Goal: Information Seeking & Learning: Compare options

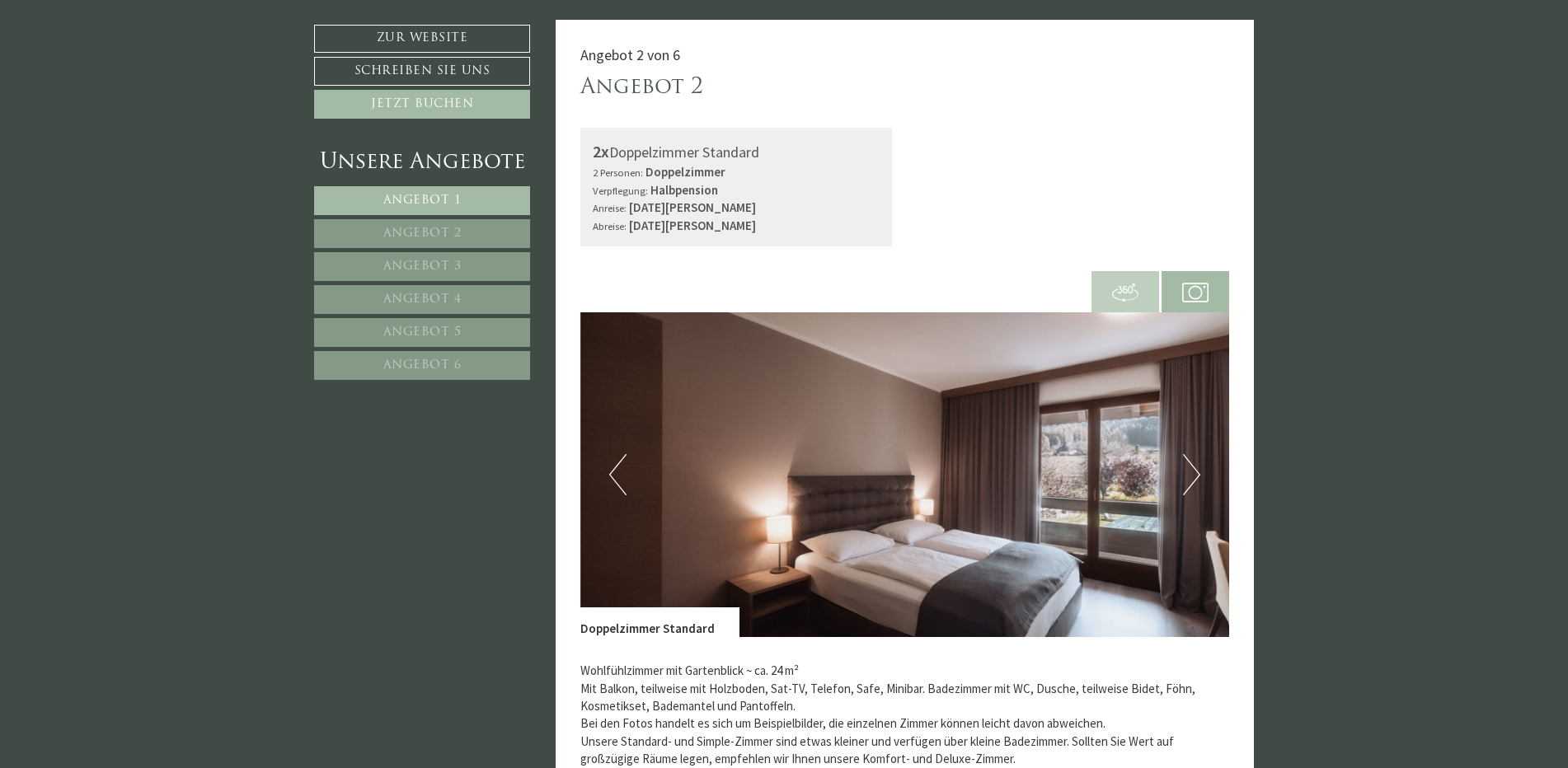
scroll to position [1565, 0]
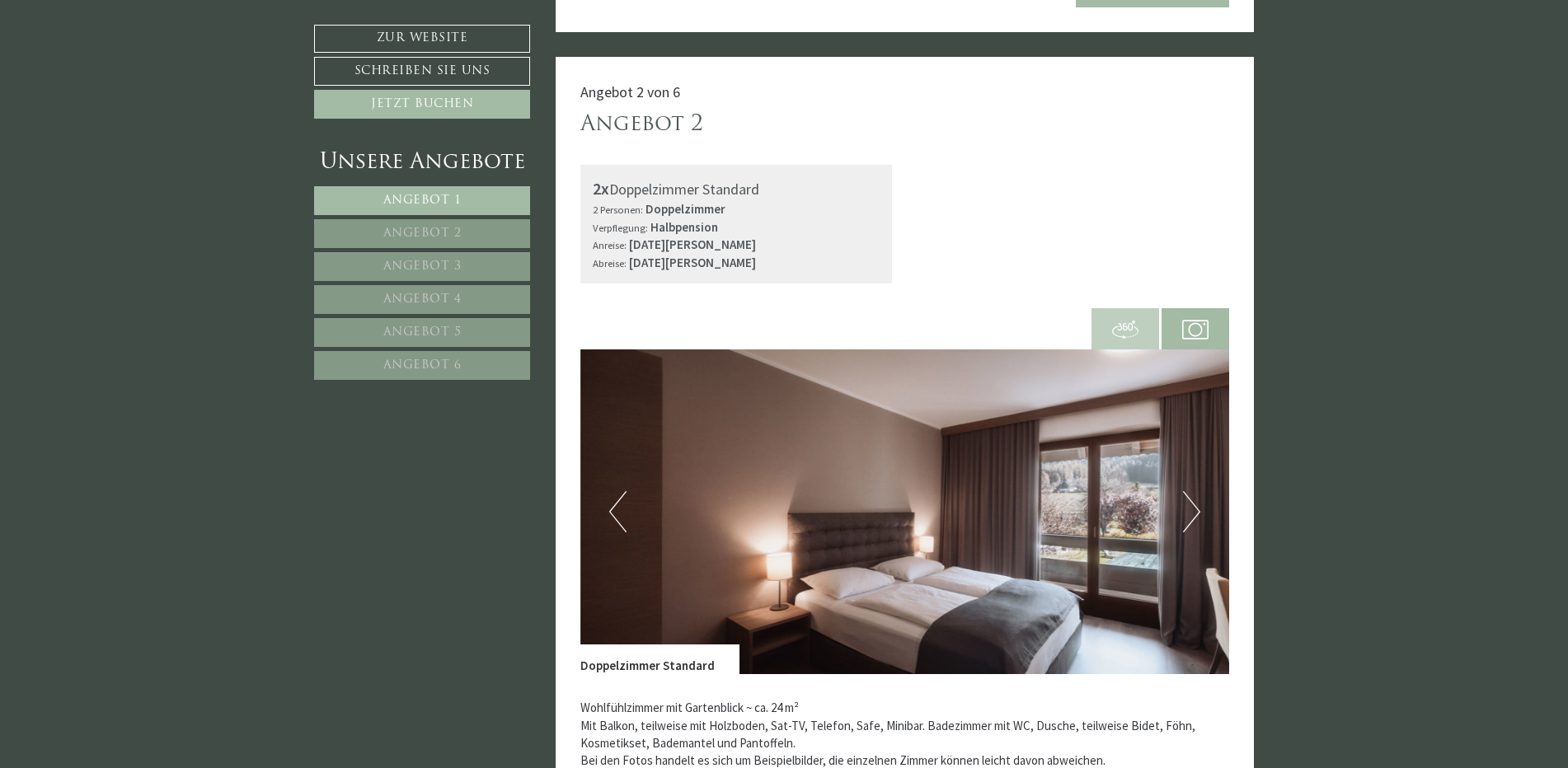
click at [1188, 504] on button "Next" at bounding box center [1191, 511] width 17 height 41
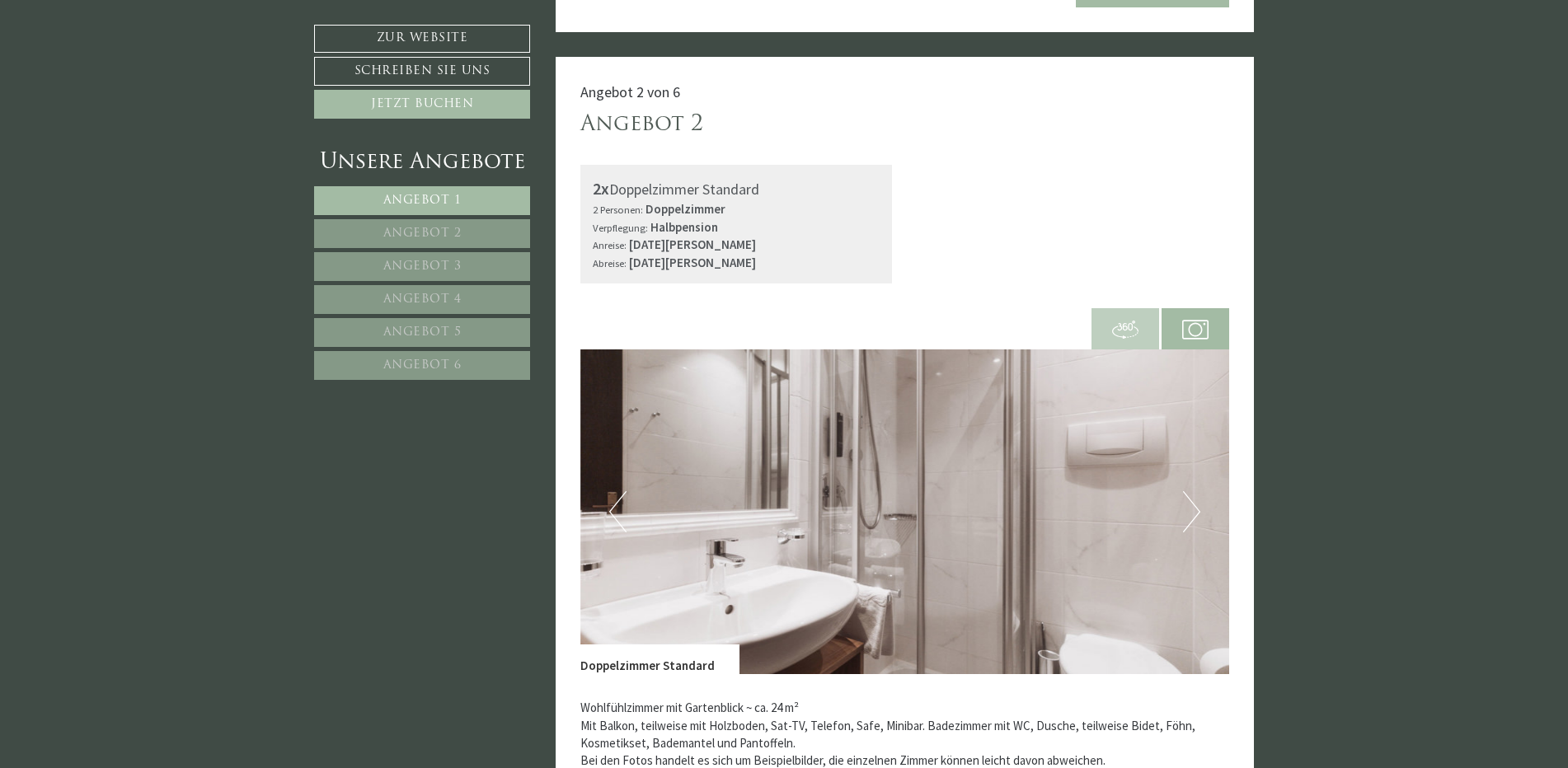
click at [1188, 504] on button "Next" at bounding box center [1191, 511] width 17 height 41
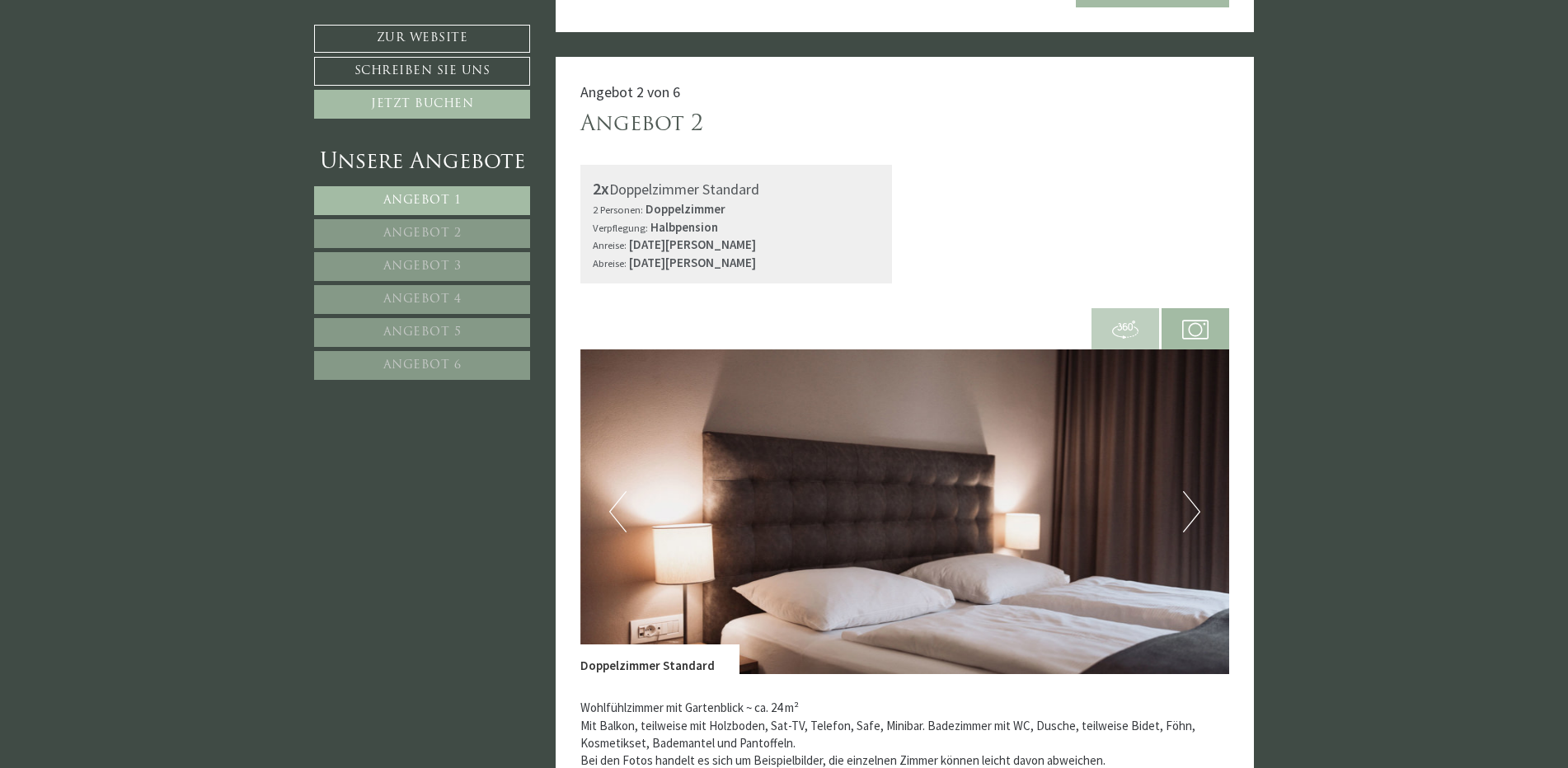
click at [1188, 504] on button "Next" at bounding box center [1191, 511] width 17 height 41
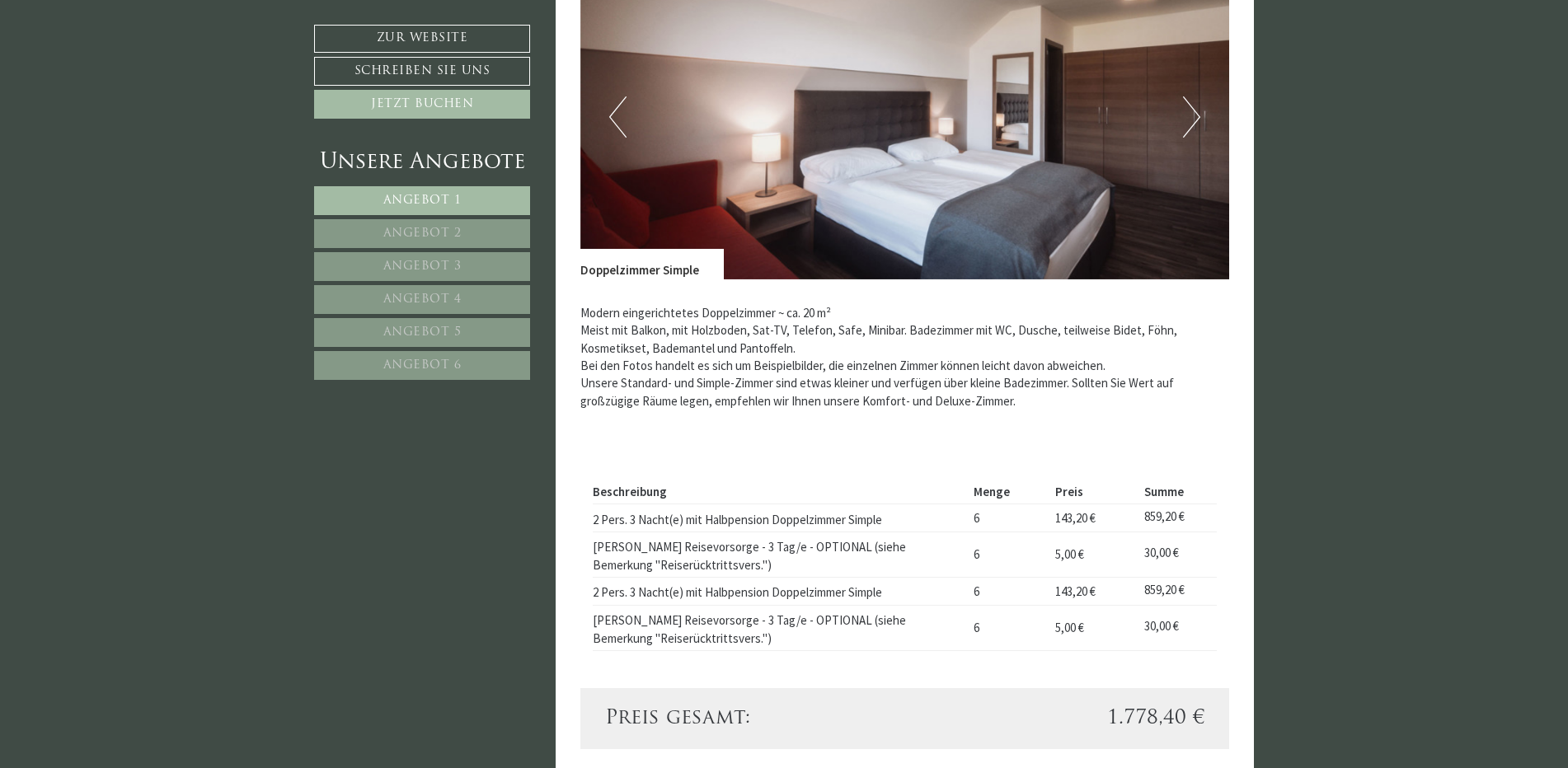
scroll to position [659, 0]
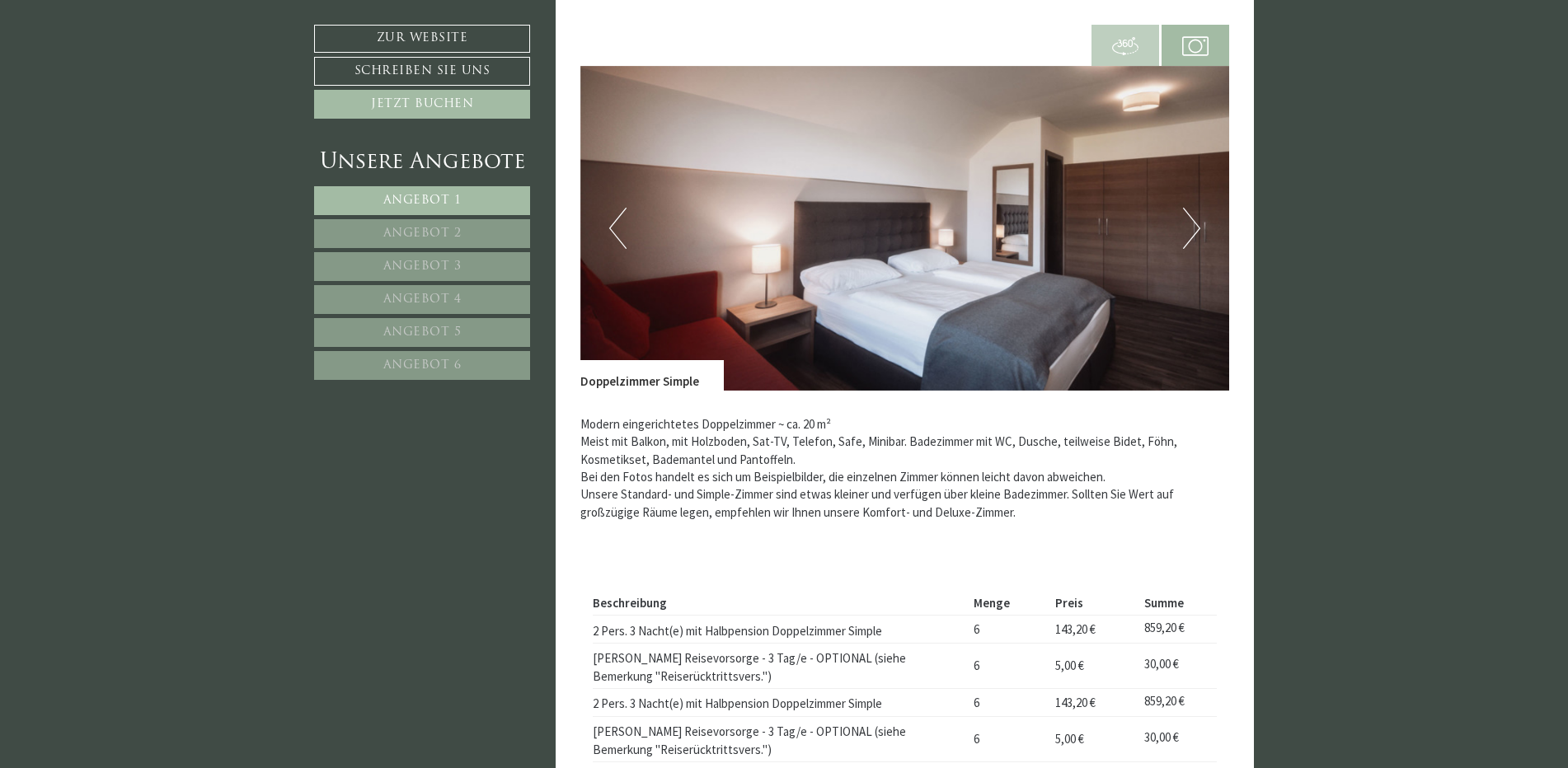
click at [1198, 219] on button "Next" at bounding box center [1191, 228] width 17 height 41
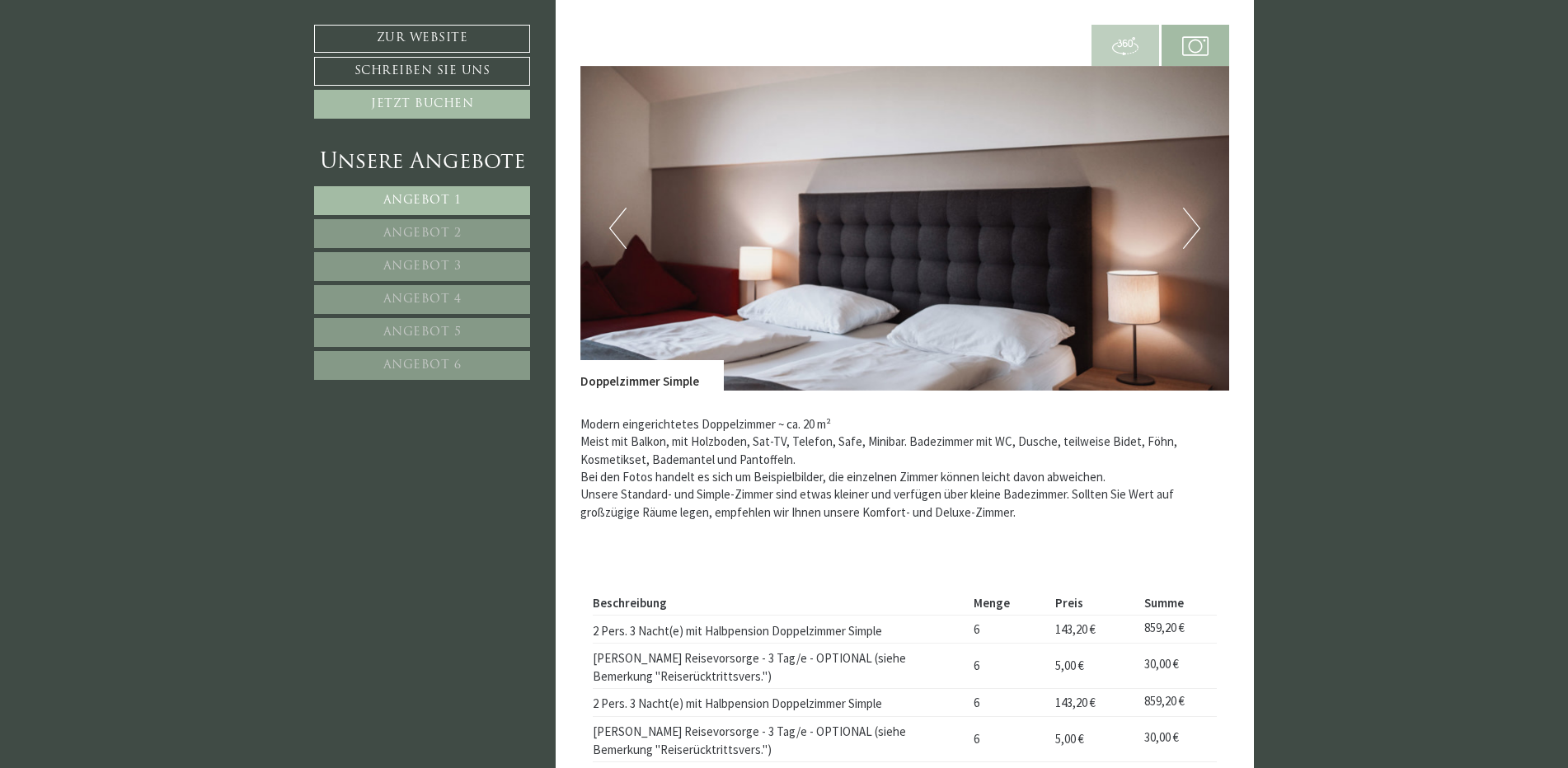
click at [1198, 219] on button "Next" at bounding box center [1191, 228] width 17 height 41
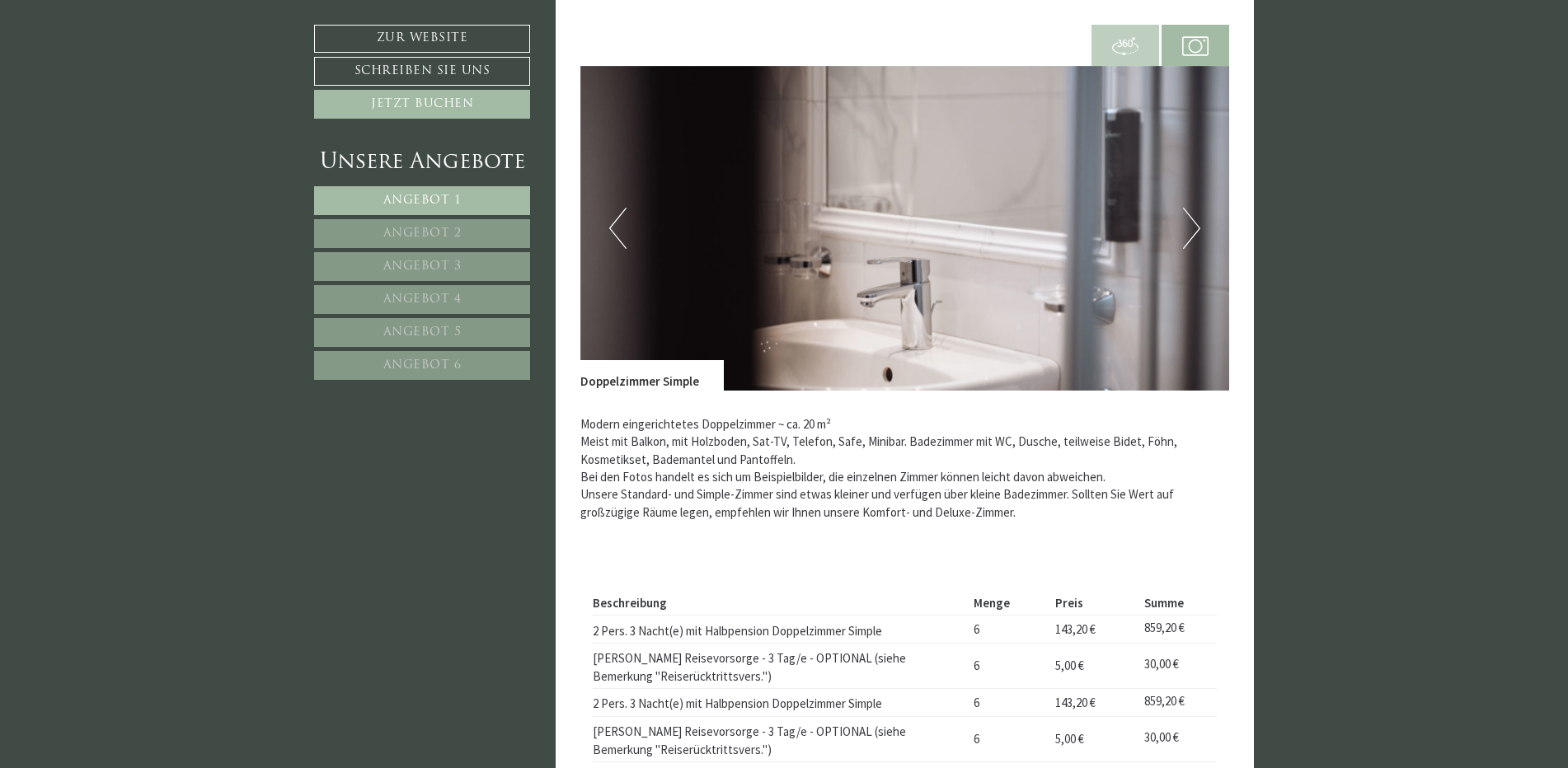
click at [1198, 219] on button "Next" at bounding box center [1191, 228] width 17 height 41
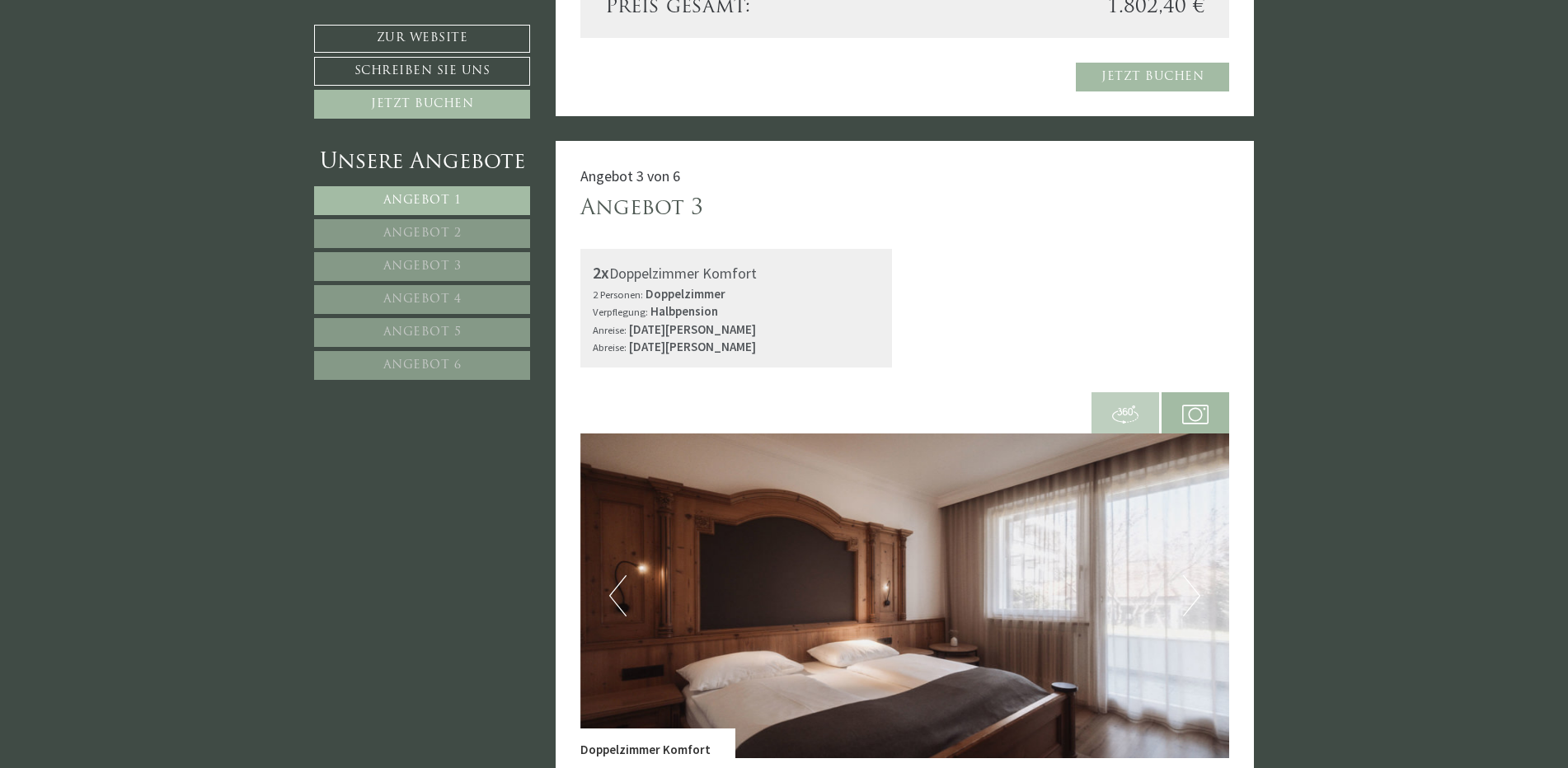
scroll to position [2718, 0]
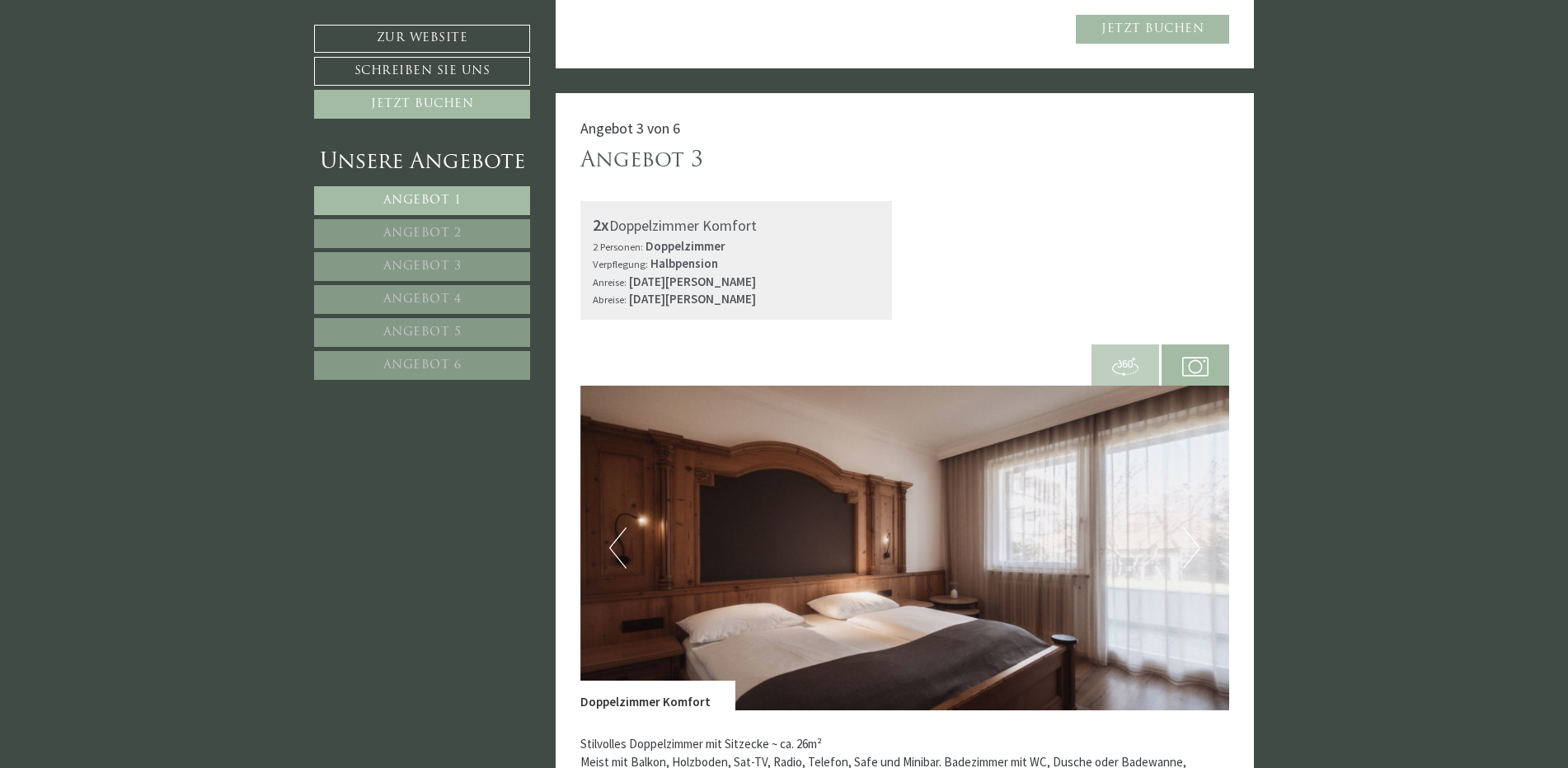
click at [430, 268] on span "Angebot 3" at bounding box center [421, 266] width 78 height 12
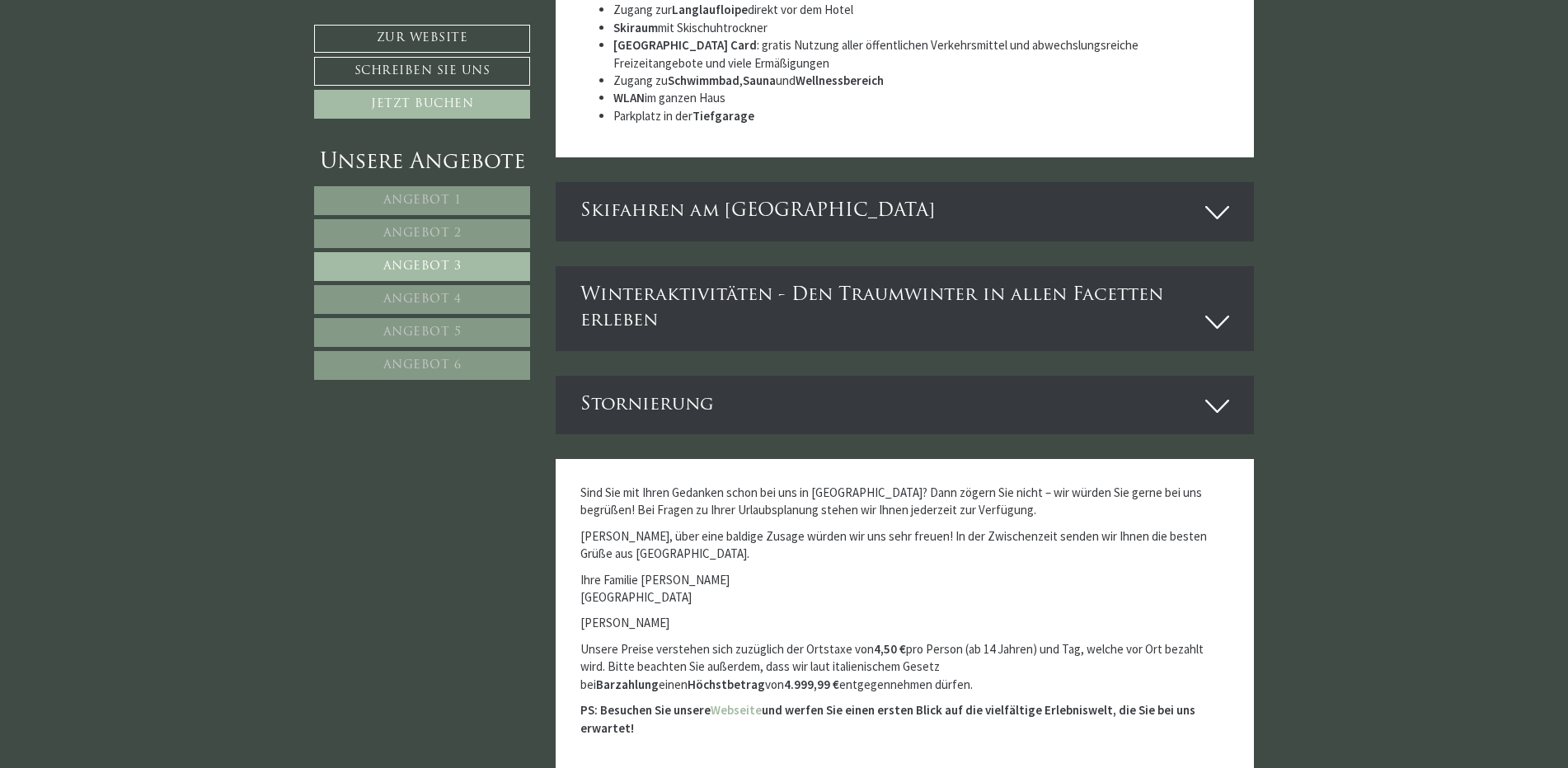
scroll to position [432, 0]
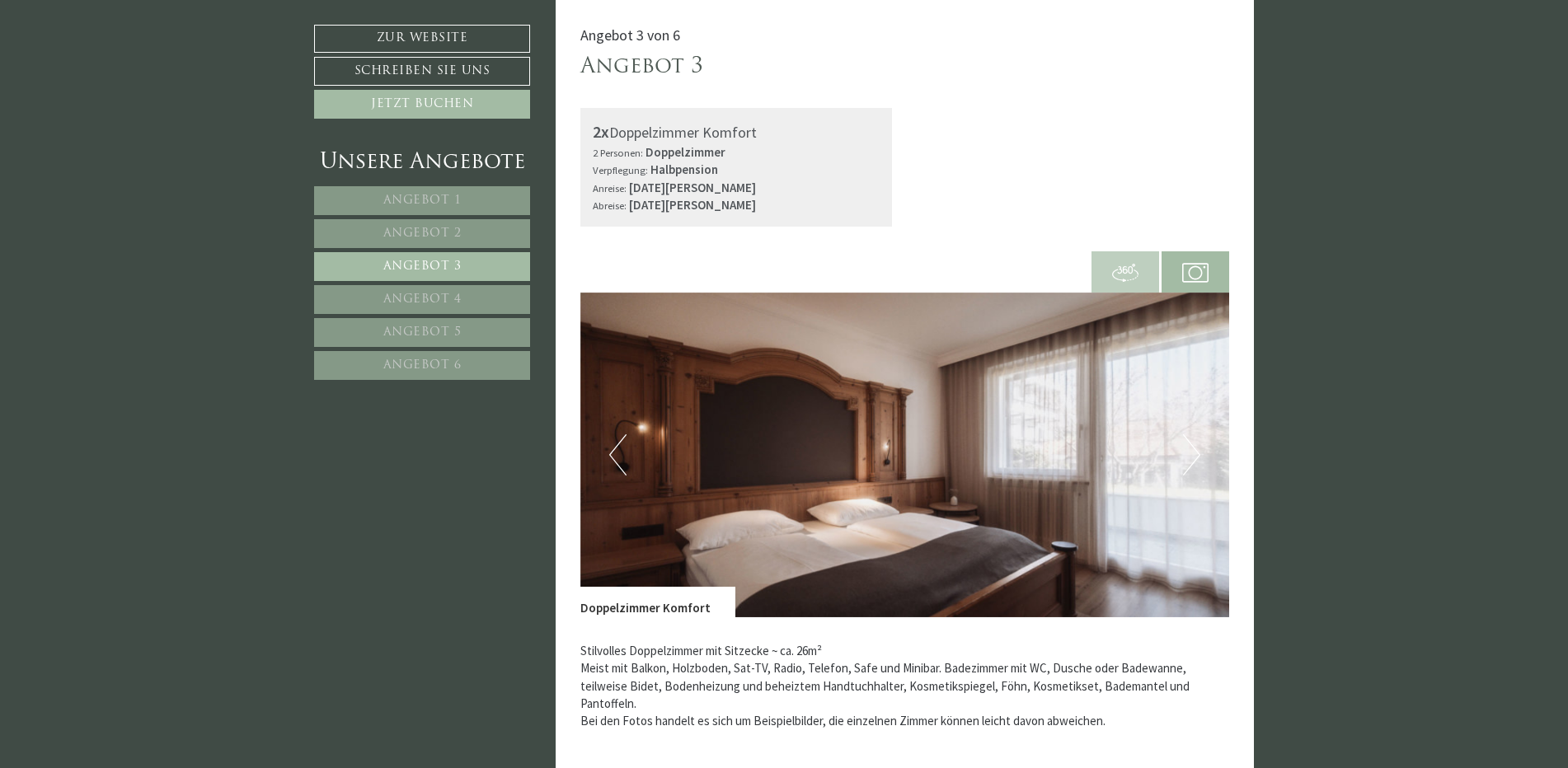
click at [1192, 456] on button "Next" at bounding box center [1191, 455] width 17 height 41
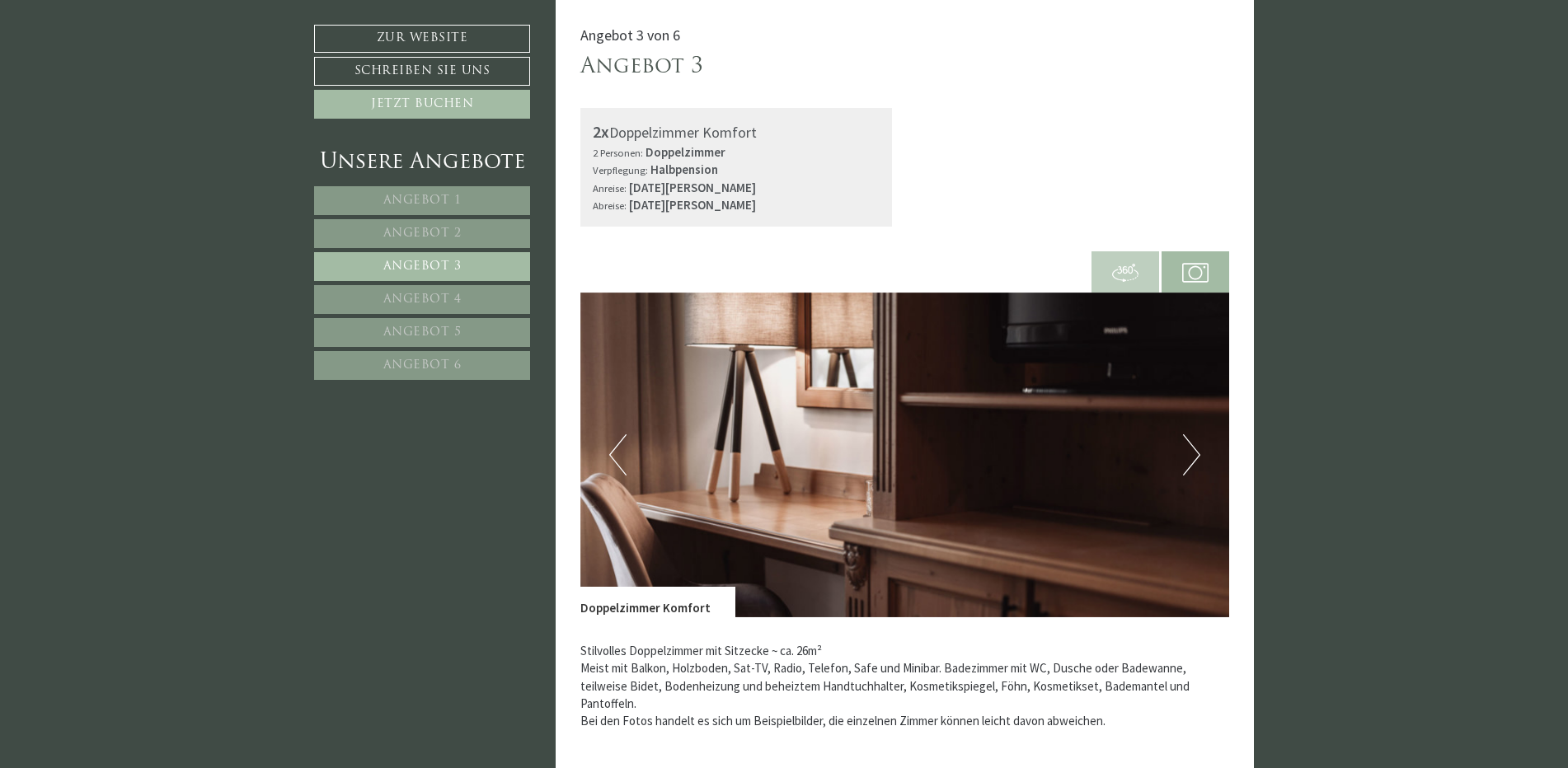
click at [1192, 456] on button "Next" at bounding box center [1191, 455] width 17 height 41
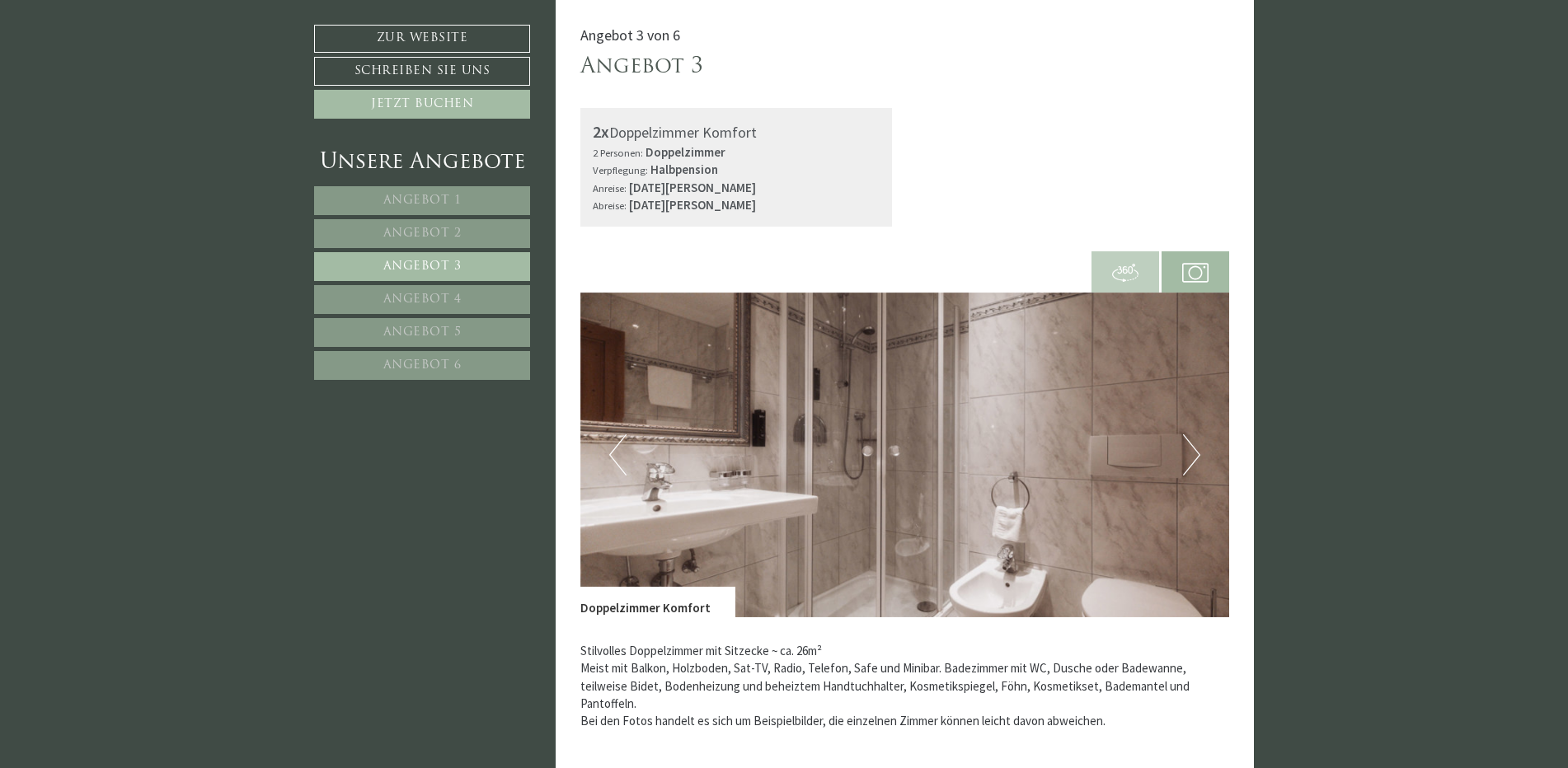
click at [1192, 456] on button "Next" at bounding box center [1191, 455] width 17 height 41
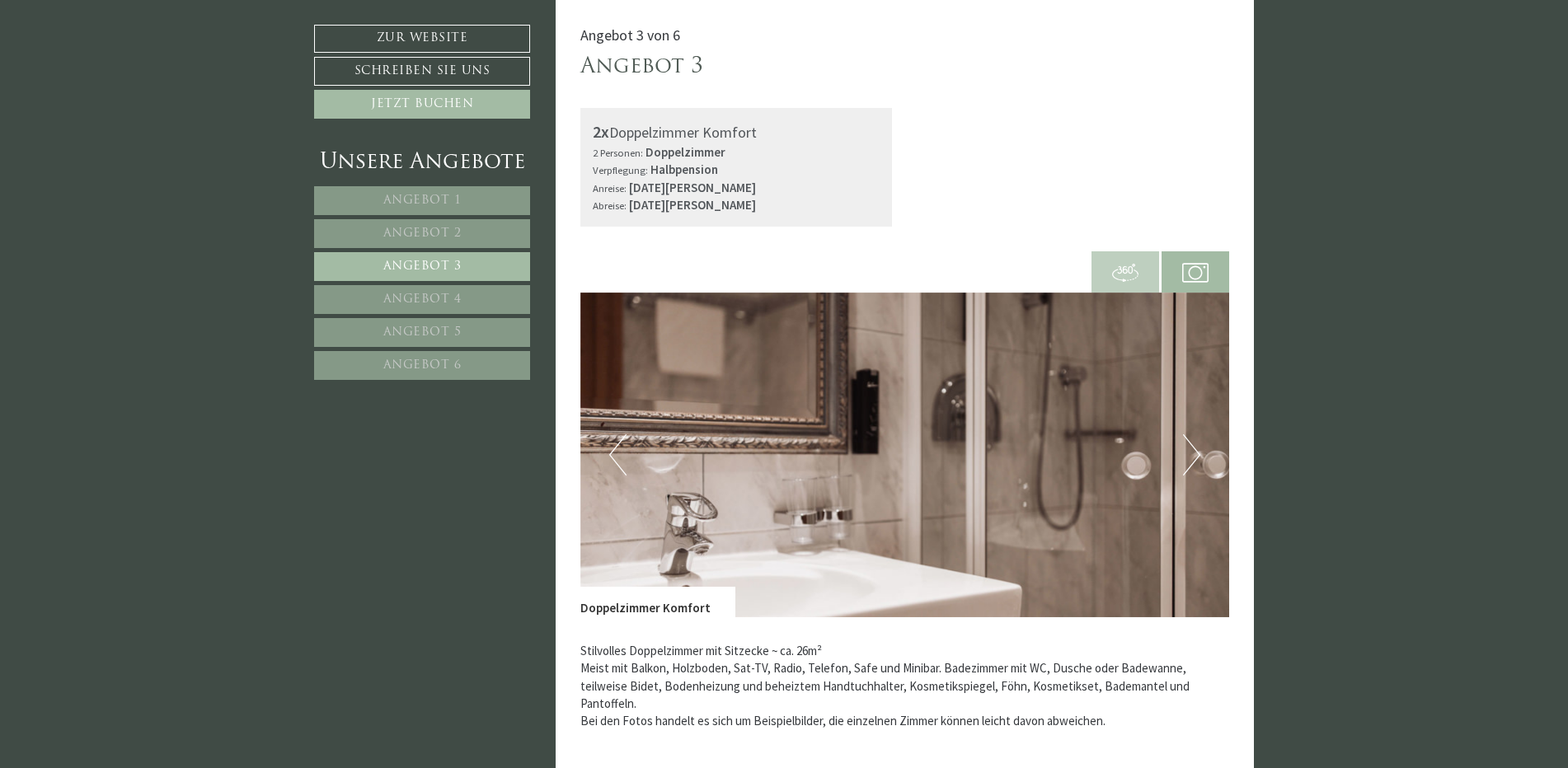
click at [1192, 456] on button "Next" at bounding box center [1191, 455] width 17 height 41
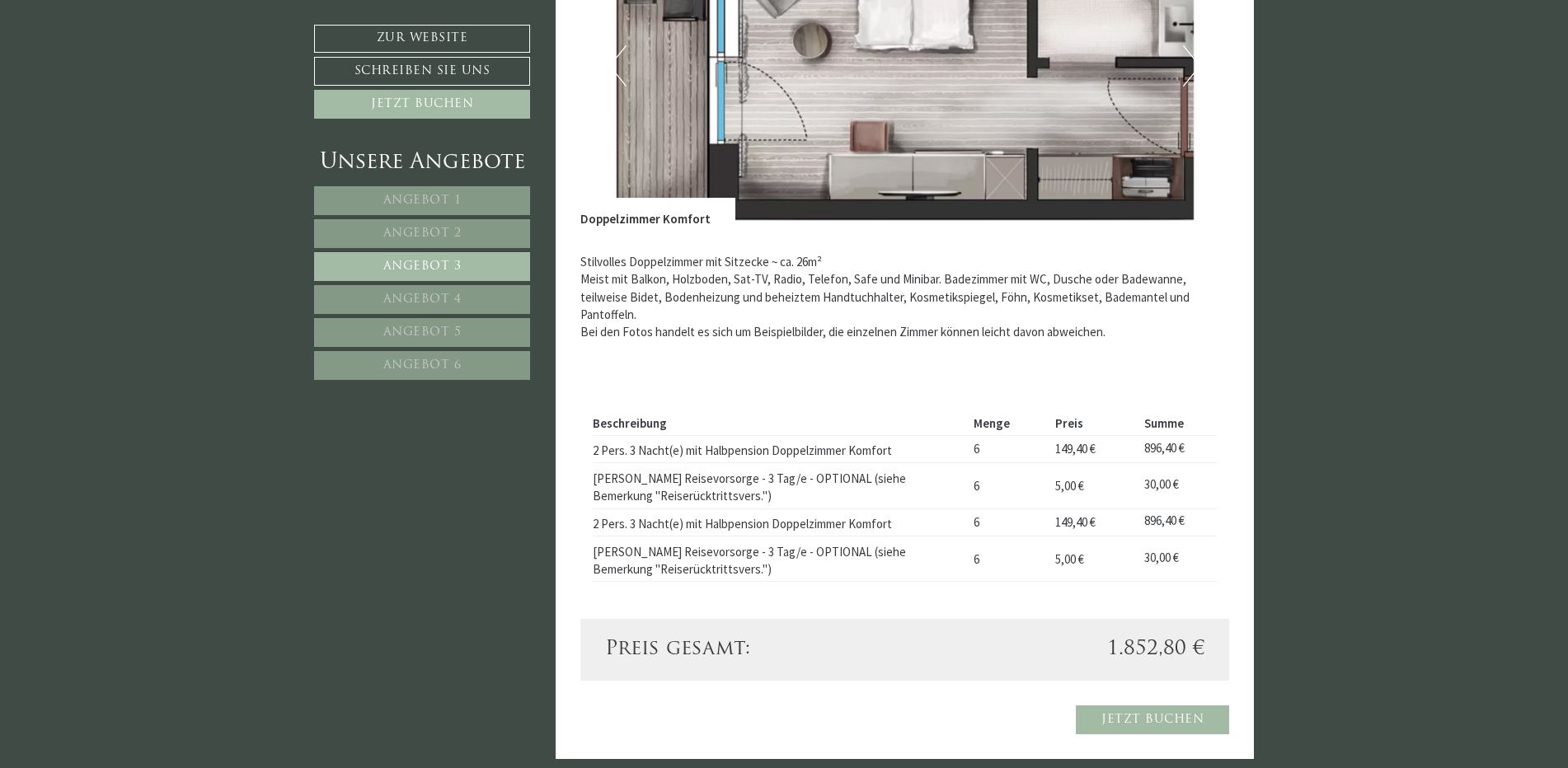
scroll to position [844, 0]
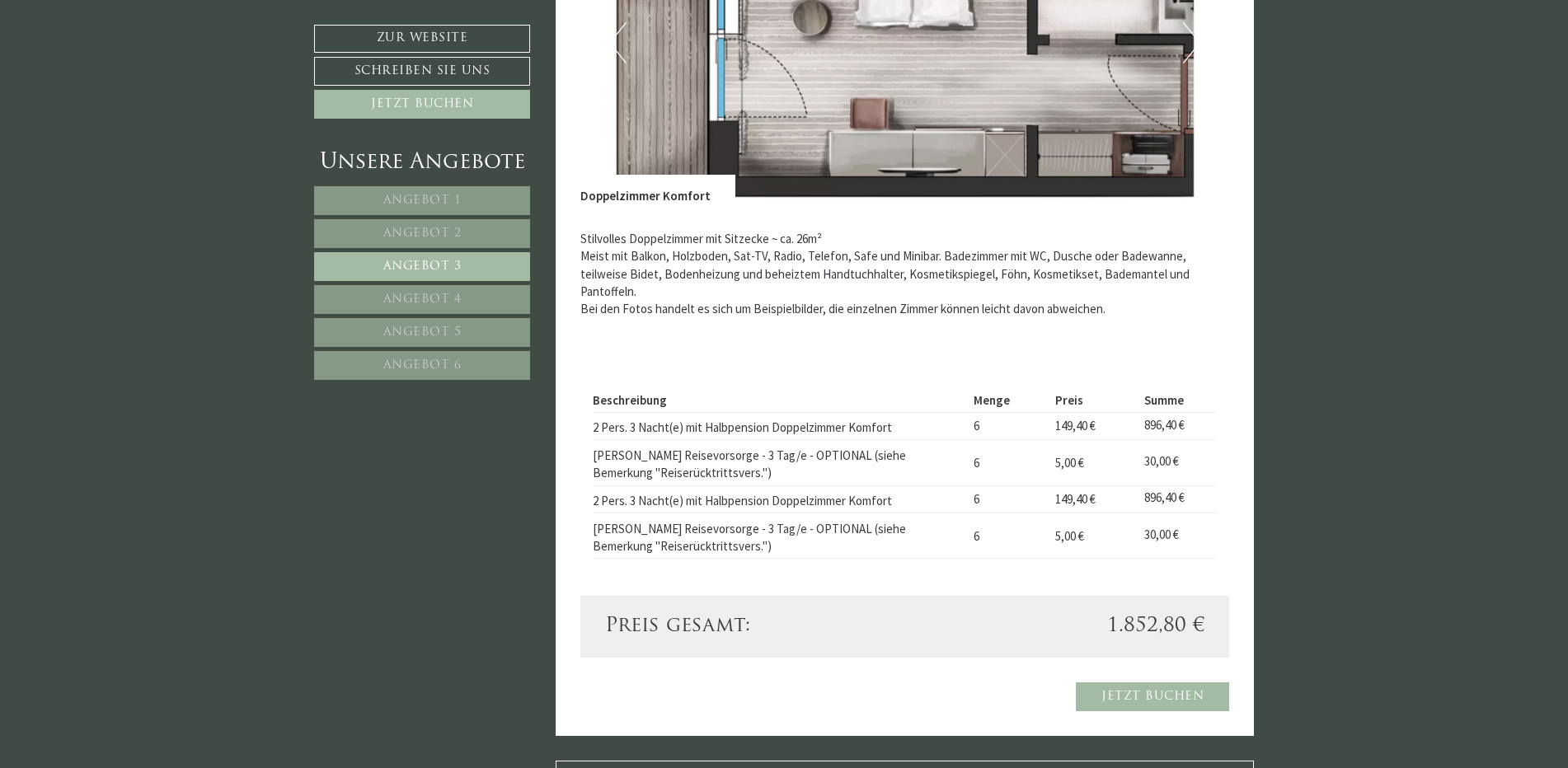
click at [420, 296] on span "Angebot 4" at bounding box center [421, 299] width 78 height 12
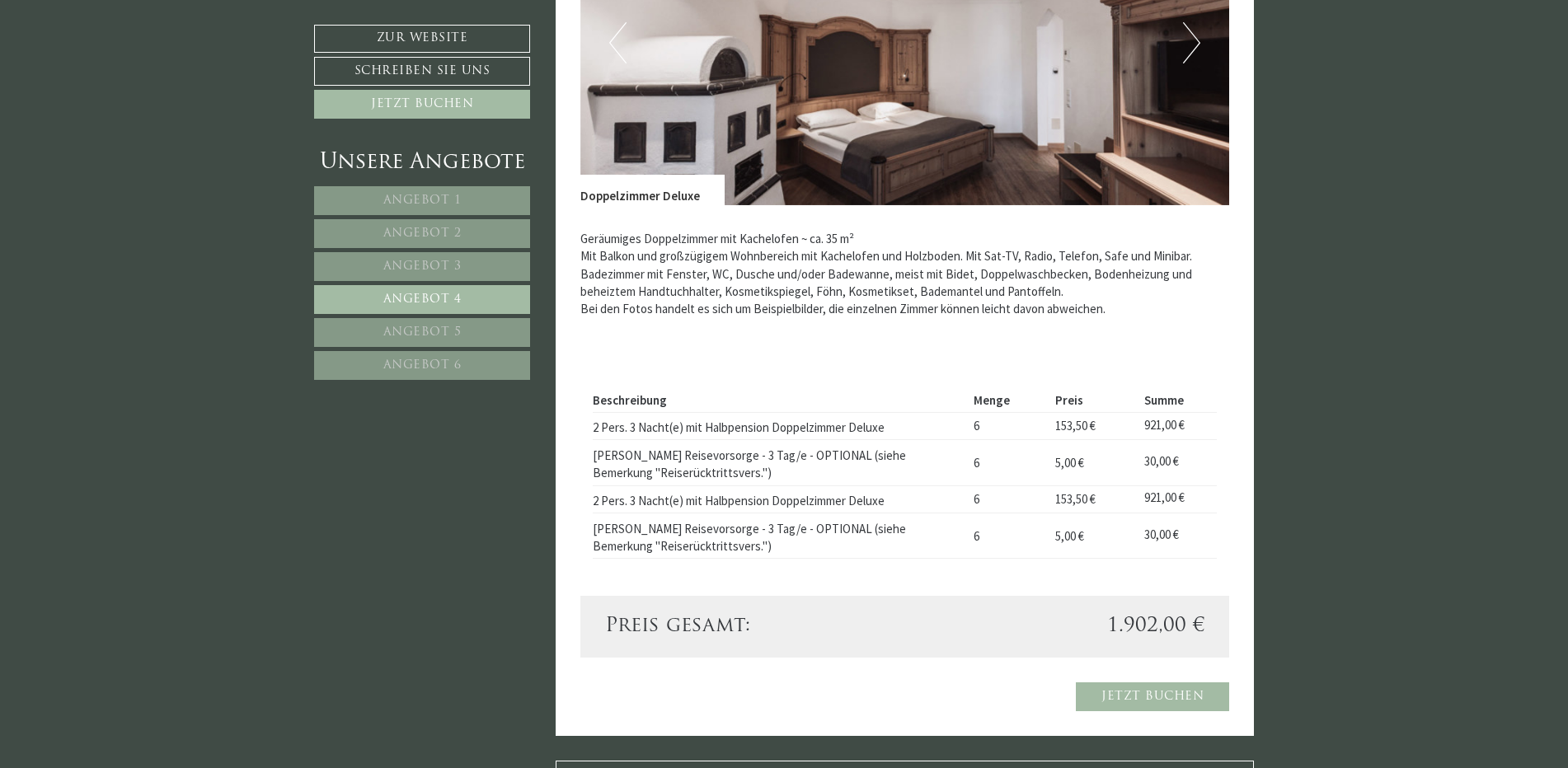
scroll to position [432, 0]
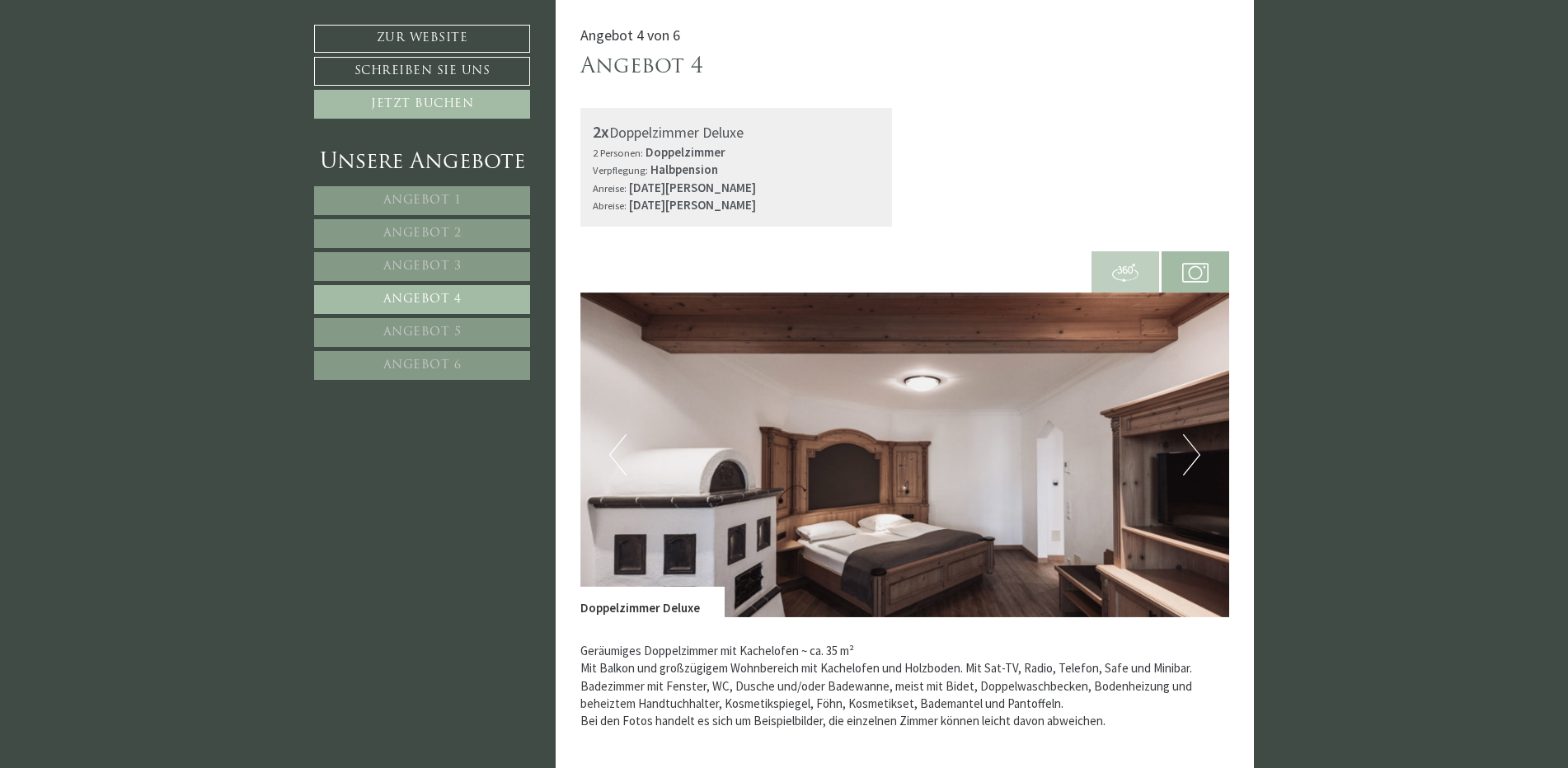
click at [1190, 449] on button "Next" at bounding box center [1191, 455] width 17 height 41
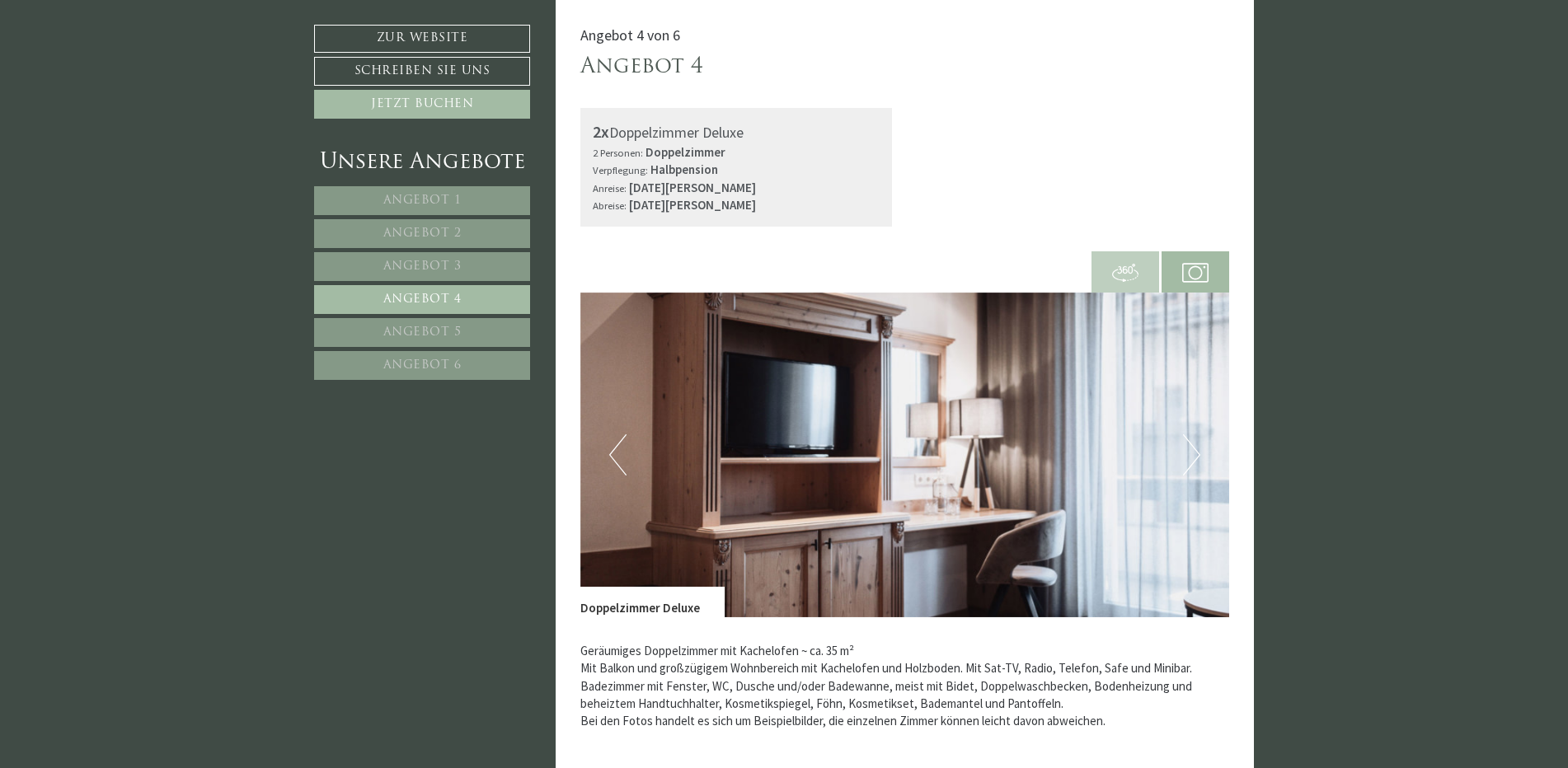
click at [1190, 449] on button "Next" at bounding box center [1191, 455] width 17 height 41
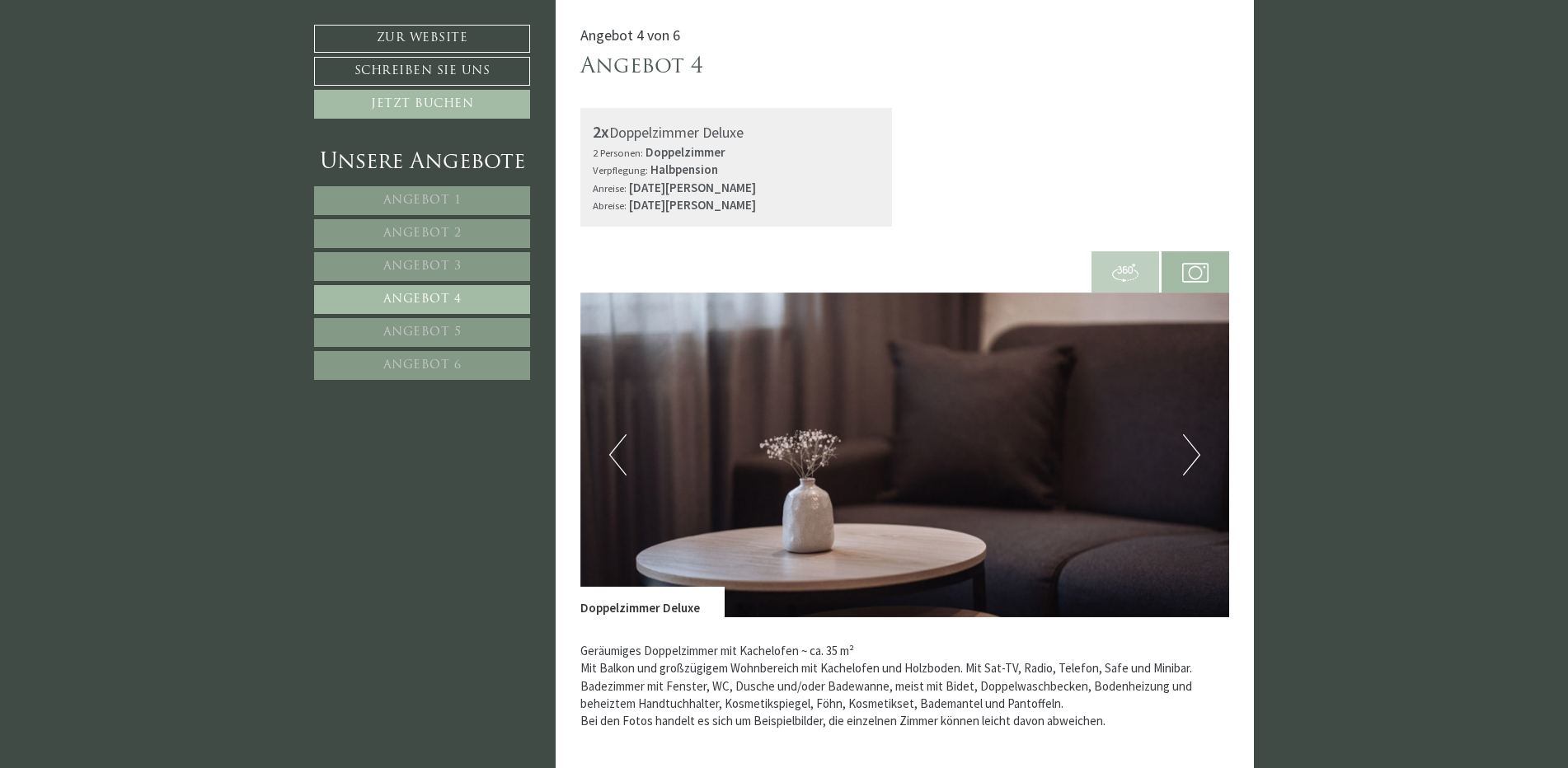
click at [1190, 449] on button "Next" at bounding box center [1191, 455] width 17 height 41
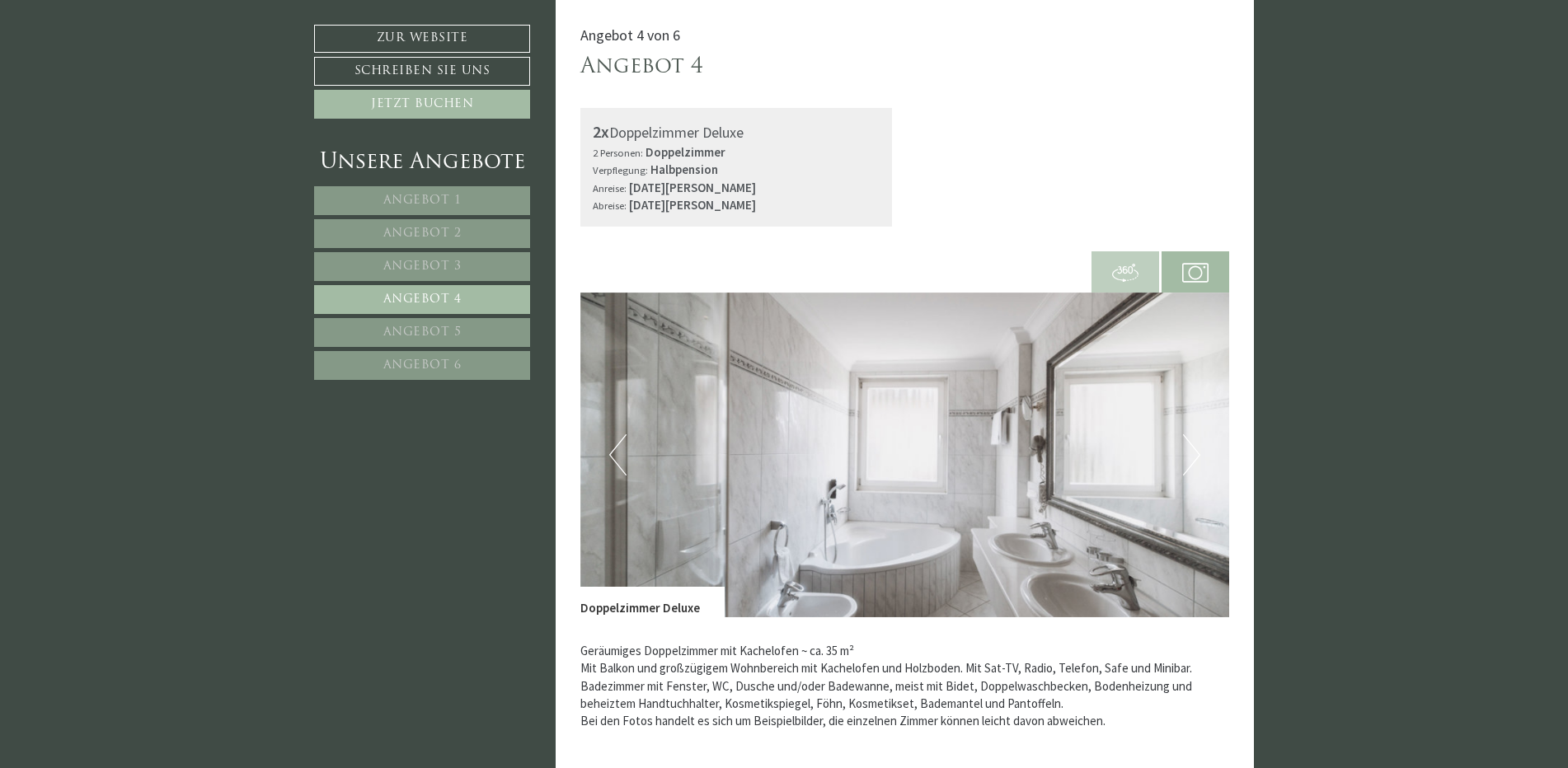
click at [1190, 449] on button "Next" at bounding box center [1191, 455] width 17 height 41
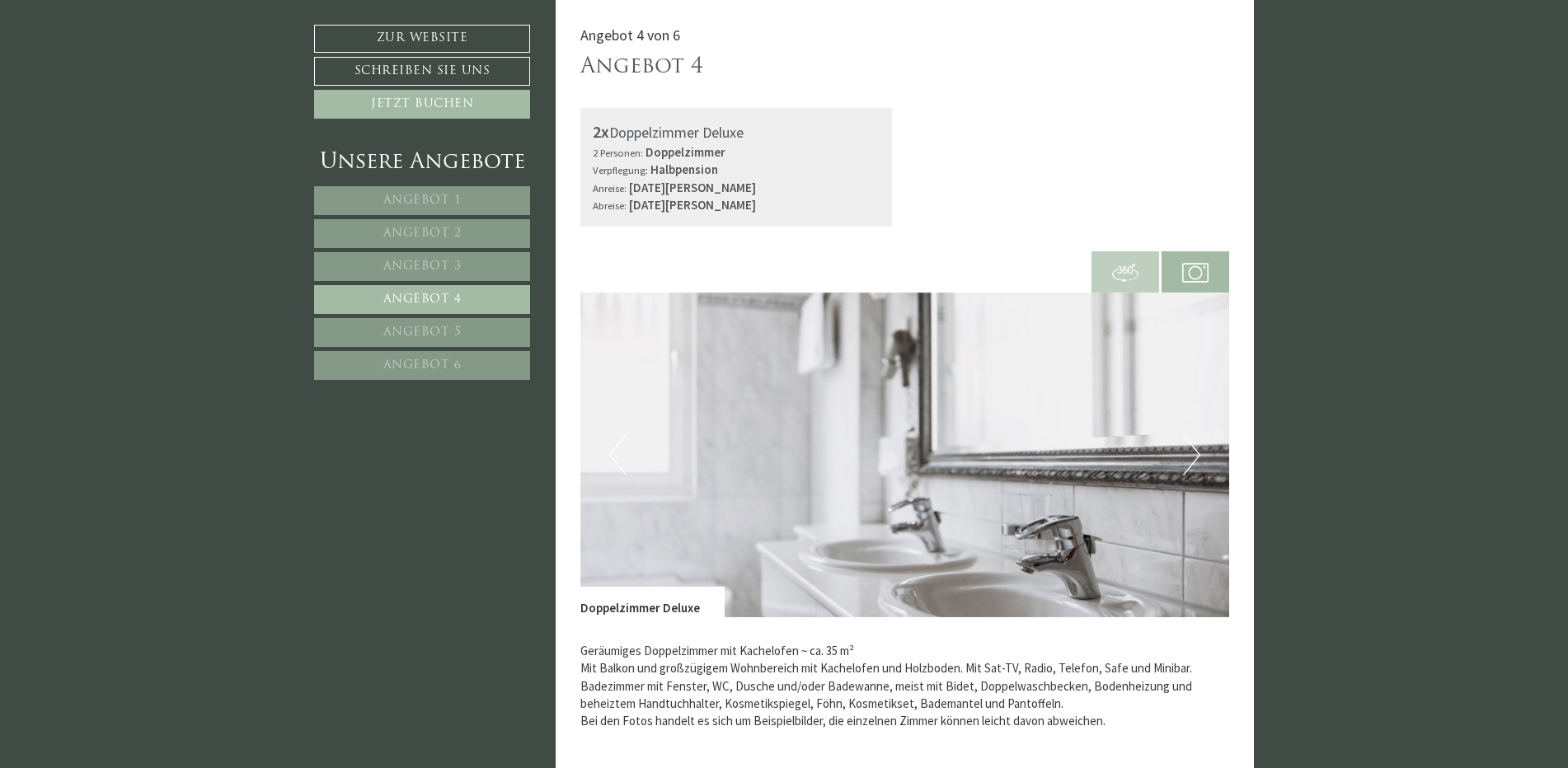
click at [1190, 449] on button "Next" at bounding box center [1191, 455] width 17 height 41
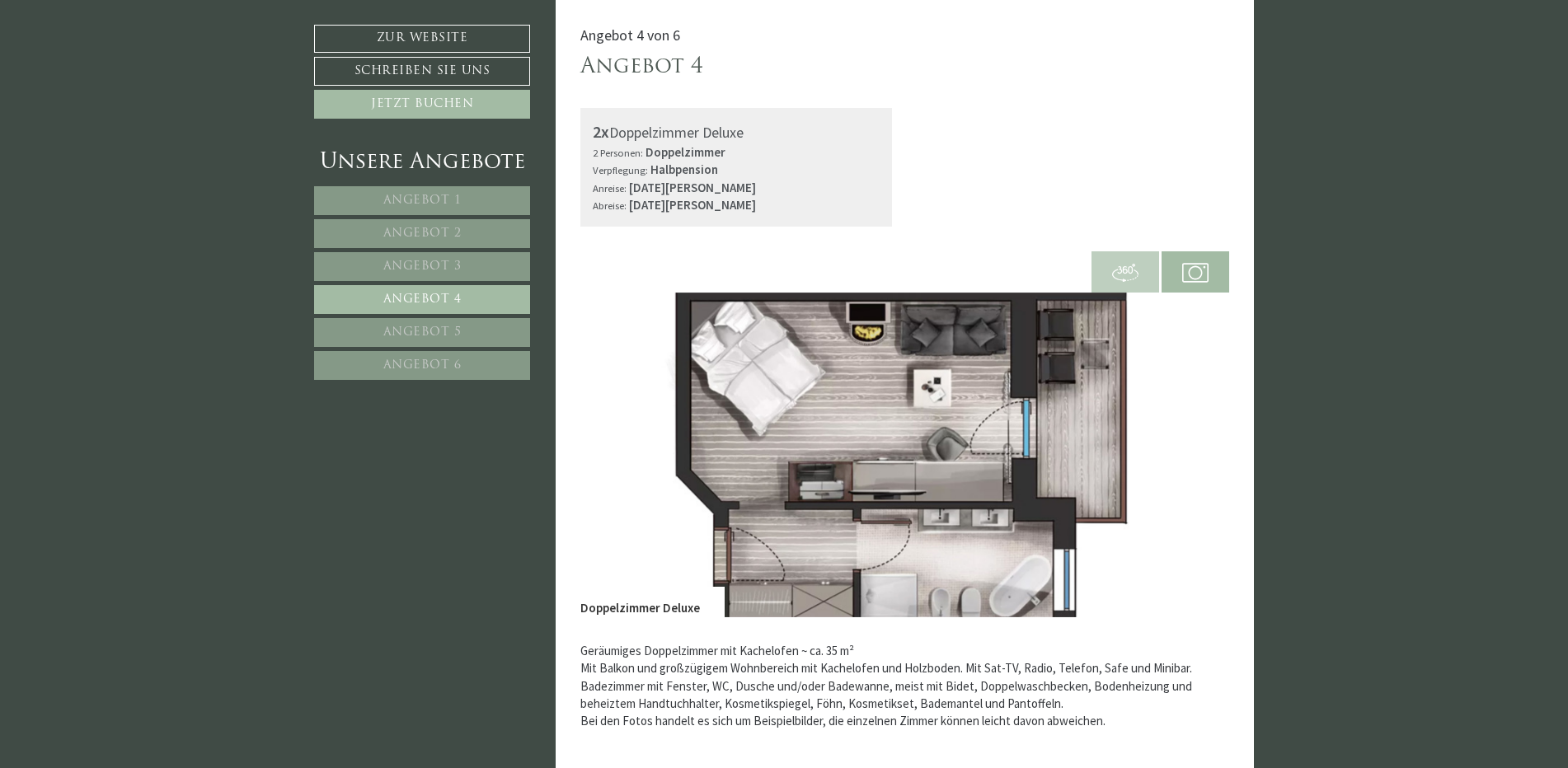
click at [1190, 449] on button "Next" at bounding box center [1191, 455] width 17 height 41
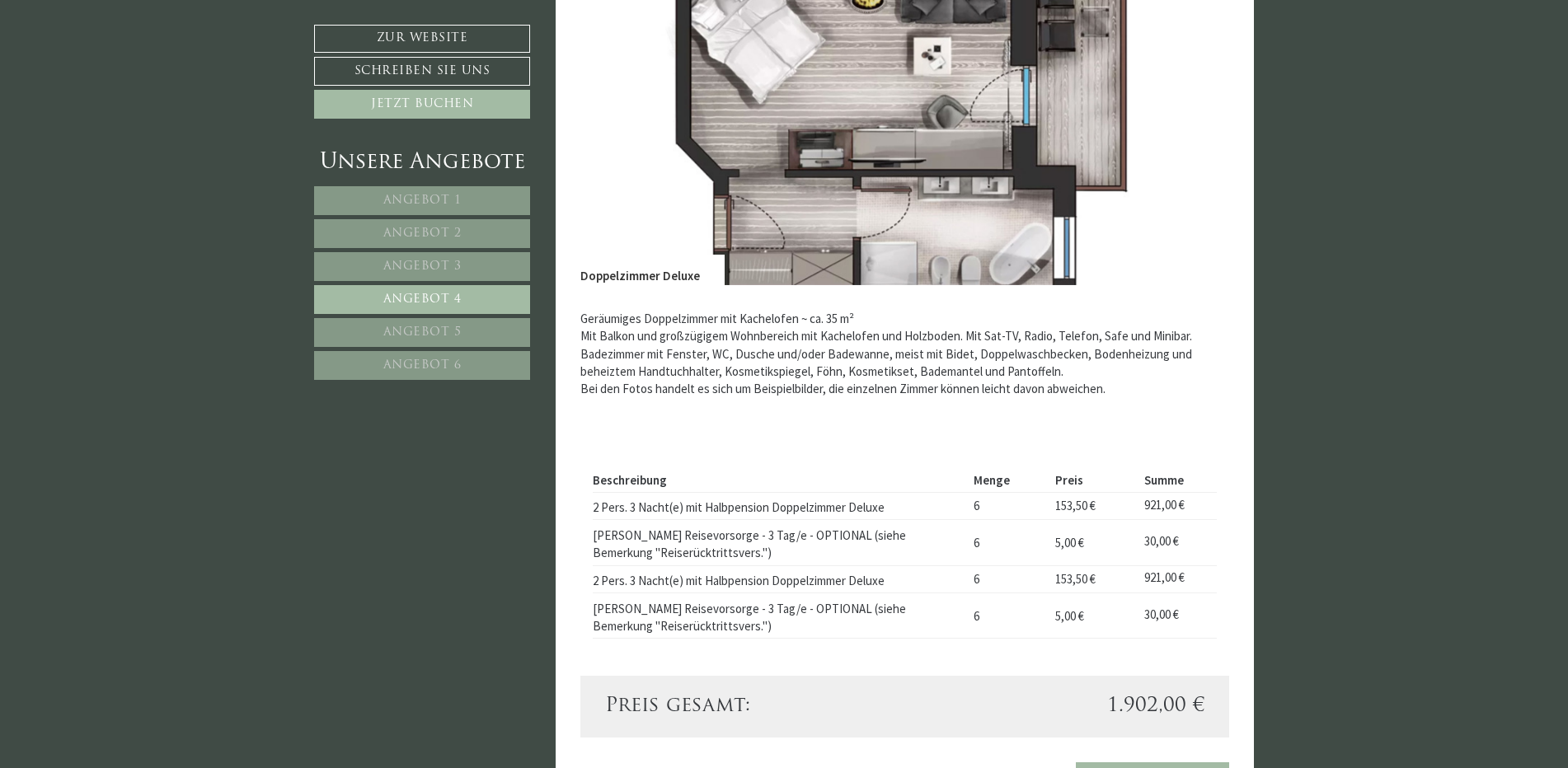
scroll to position [844, 0]
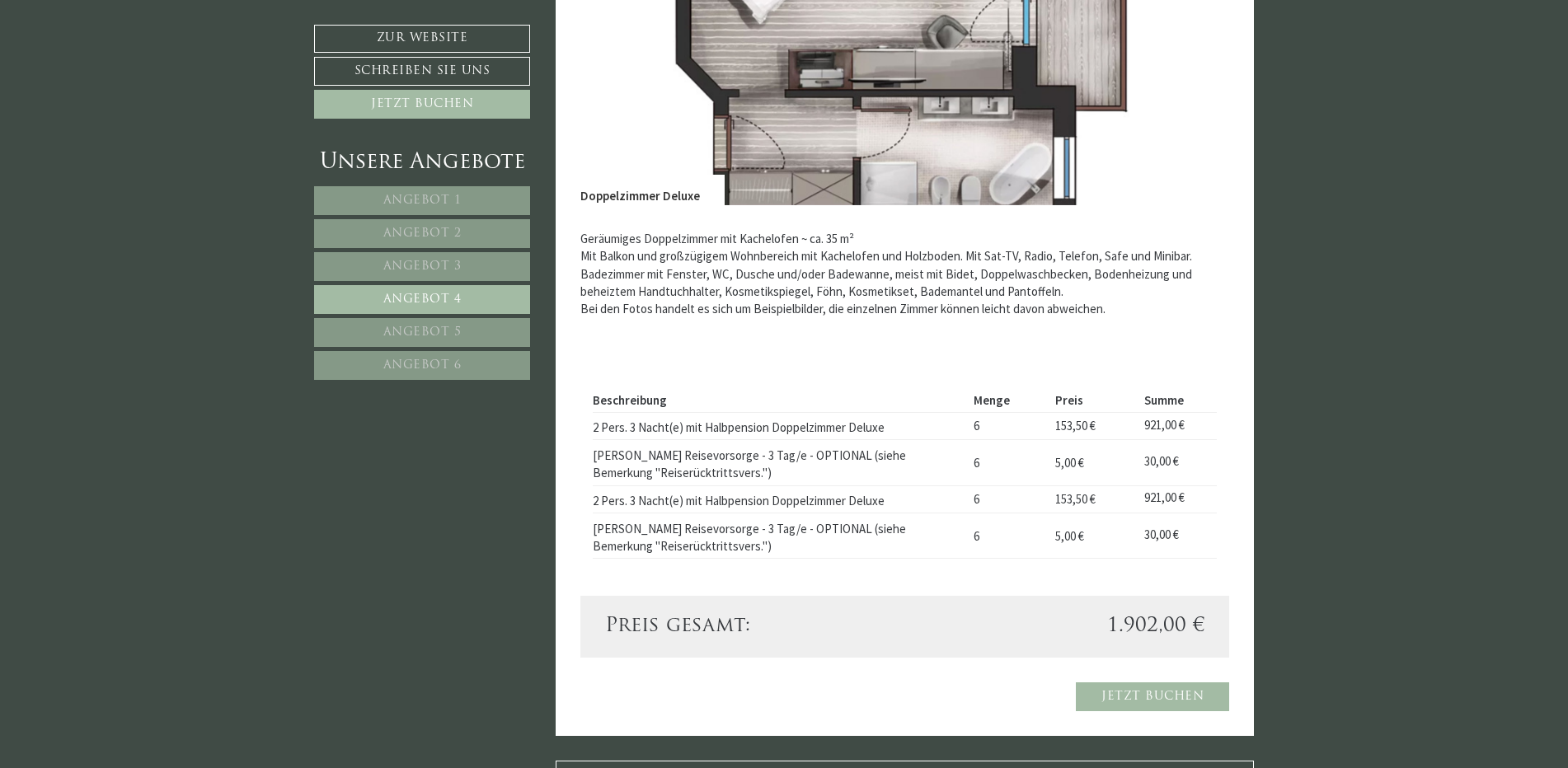
click at [408, 328] on span "Angebot 5" at bounding box center [421, 332] width 78 height 12
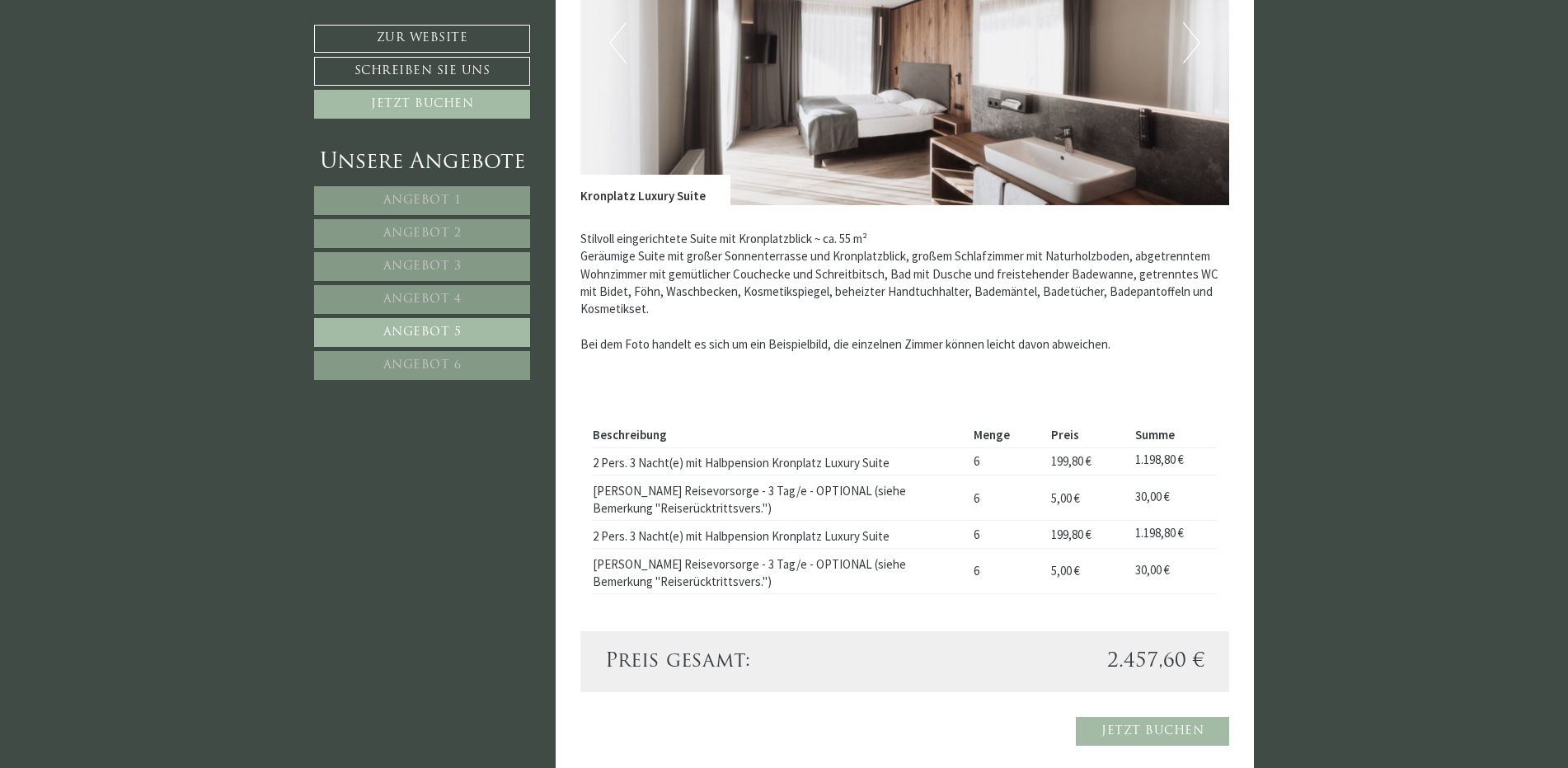
scroll to position [432, 0]
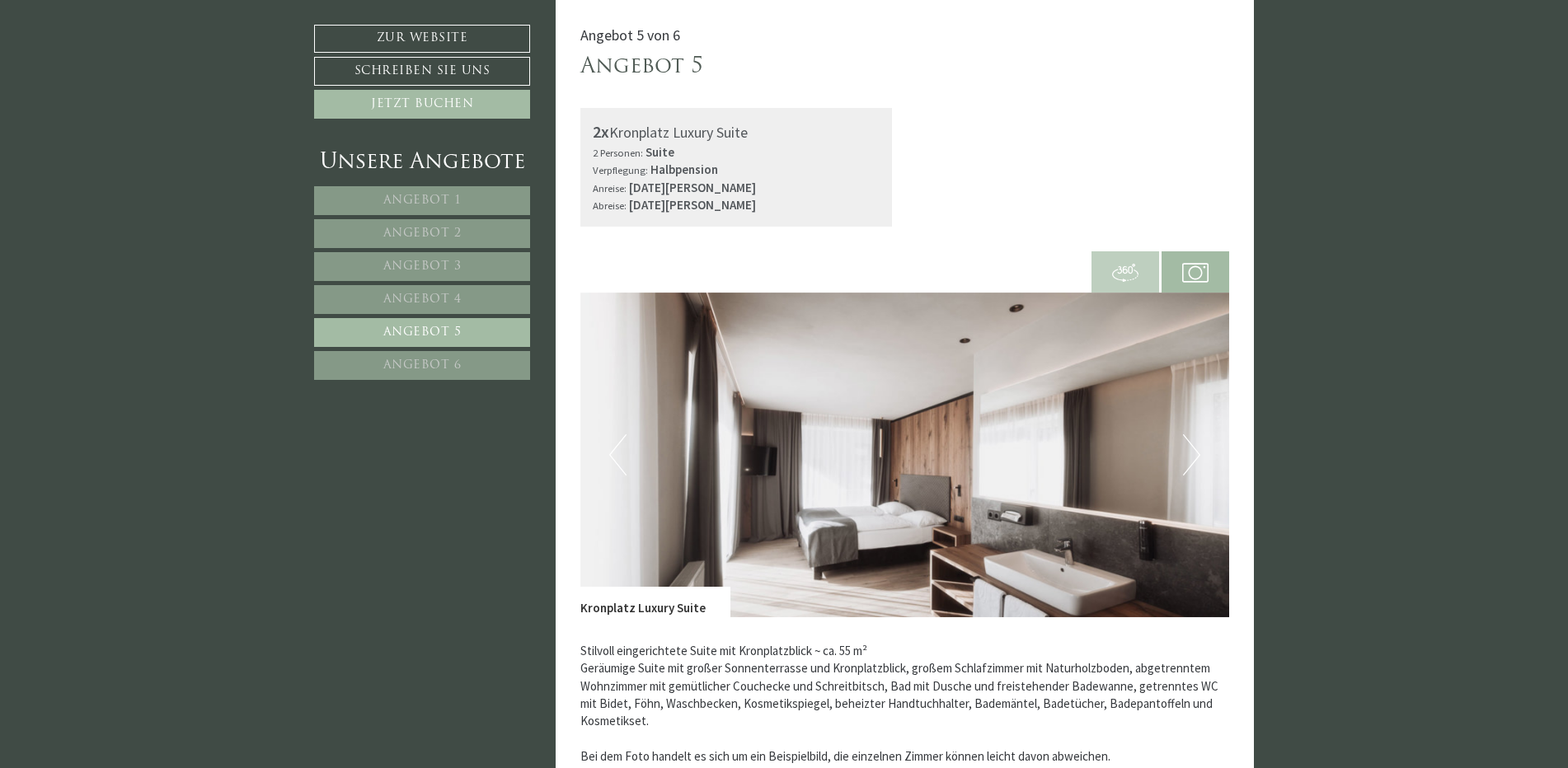
click at [1192, 447] on button "Next" at bounding box center [1191, 455] width 17 height 41
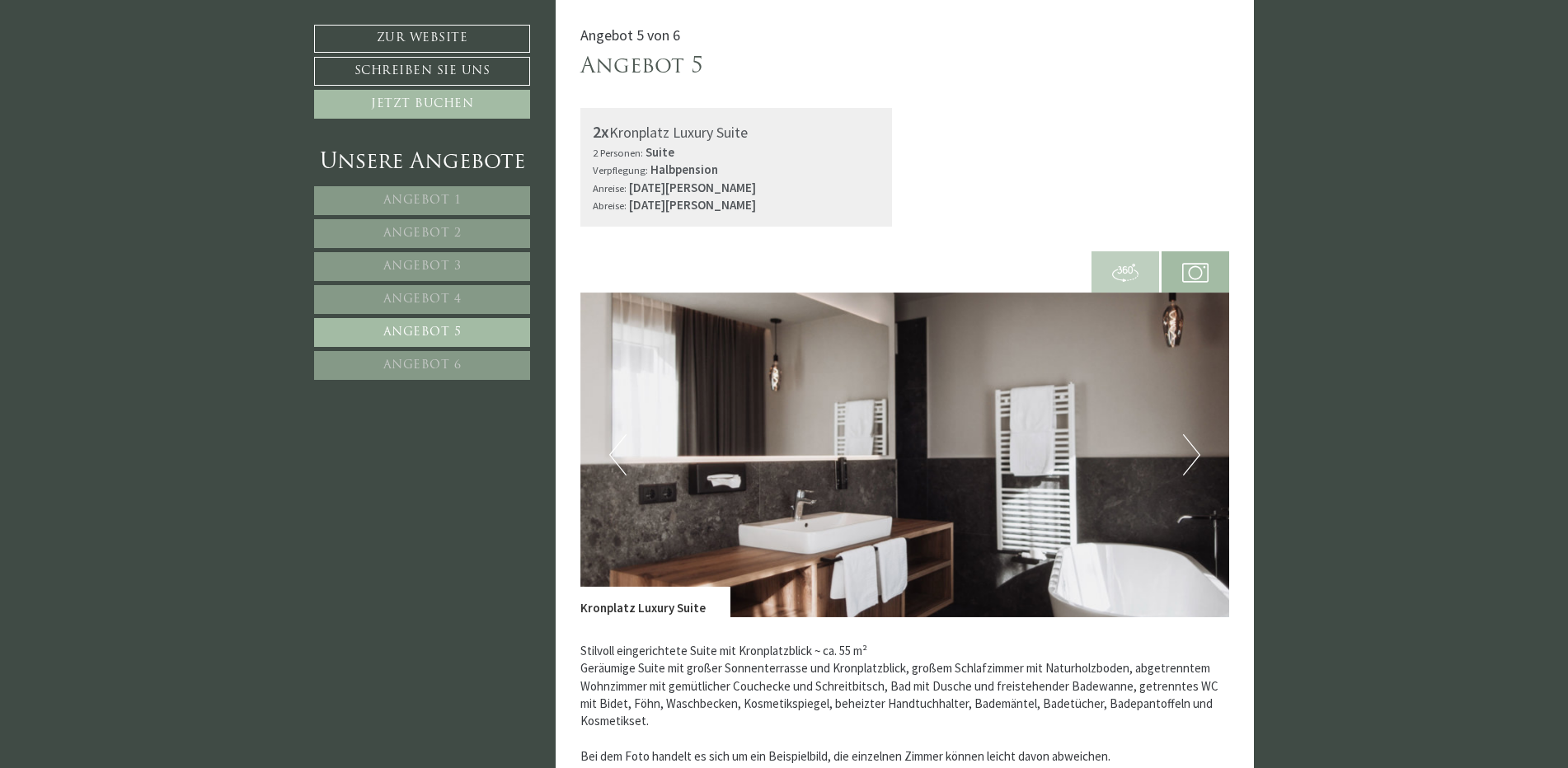
click at [1193, 448] on button "Next" at bounding box center [1191, 455] width 17 height 41
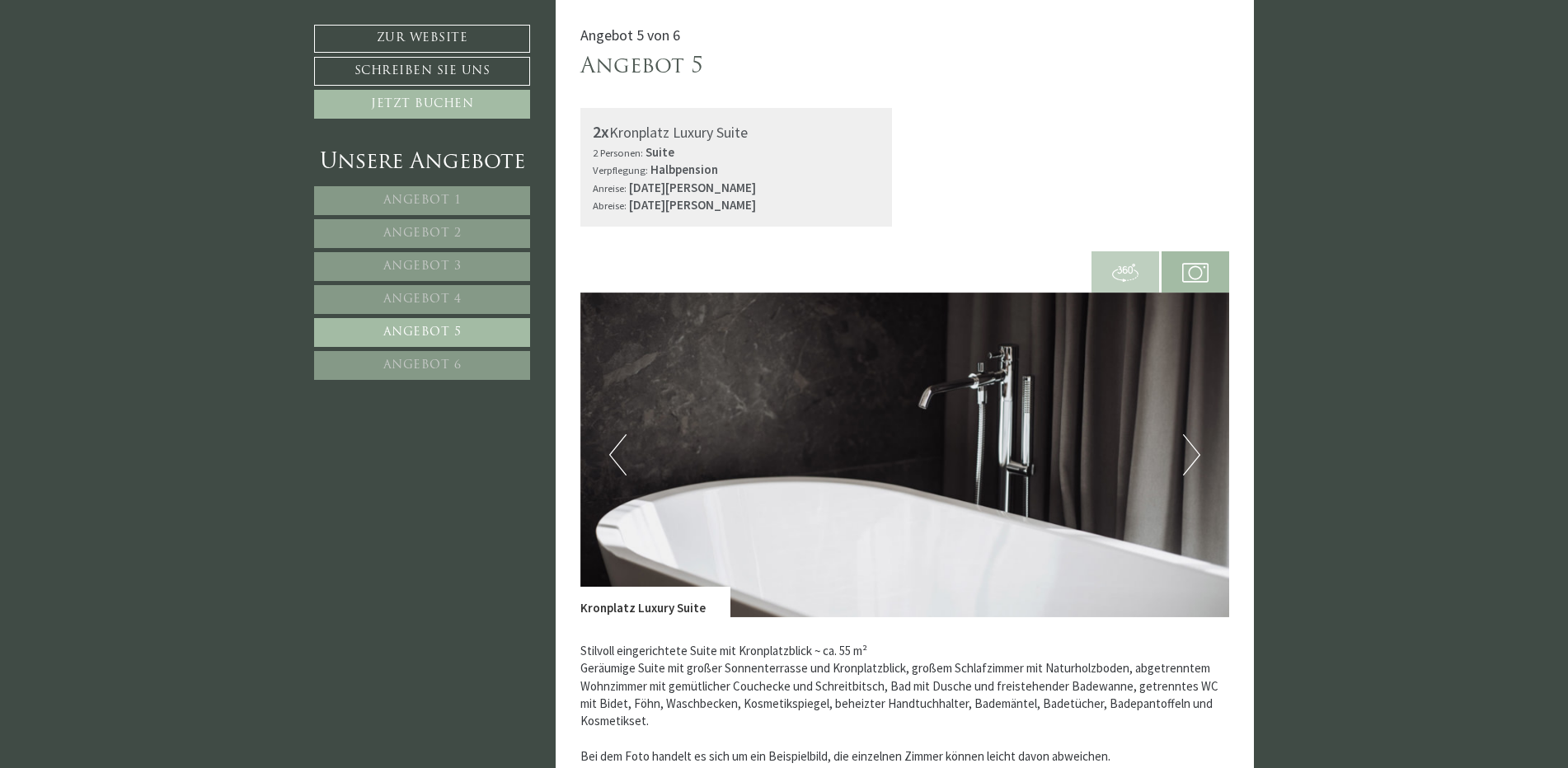
click at [1193, 448] on button "Next" at bounding box center [1191, 455] width 17 height 41
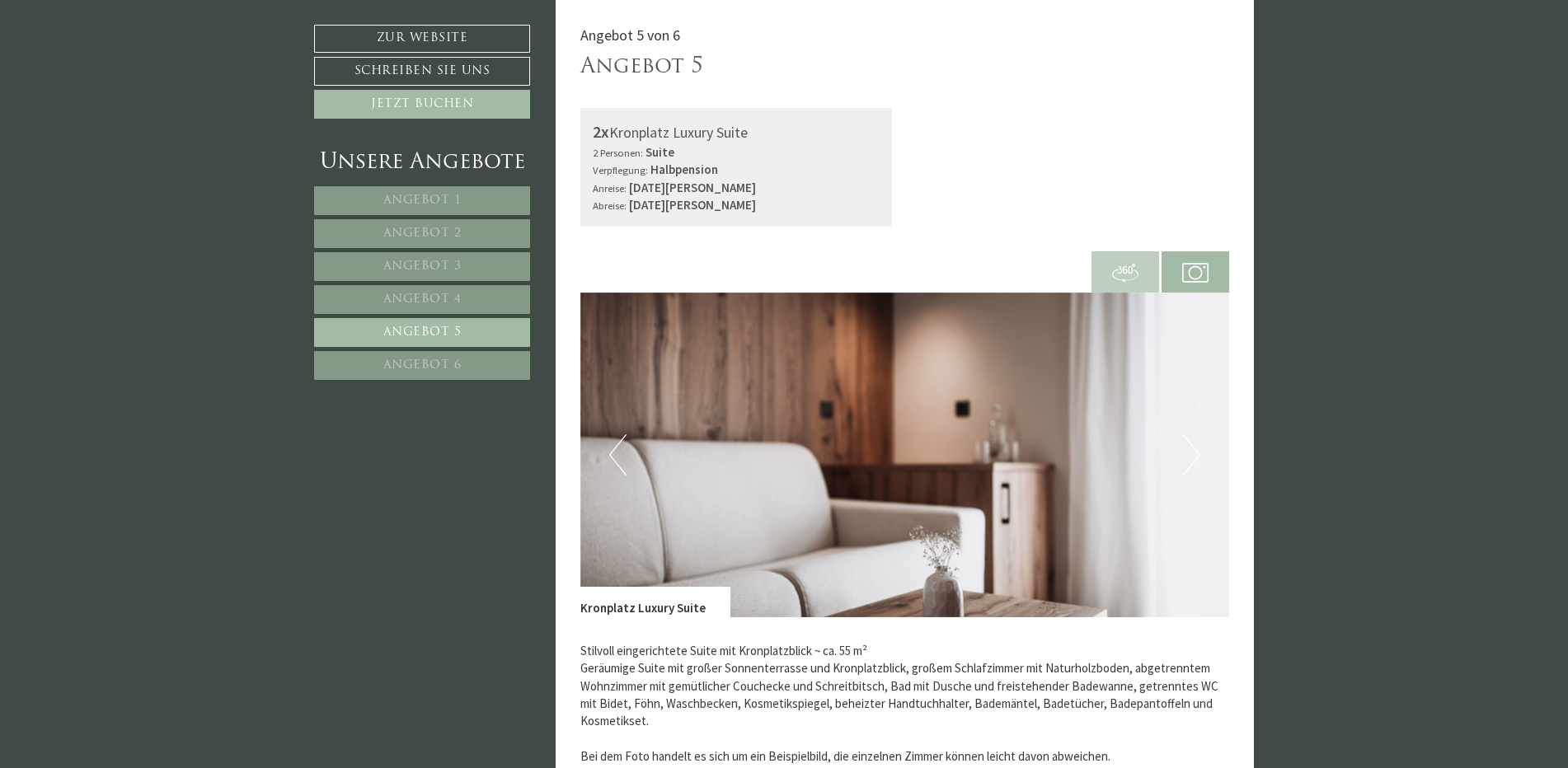
click at [1193, 448] on button "Next" at bounding box center [1191, 455] width 17 height 41
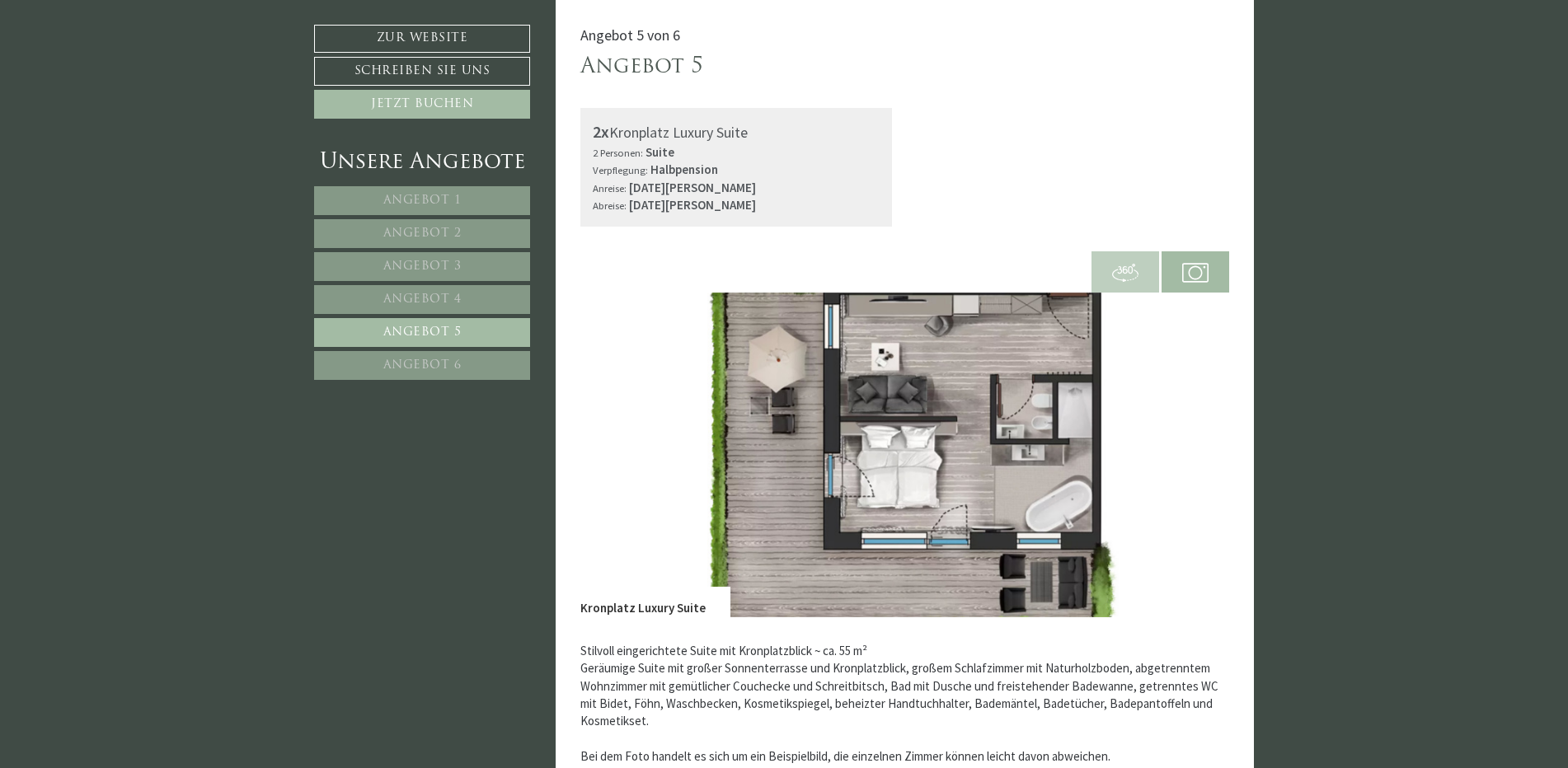
click at [595, 454] on img at bounding box center [905, 454] width 649 height 324
click at [636, 435] on img at bounding box center [905, 454] width 649 height 324
drag, startPoint x: 690, startPoint y: 432, endPoint x: 689, endPoint y: 454, distance: 22.0
click at [695, 433] on img at bounding box center [905, 454] width 649 height 324
drag, startPoint x: 688, startPoint y: 468, endPoint x: 576, endPoint y: 347, distance: 164.9
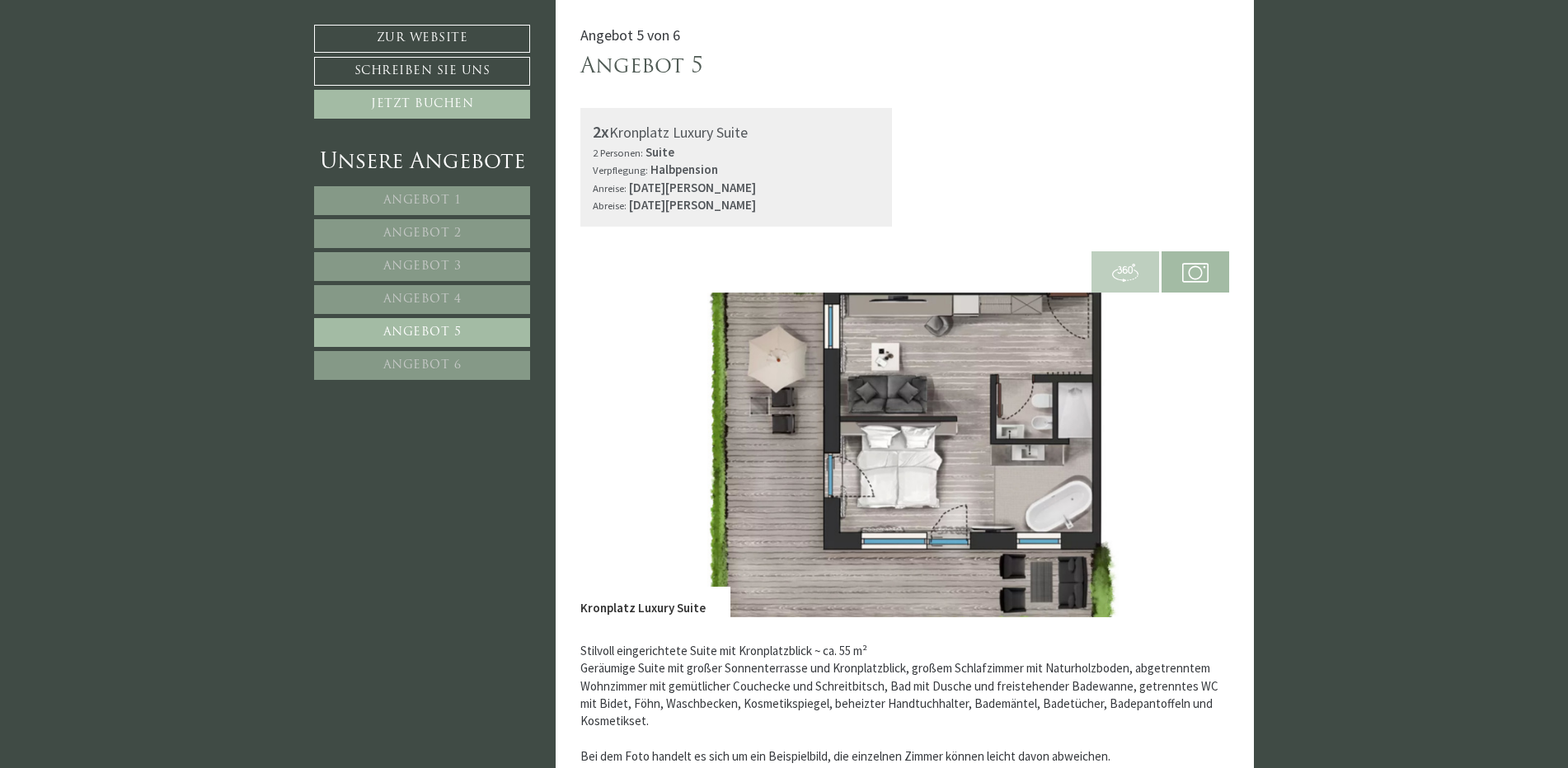
click at [649, 430] on img at bounding box center [905, 454] width 649 height 324
drag, startPoint x: 575, startPoint y: 350, endPoint x: 624, endPoint y: 385, distance: 60.2
click at [575, 354] on div "Angebot 5 von 6 Angebot 5 2x Kronplatz Luxury Suite 2 Personen: Suite Verpflegu…" at bounding box center [905, 591] width 699 height 1183
drag, startPoint x: 757, startPoint y: 426, endPoint x: 1135, endPoint y: 416, distance: 378.1
click at [1142, 416] on img at bounding box center [905, 454] width 649 height 324
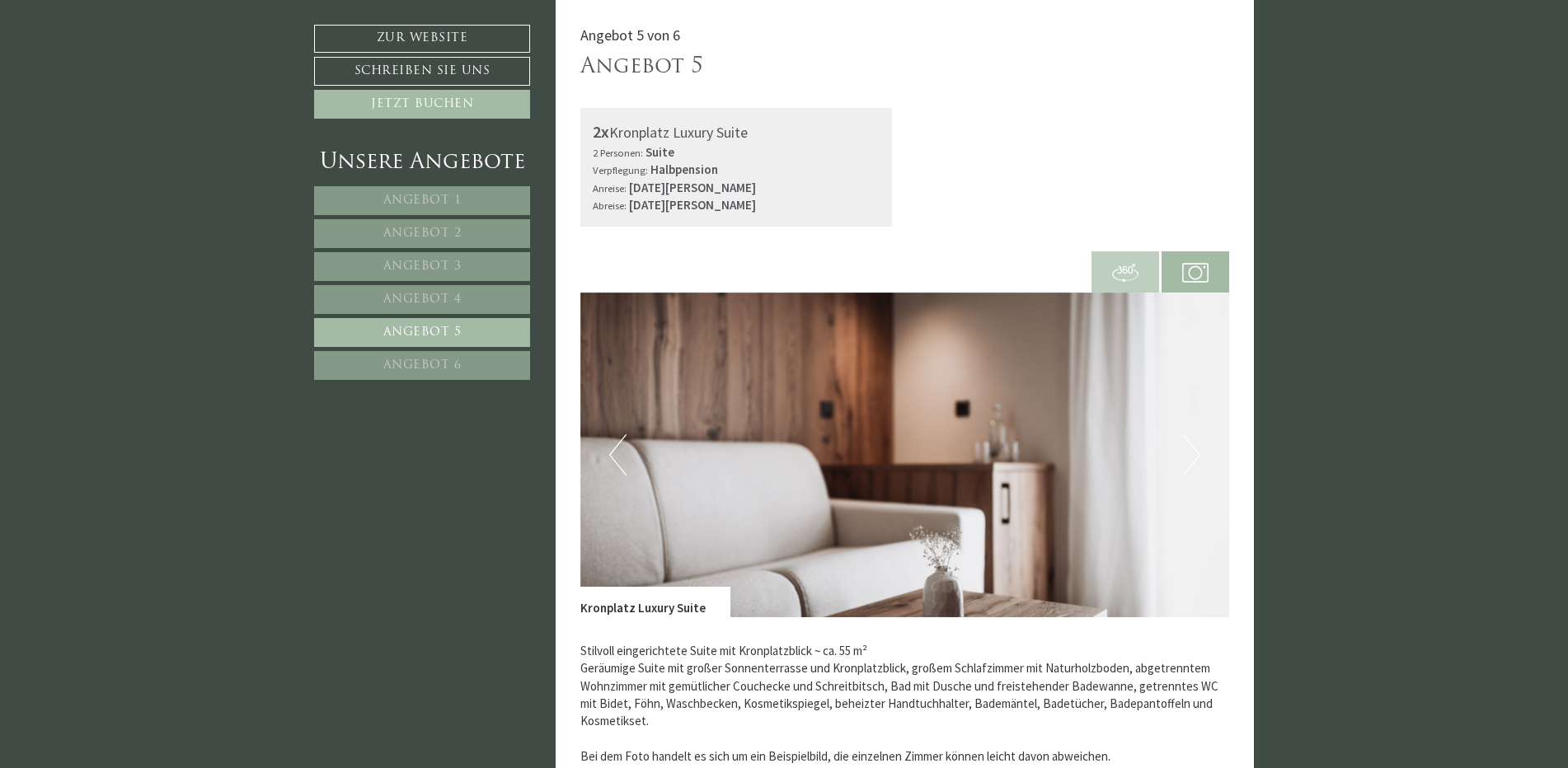
click at [1199, 460] on button "Next" at bounding box center [1191, 455] width 17 height 41
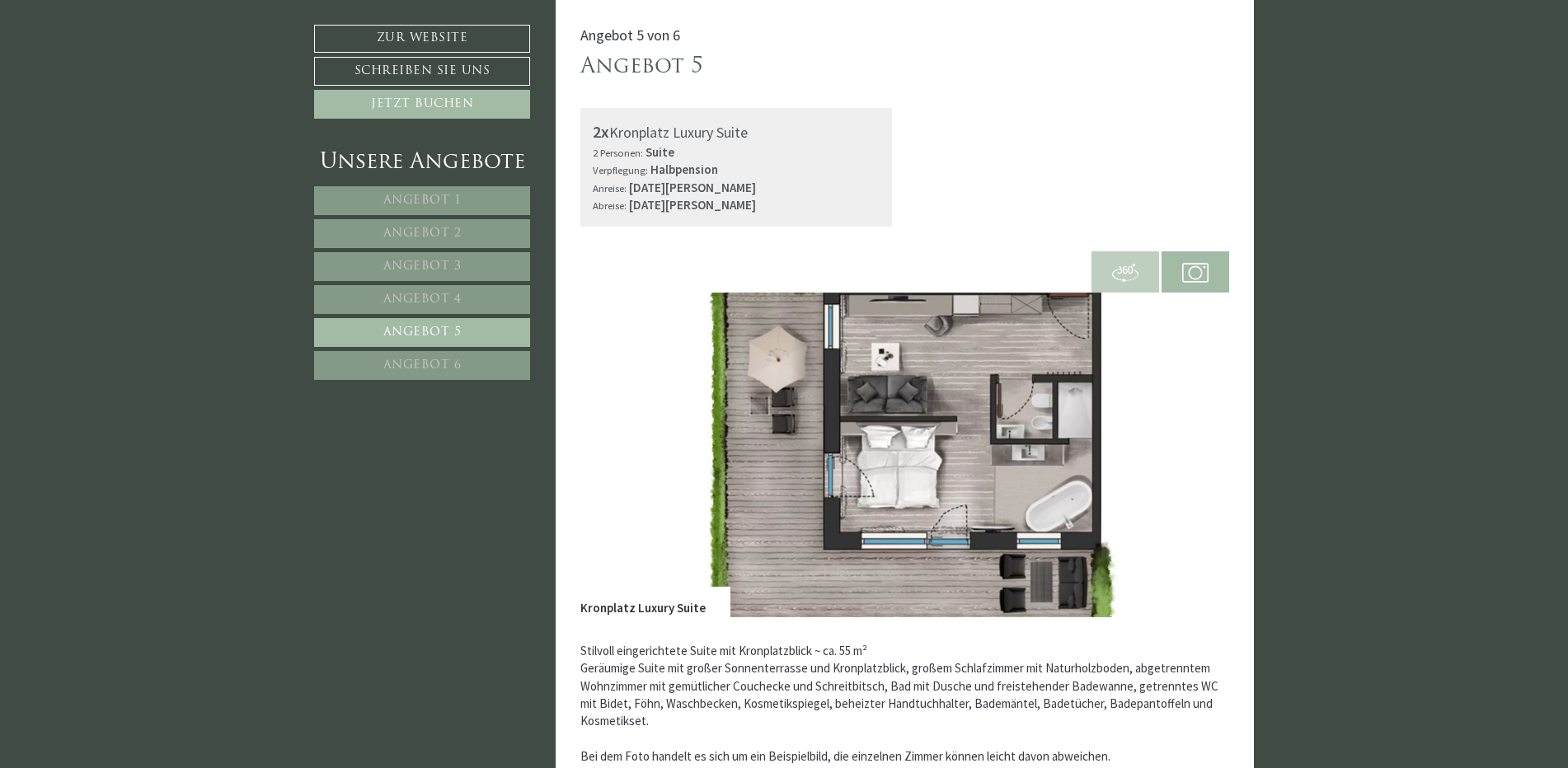
click at [618, 440] on button "Previous" at bounding box center [618, 455] width 17 height 41
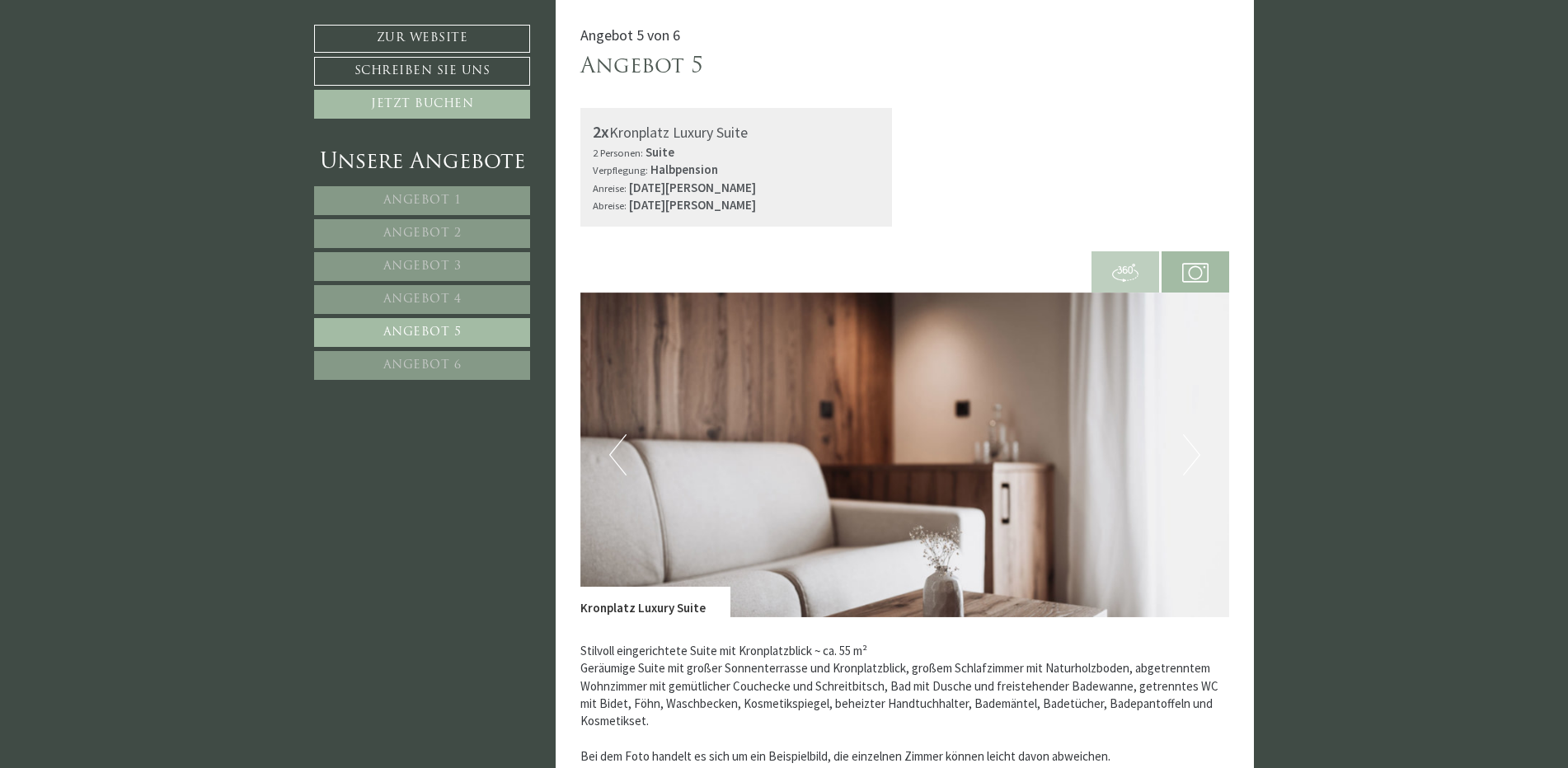
click at [618, 440] on button "Previous" at bounding box center [618, 455] width 17 height 41
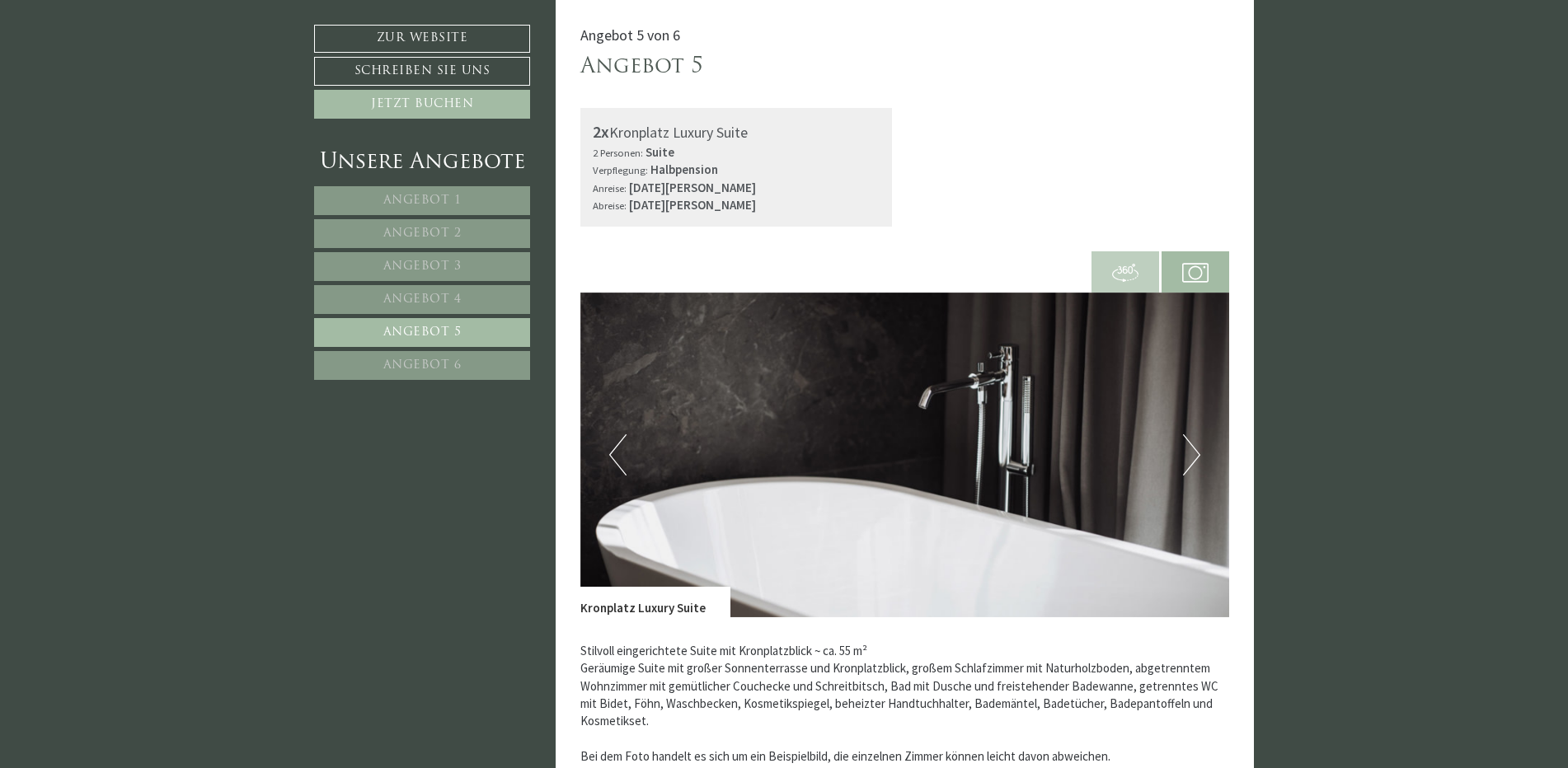
click at [618, 440] on button "Previous" at bounding box center [618, 455] width 17 height 41
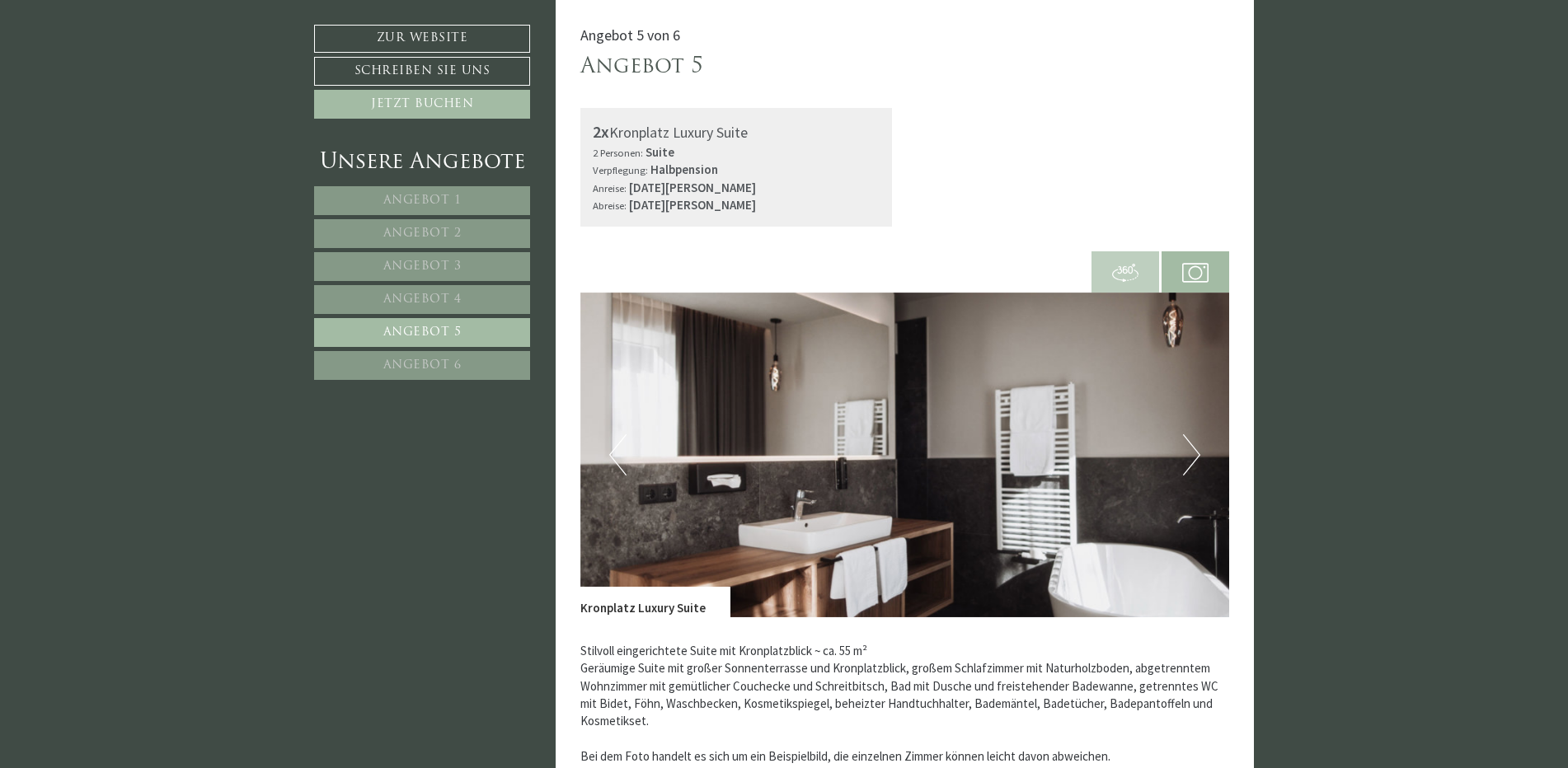
click at [618, 440] on button "Previous" at bounding box center [618, 455] width 17 height 41
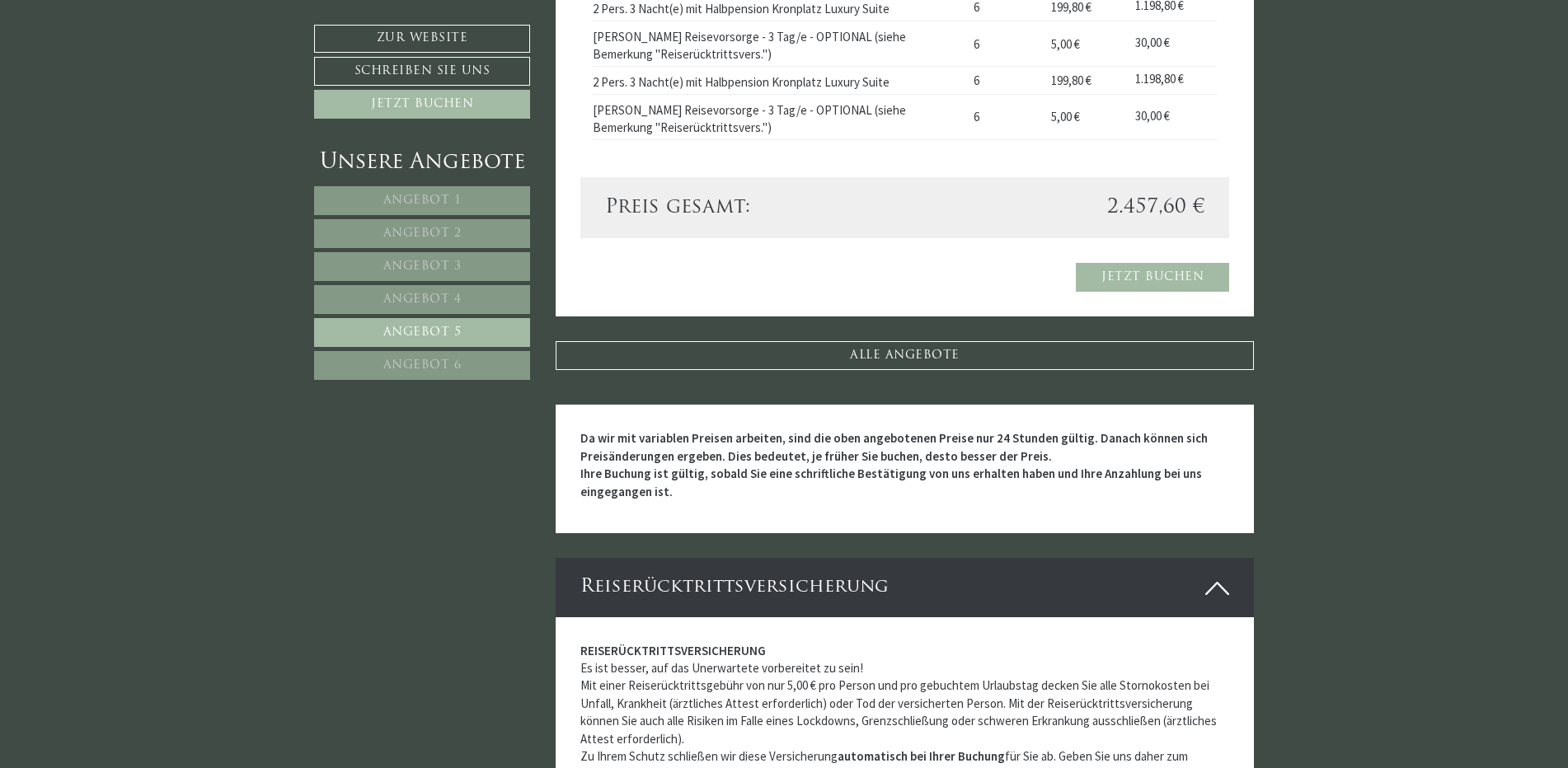
scroll to position [1339, 0]
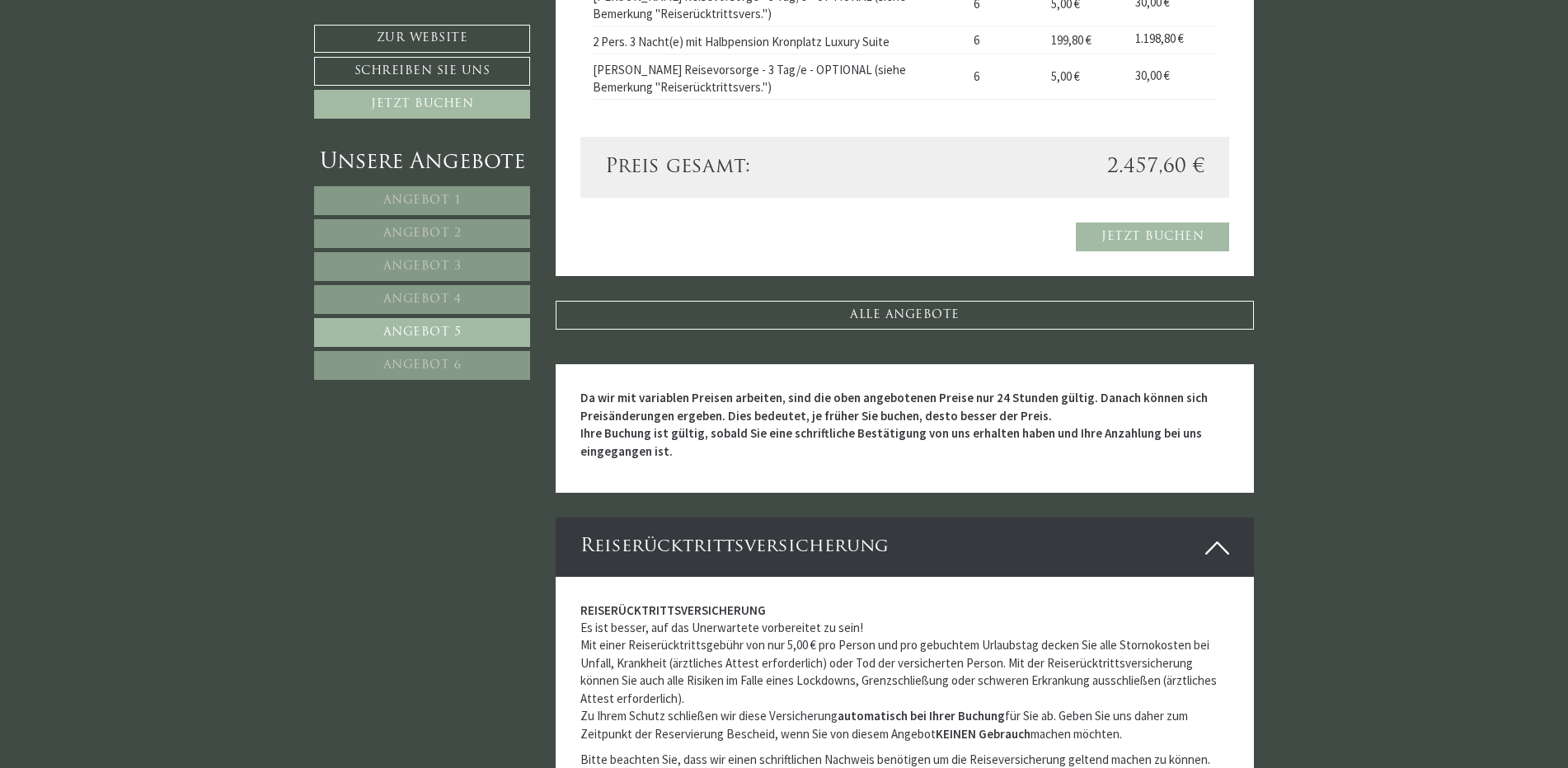
click at [410, 361] on span "Angebot 6" at bounding box center [421, 365] width 78 height 12
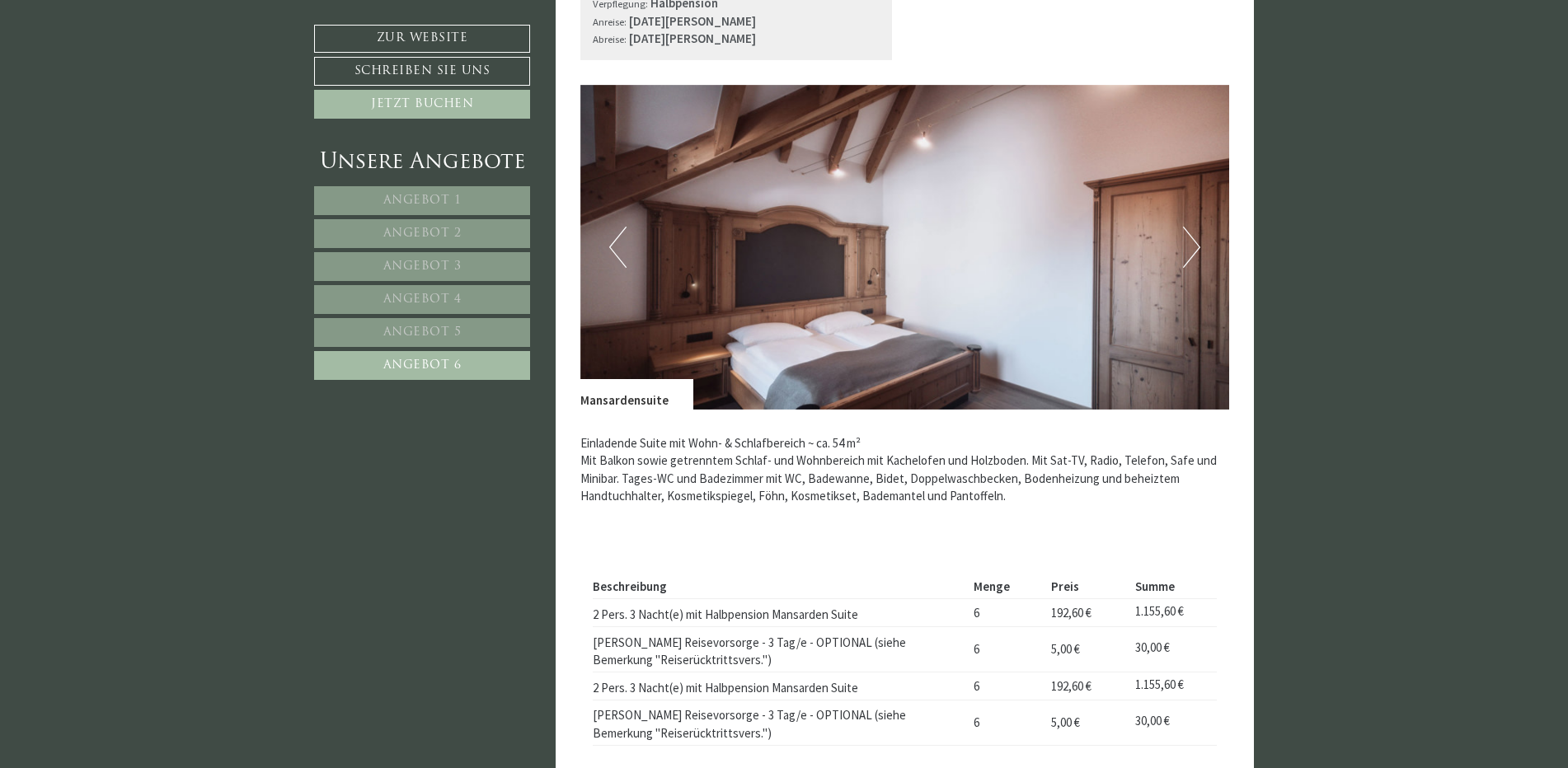
scroll to position [597, 0]
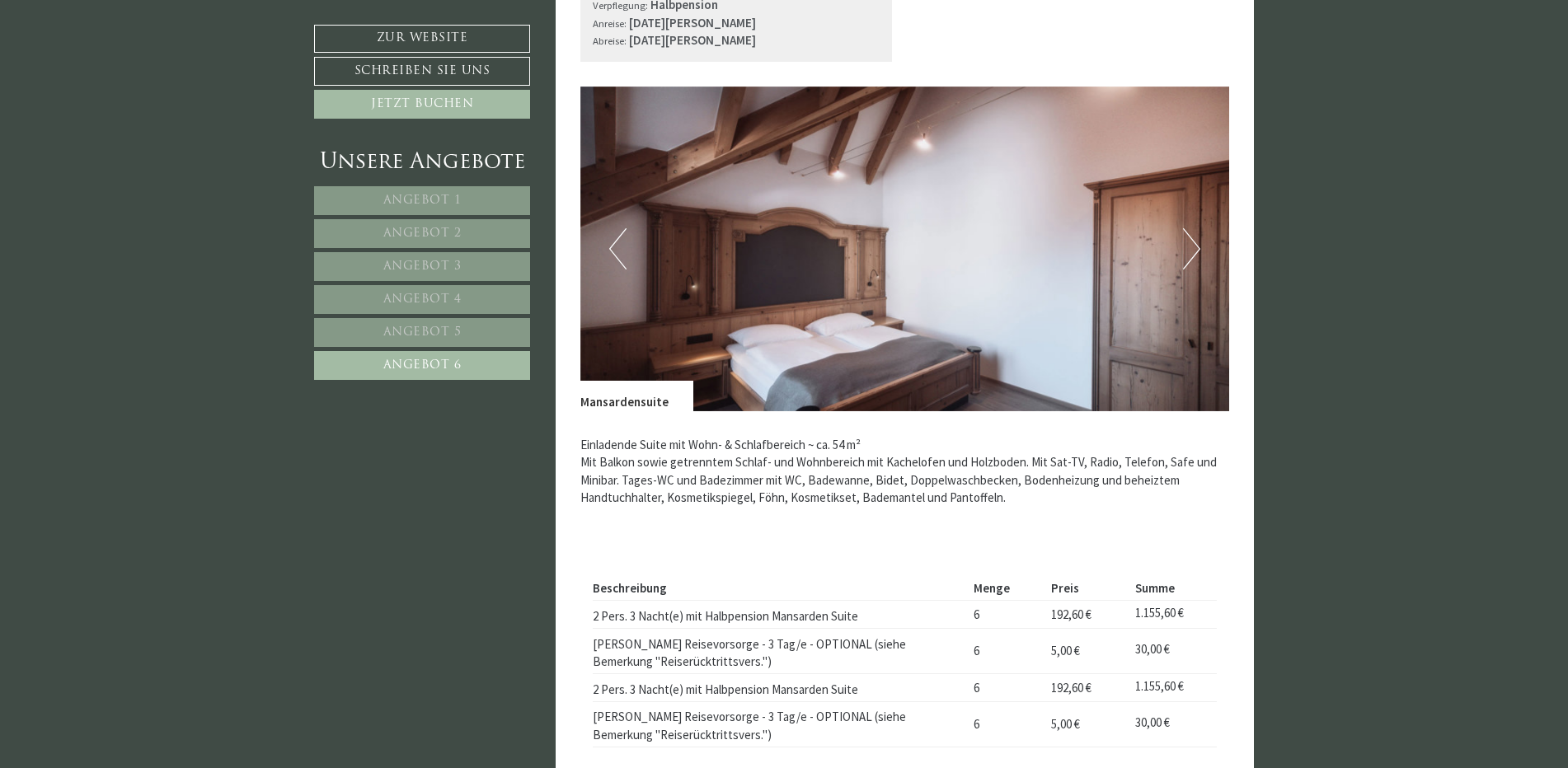
click at [1193, 240] on button "Next" at bounding box center [1191, 249] width 17 height 41
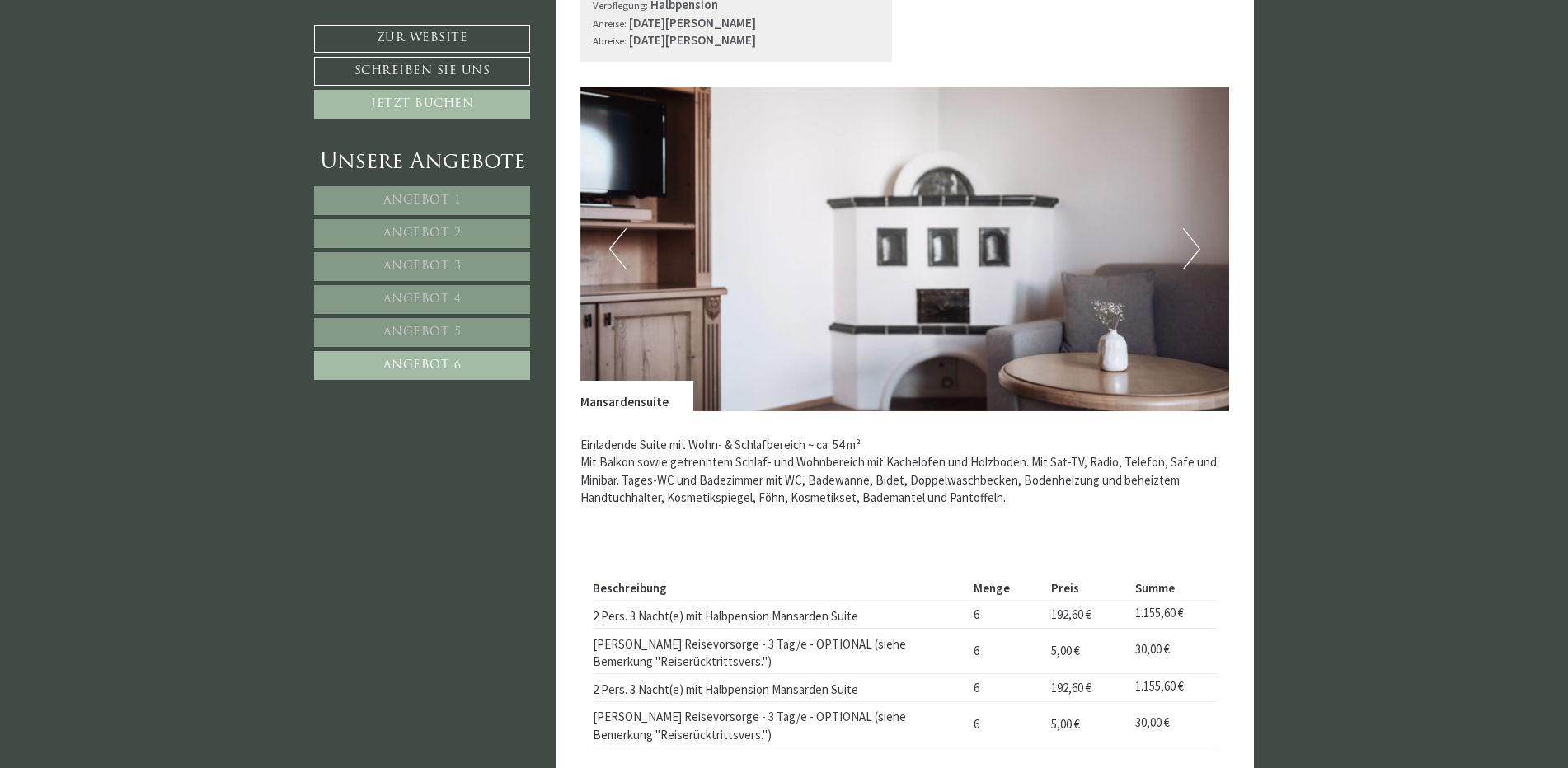
click at [1193, 240] on button "Next" at bounding box center [1191, 249] width 17 height 41
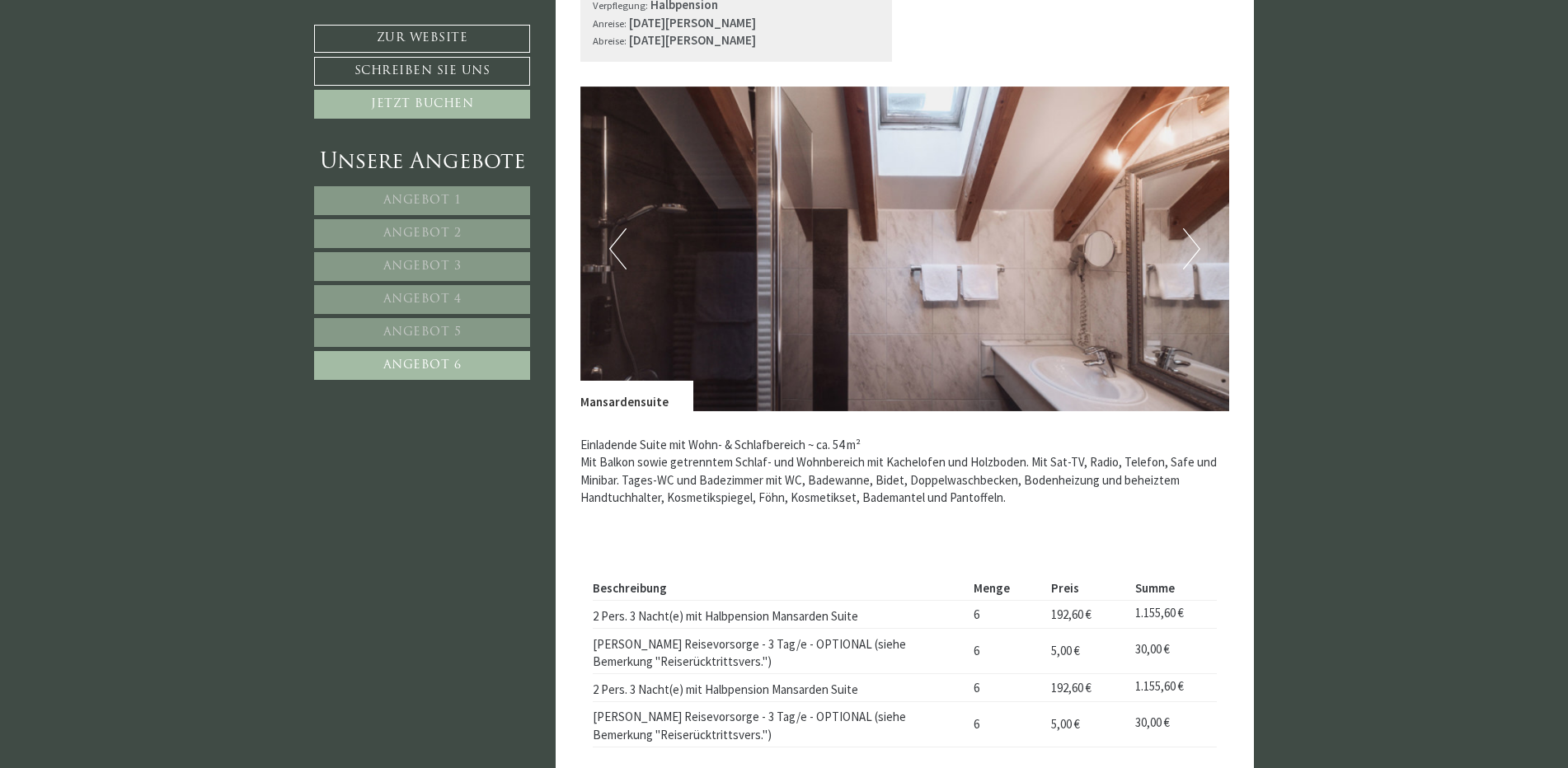
click at [1193, 240] on button "Next" at bounding box center [1191, 249] width 17 height 41
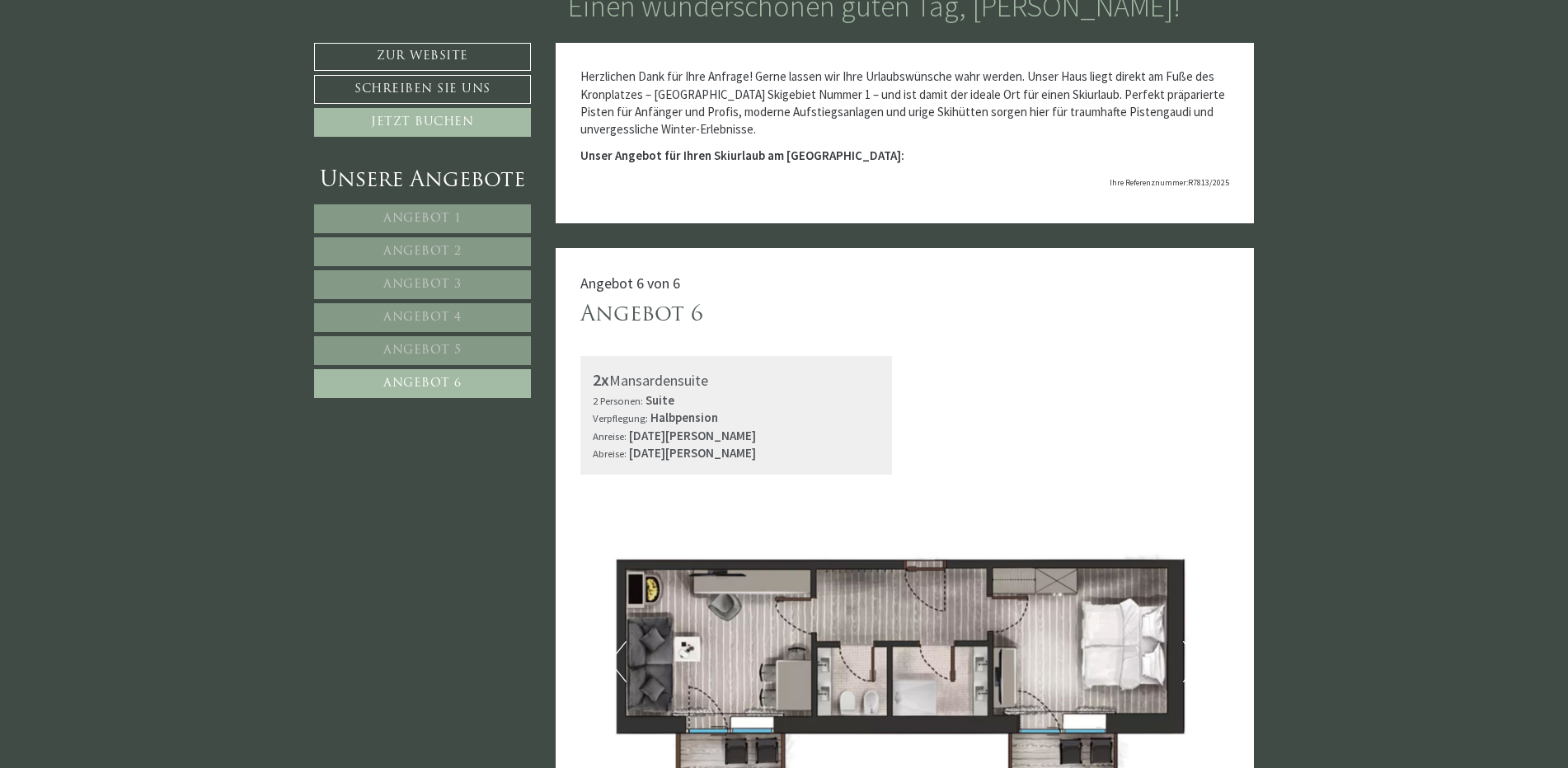
scroll to position [0, 0]
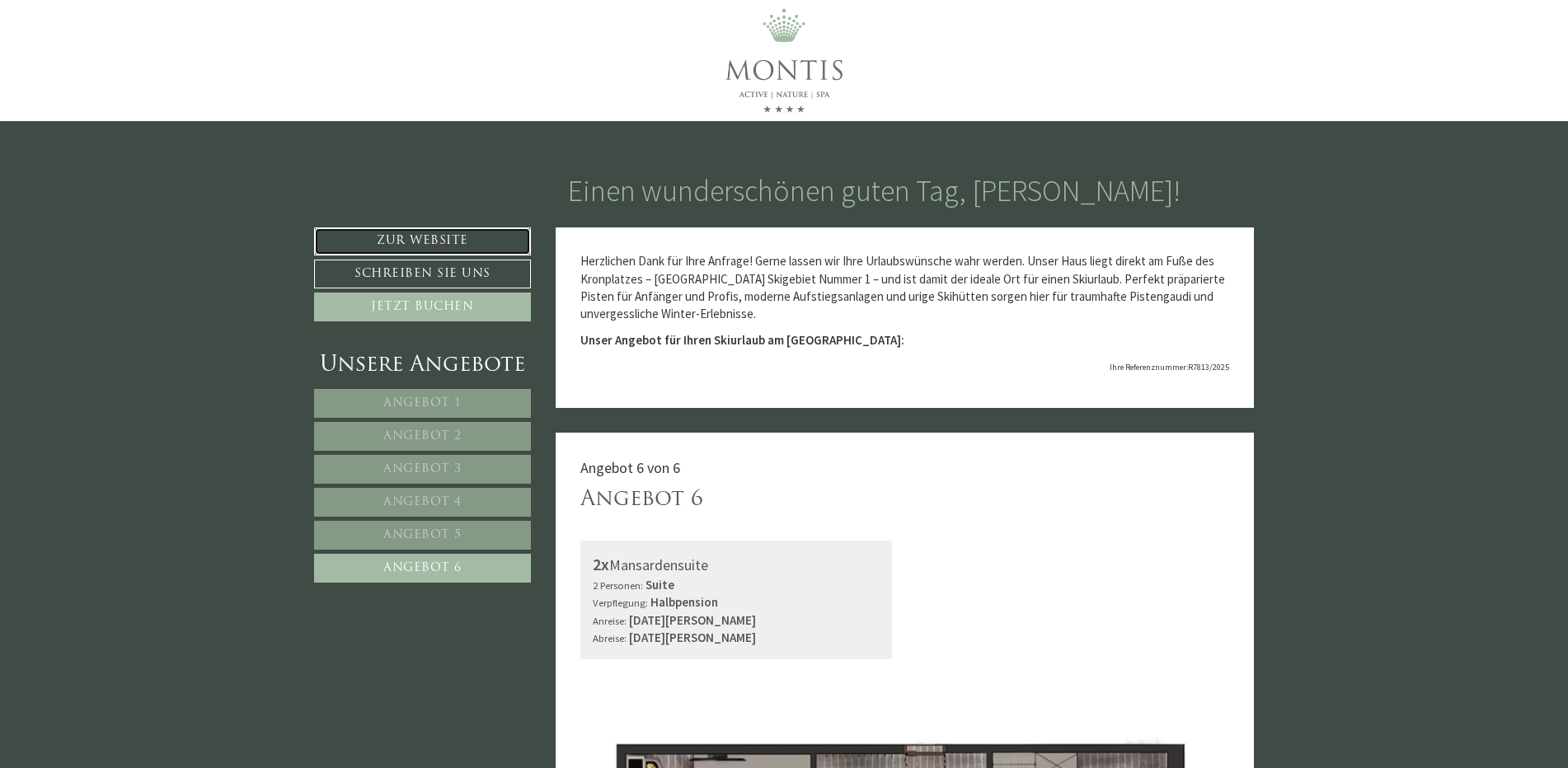
click at [422, 237] on link "Zur Website" at bounding box center [422, 242] width 216 height 28
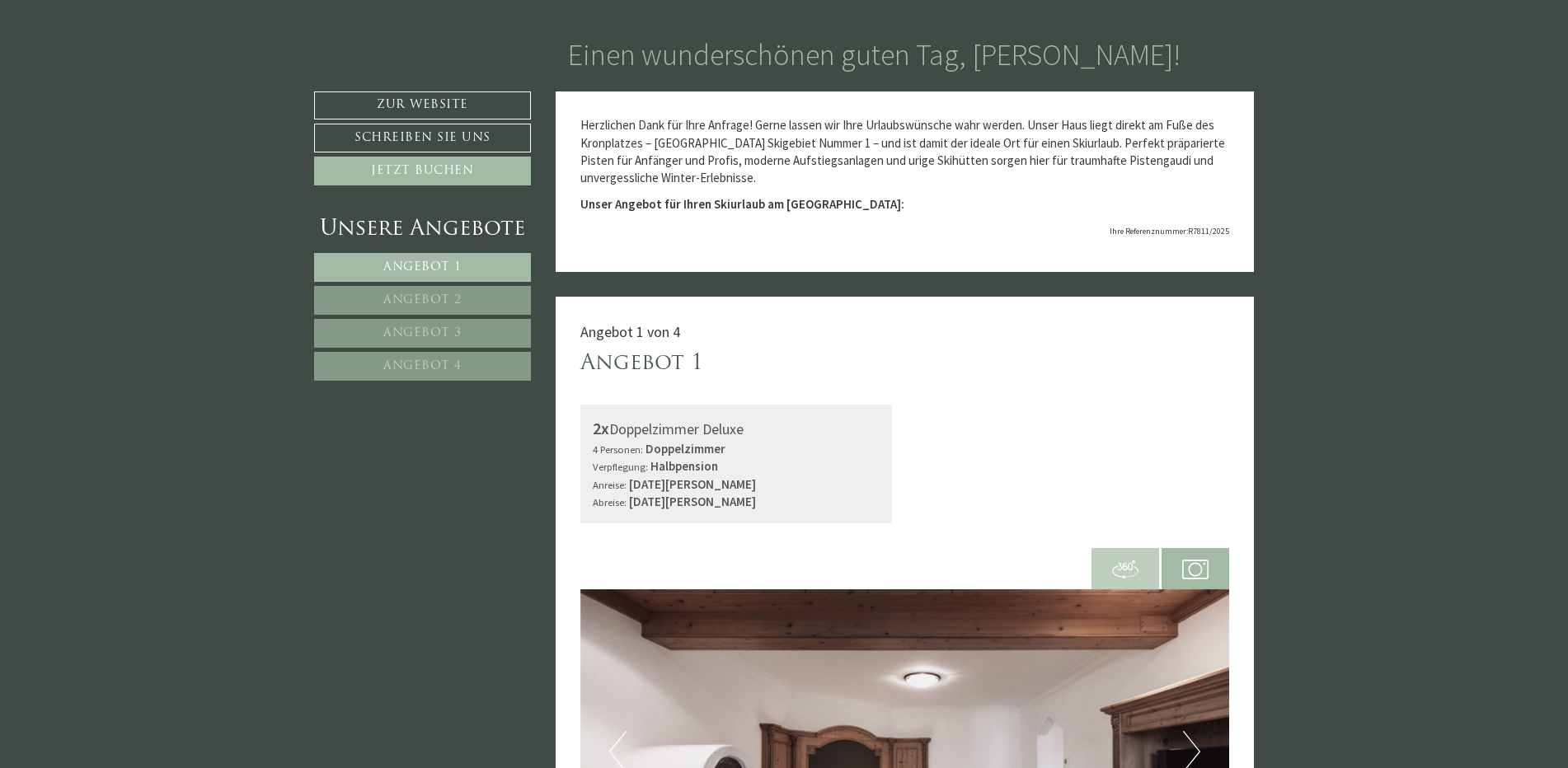
scroll to position [329, 0]
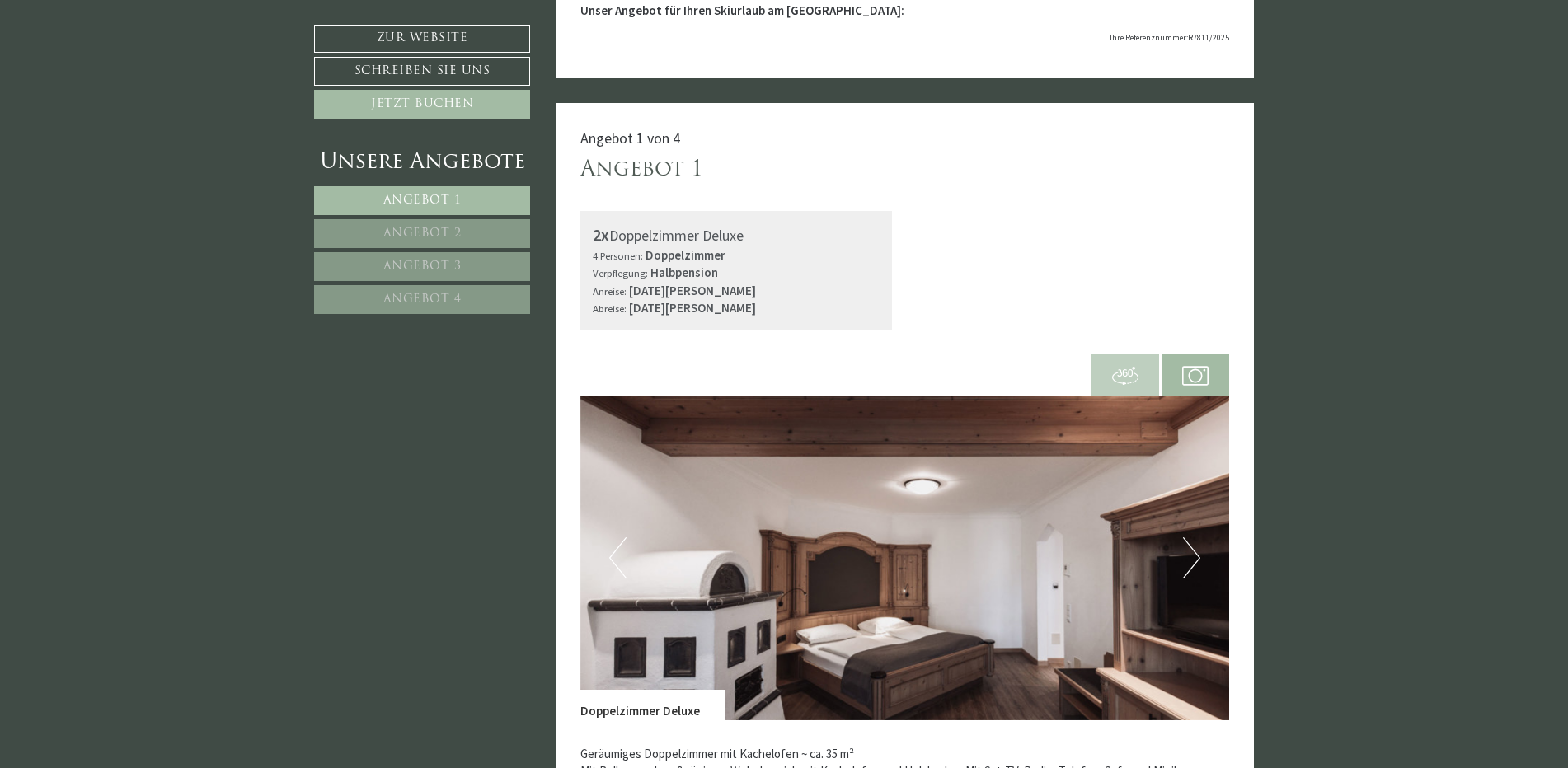
click at [404, 229] on span "Angebot 2" at bounding box center [421, 233] width 78 height 12
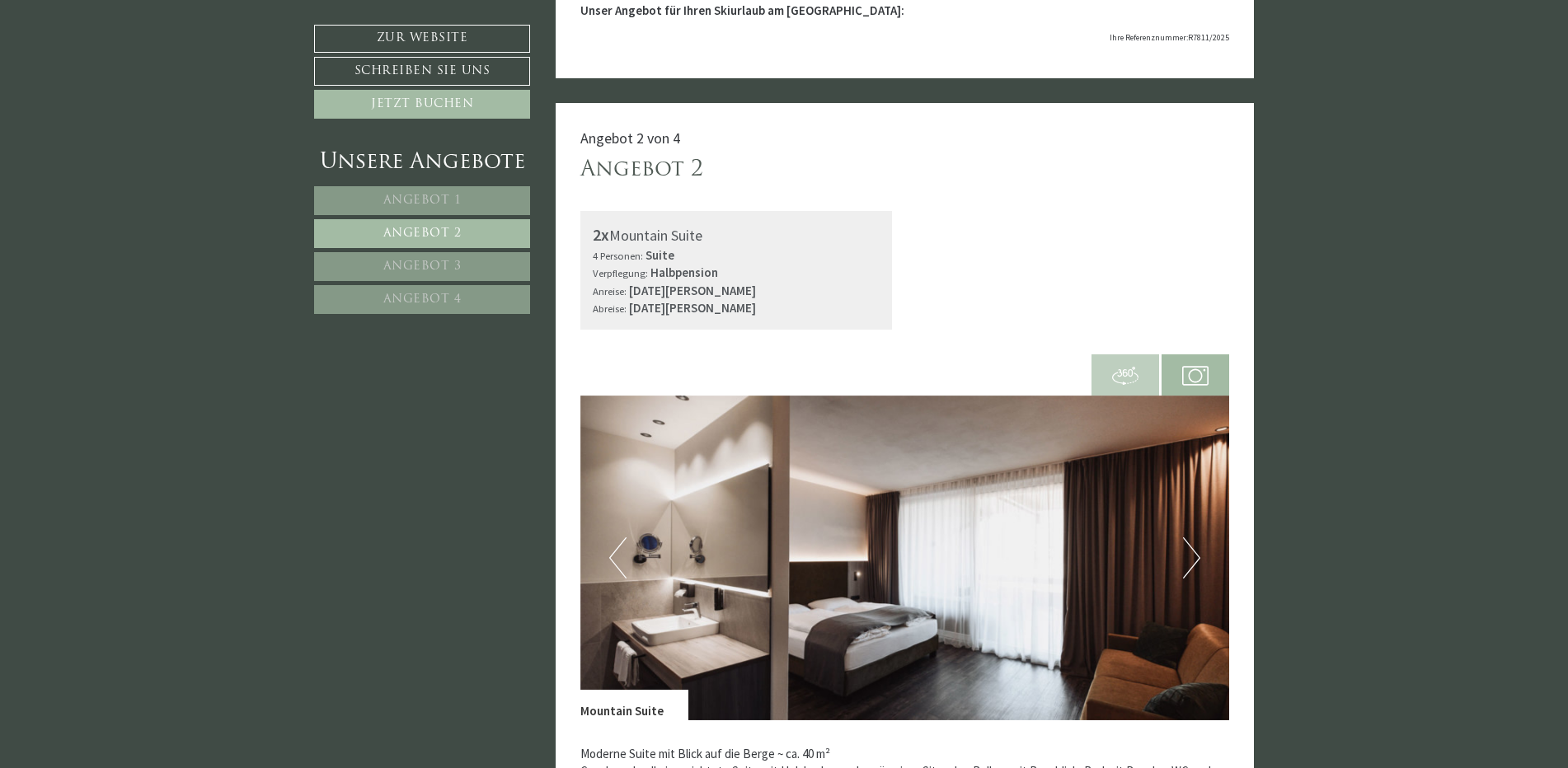
scroll to position [432, 0]
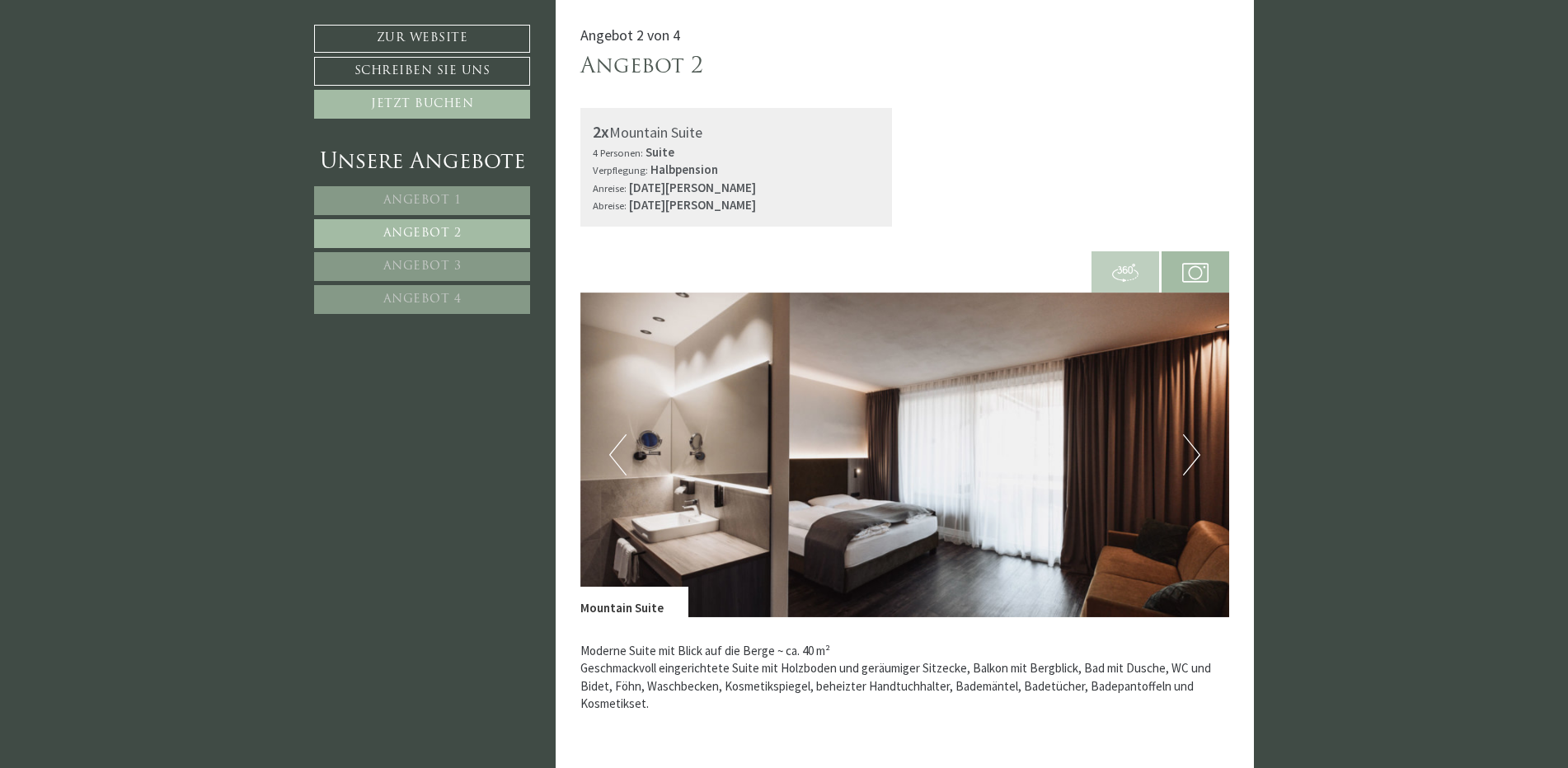
click at [1195, 456] on button "Next" at bounding box center [1191, 455] width 17 height 41
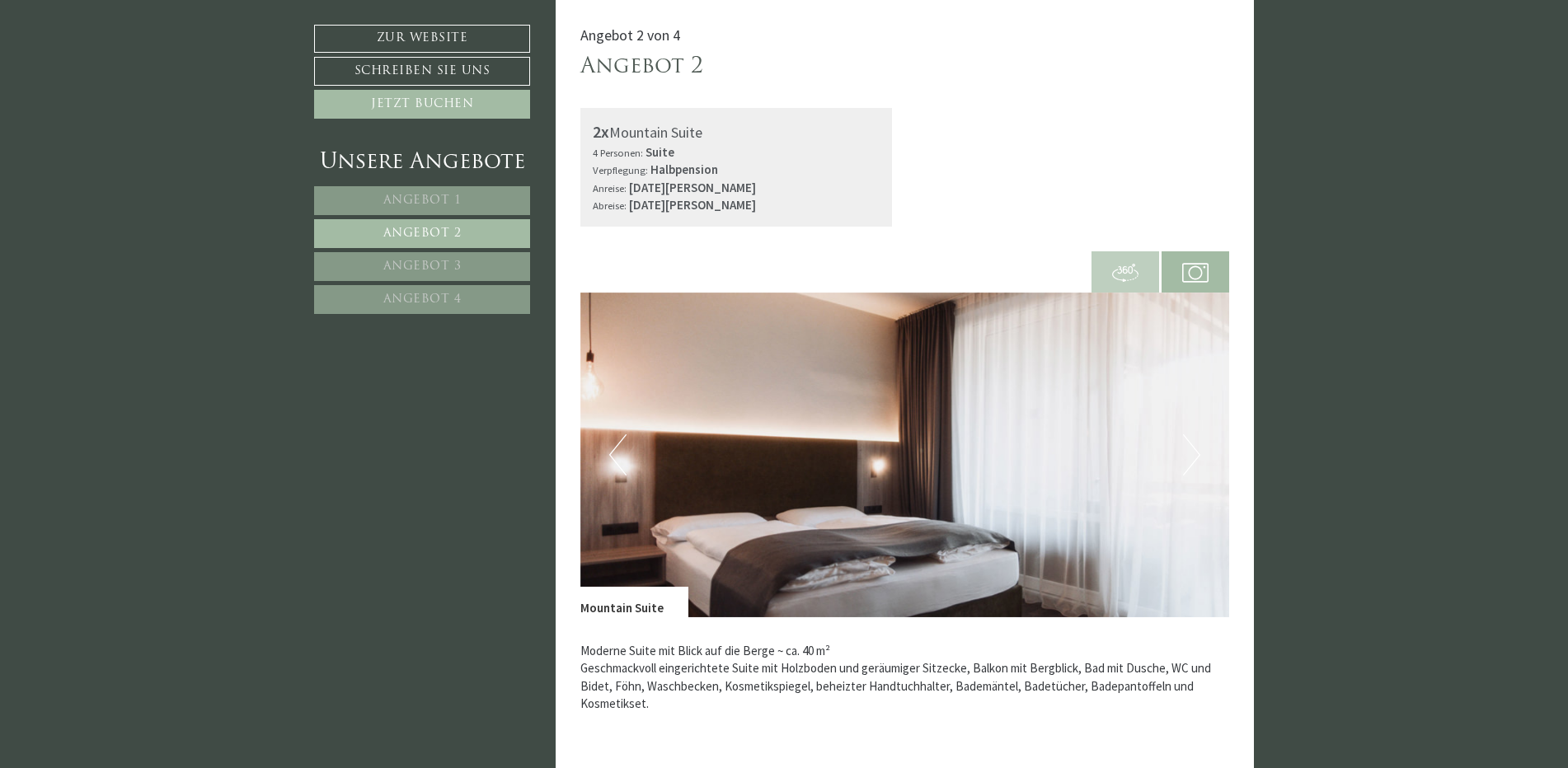
click at [1195, 456] on button "Next" at bounding box center [1191, 455] width 17 height 41
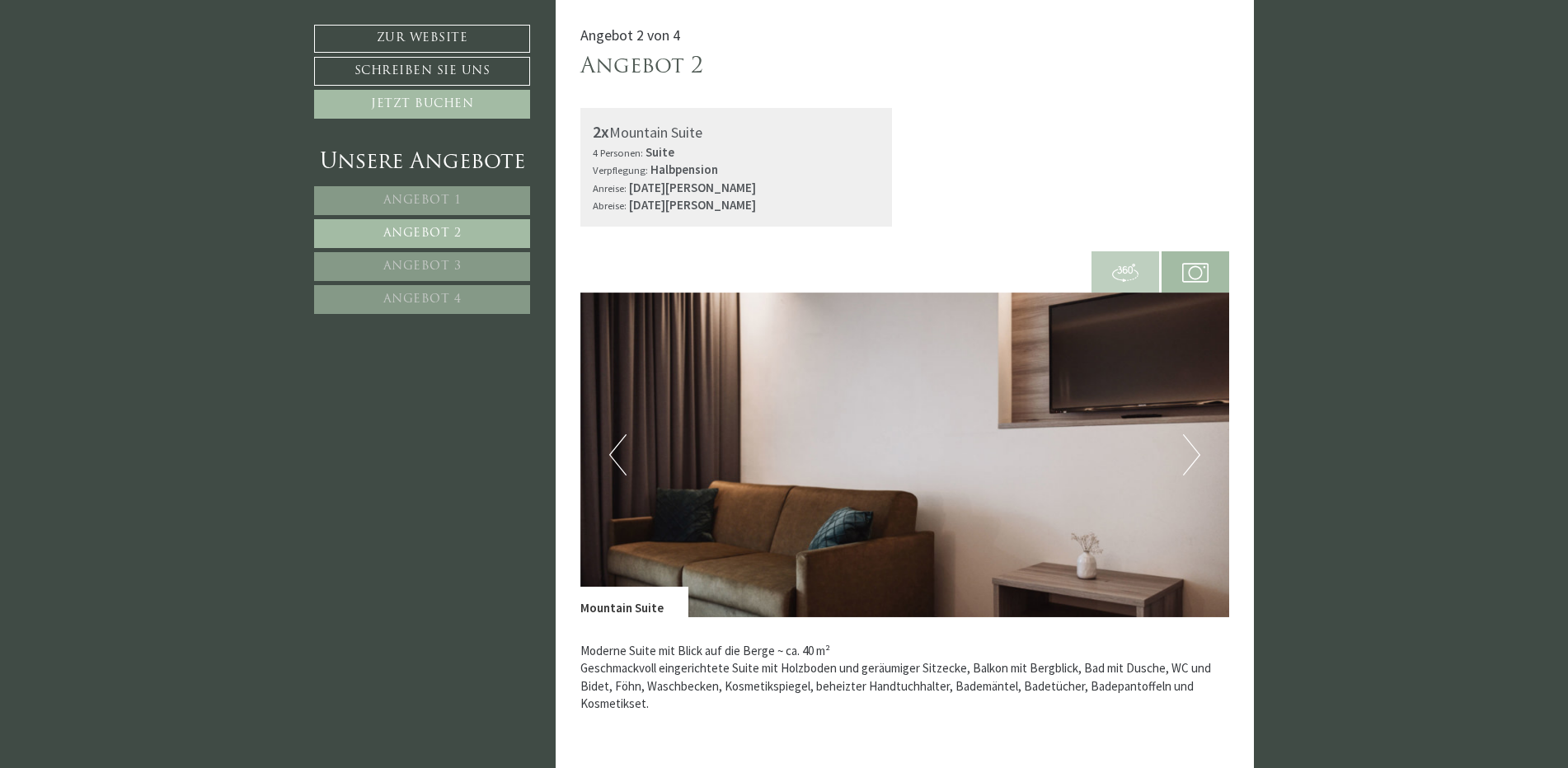
click at [1195, 456] on button "Next" at bounding box center [1191, 455] width 17 height 41
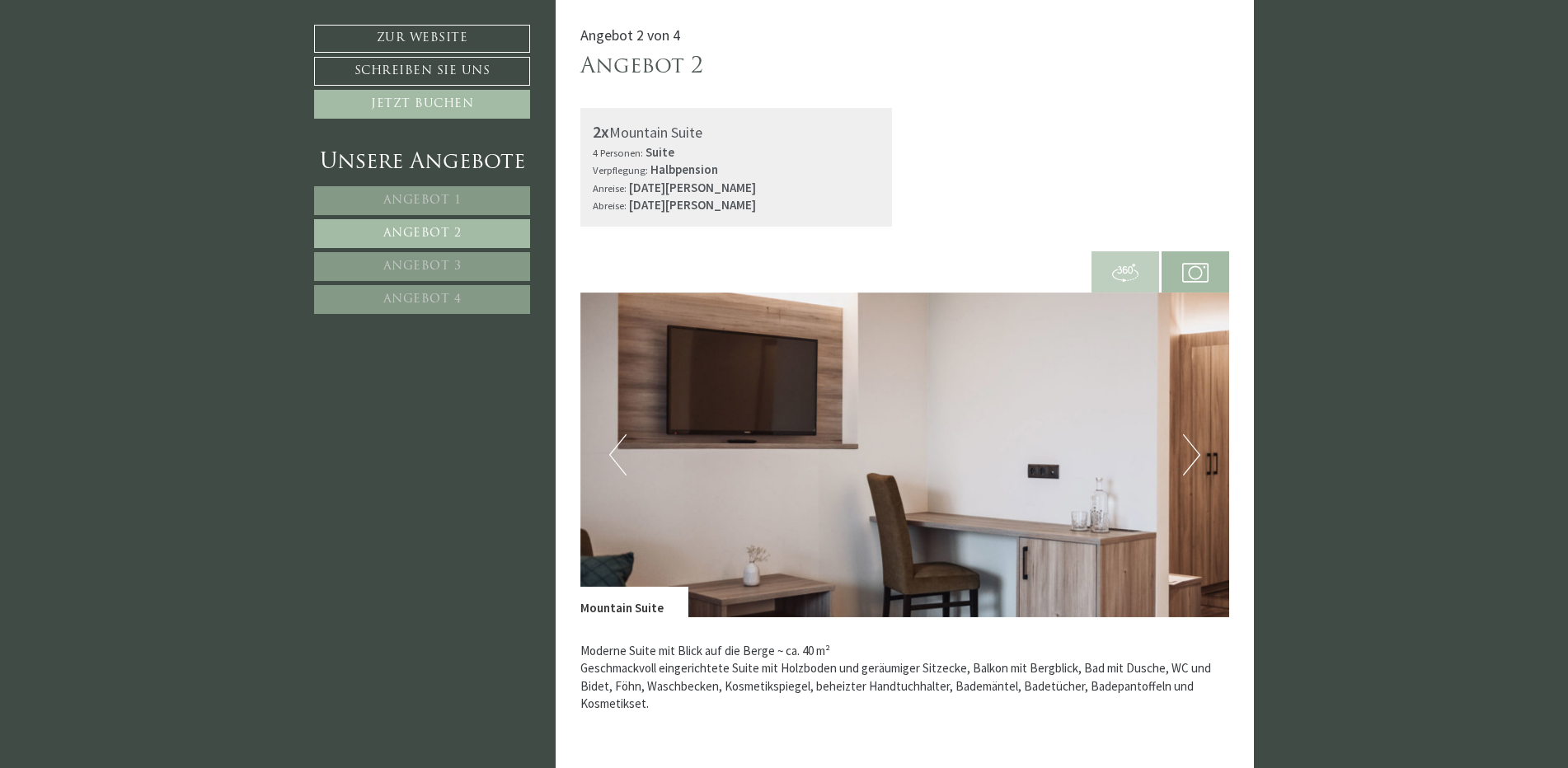
click at [1195, 456] on button "Next" at bounding box center [1191, 455] width 17 height 41
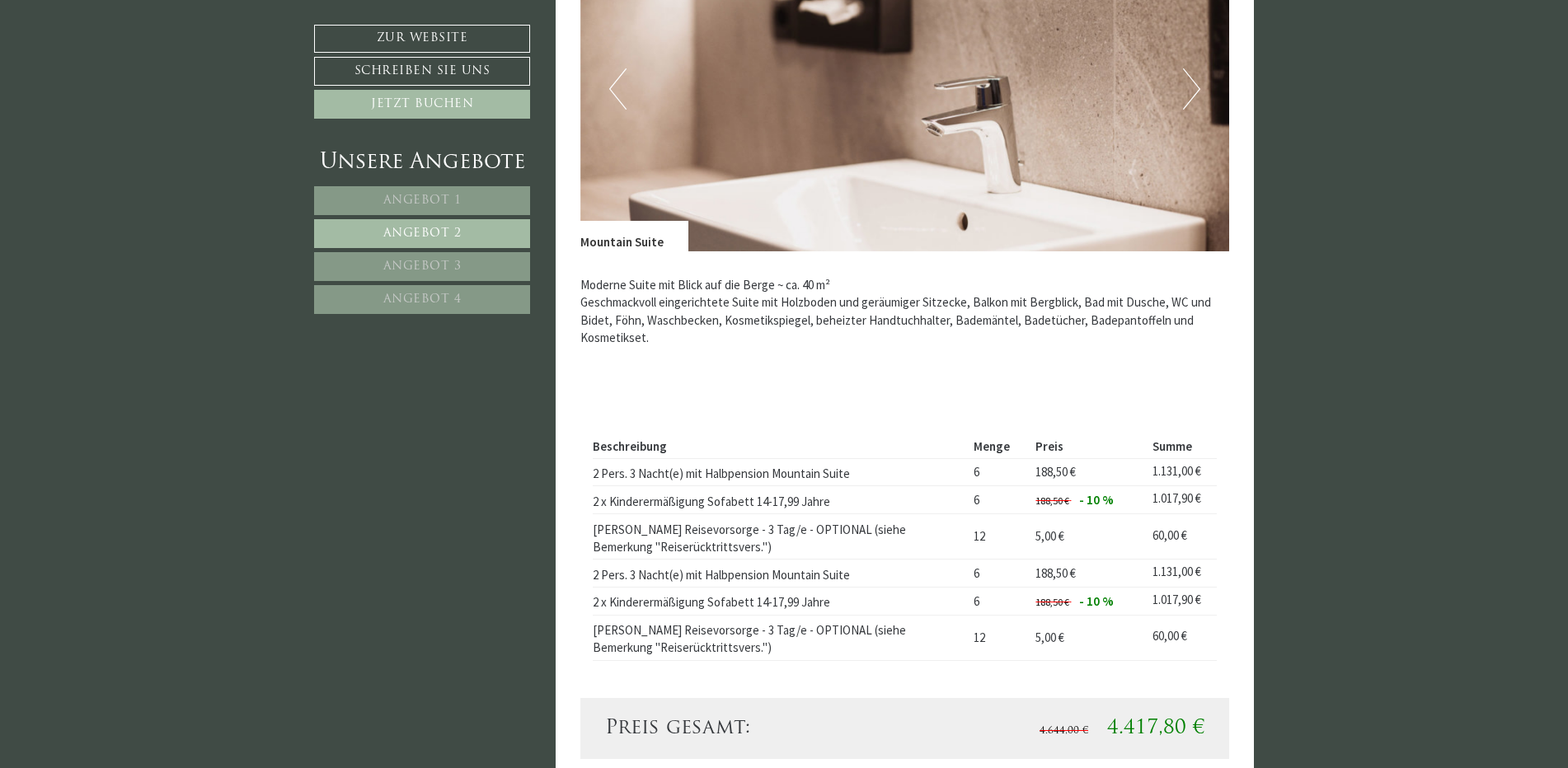
scroll to position [844, 0]
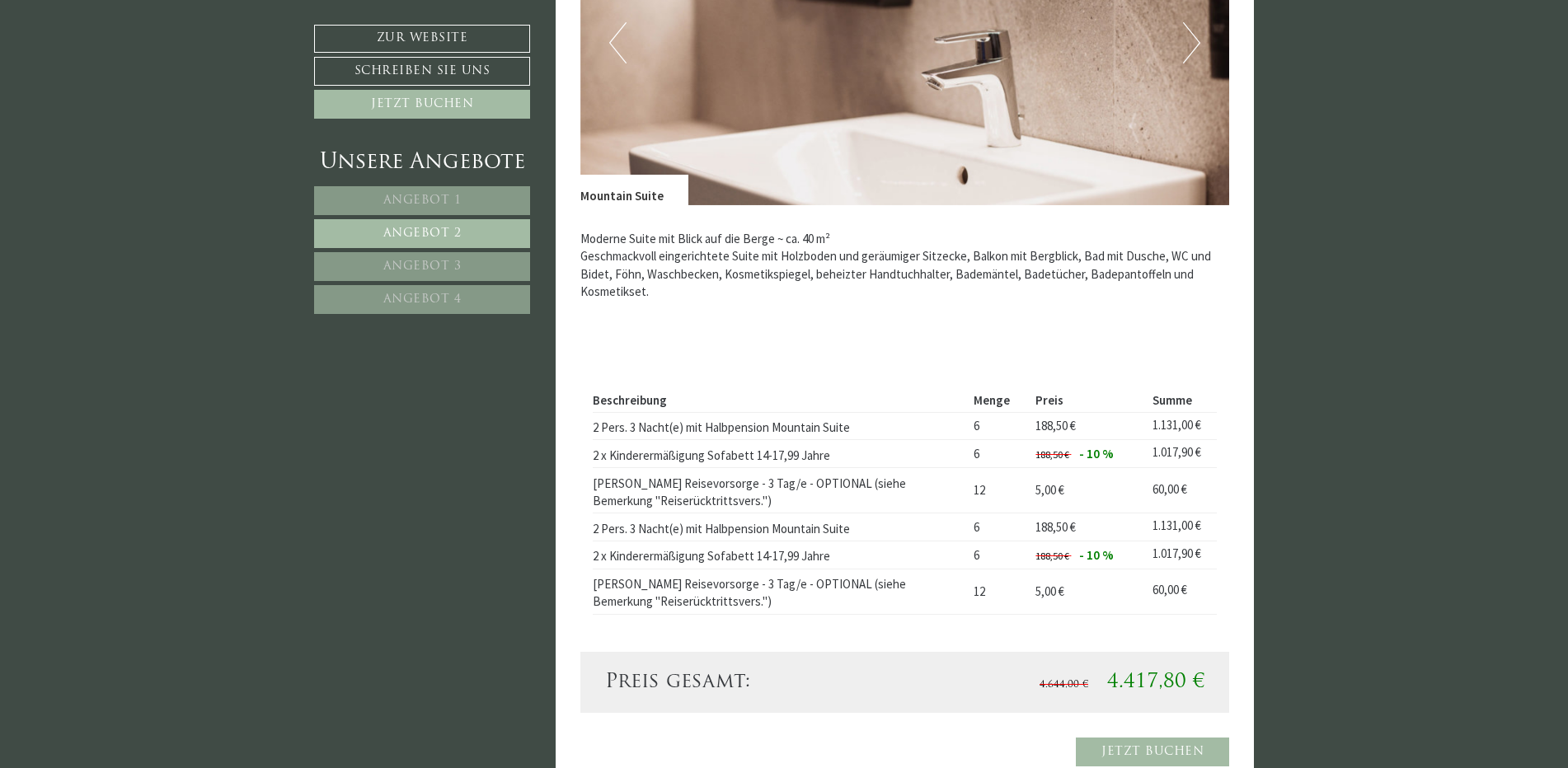
click at [435, 259] on link "Angebot 3" at bounding box center [422, 266] width 216 height 29
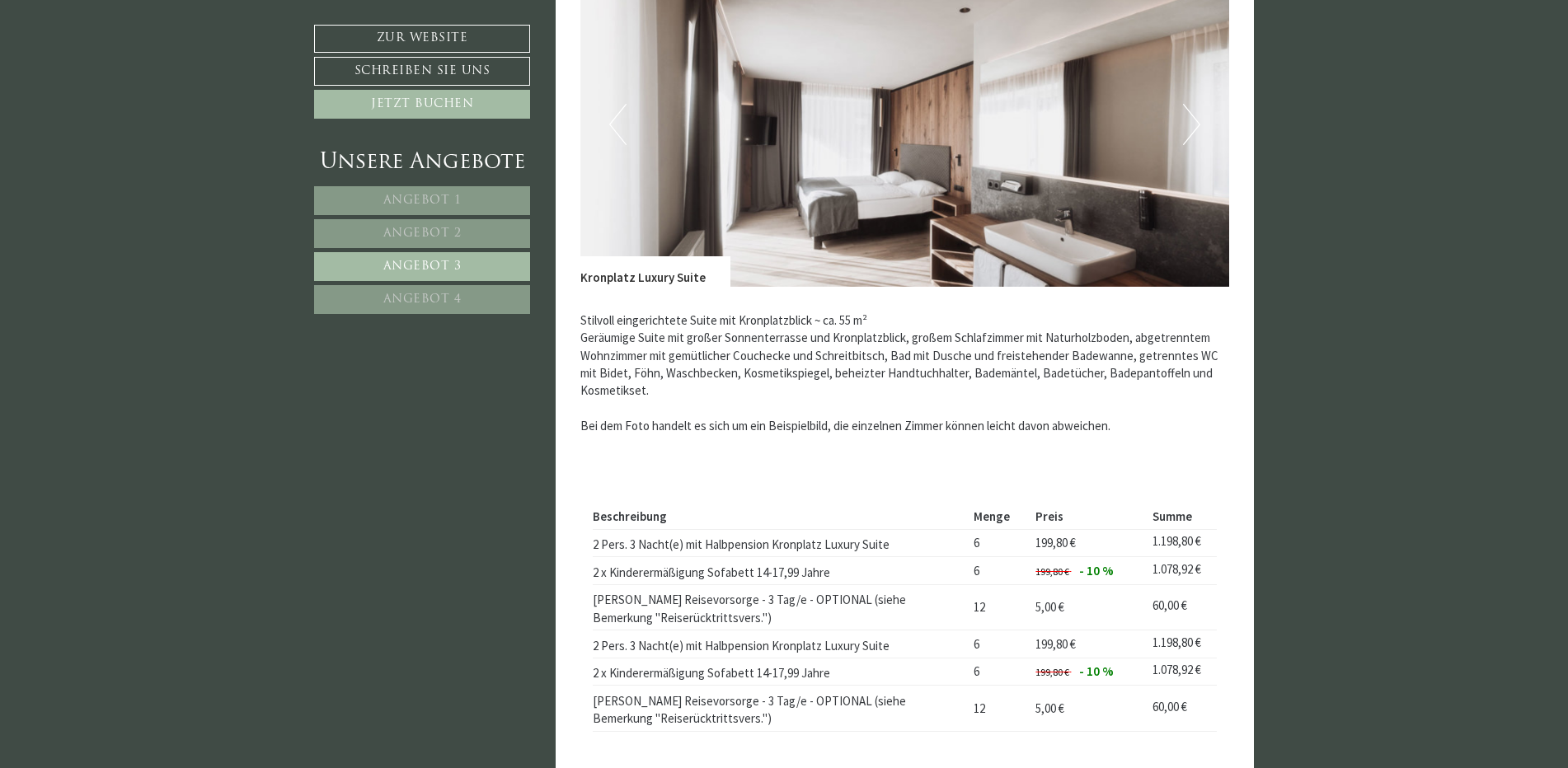
scroll to position [597, 0]
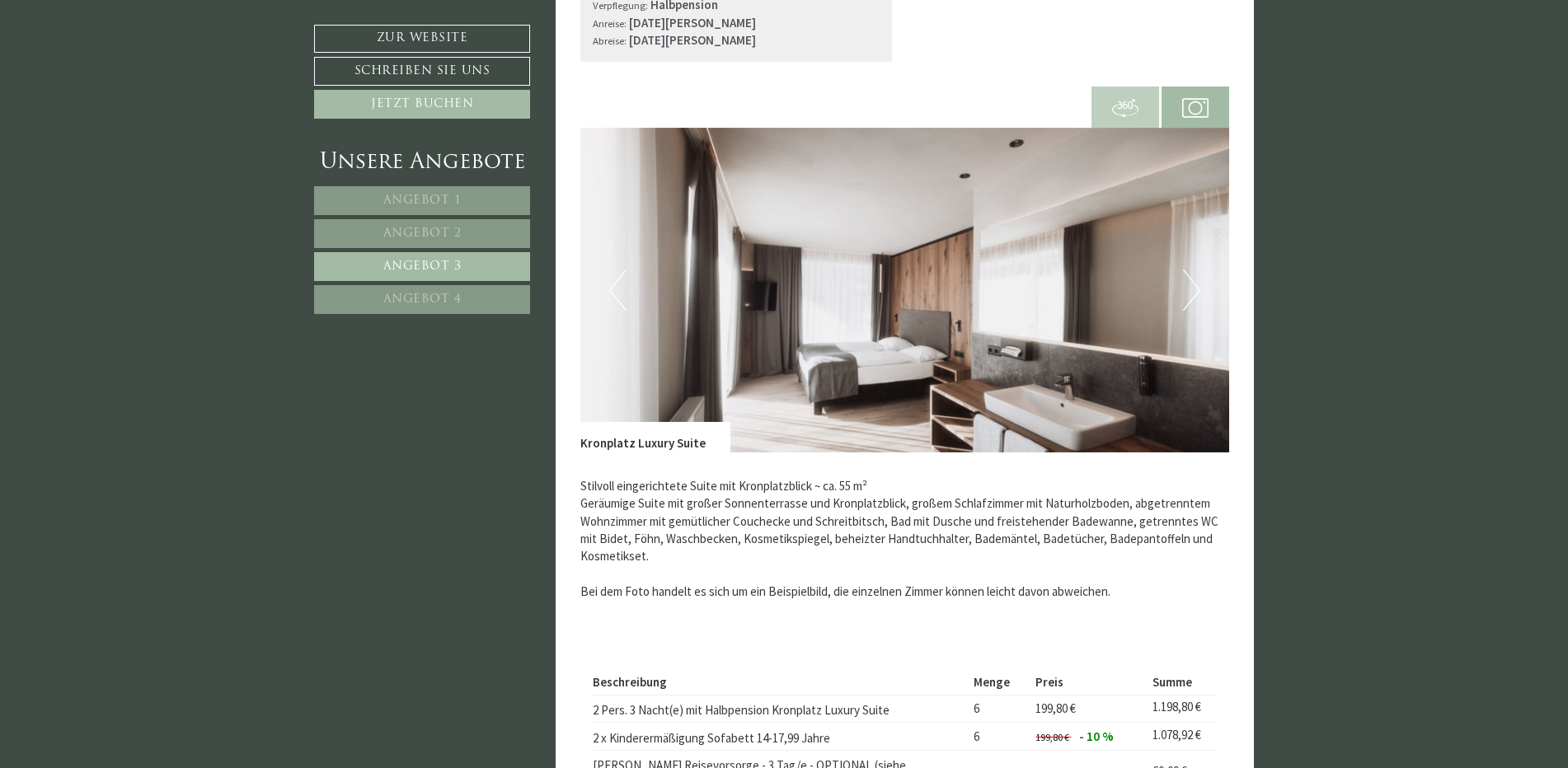
click at [1188, 287] on button "Next" at bounding box center [1191, 290] width 17 height 41
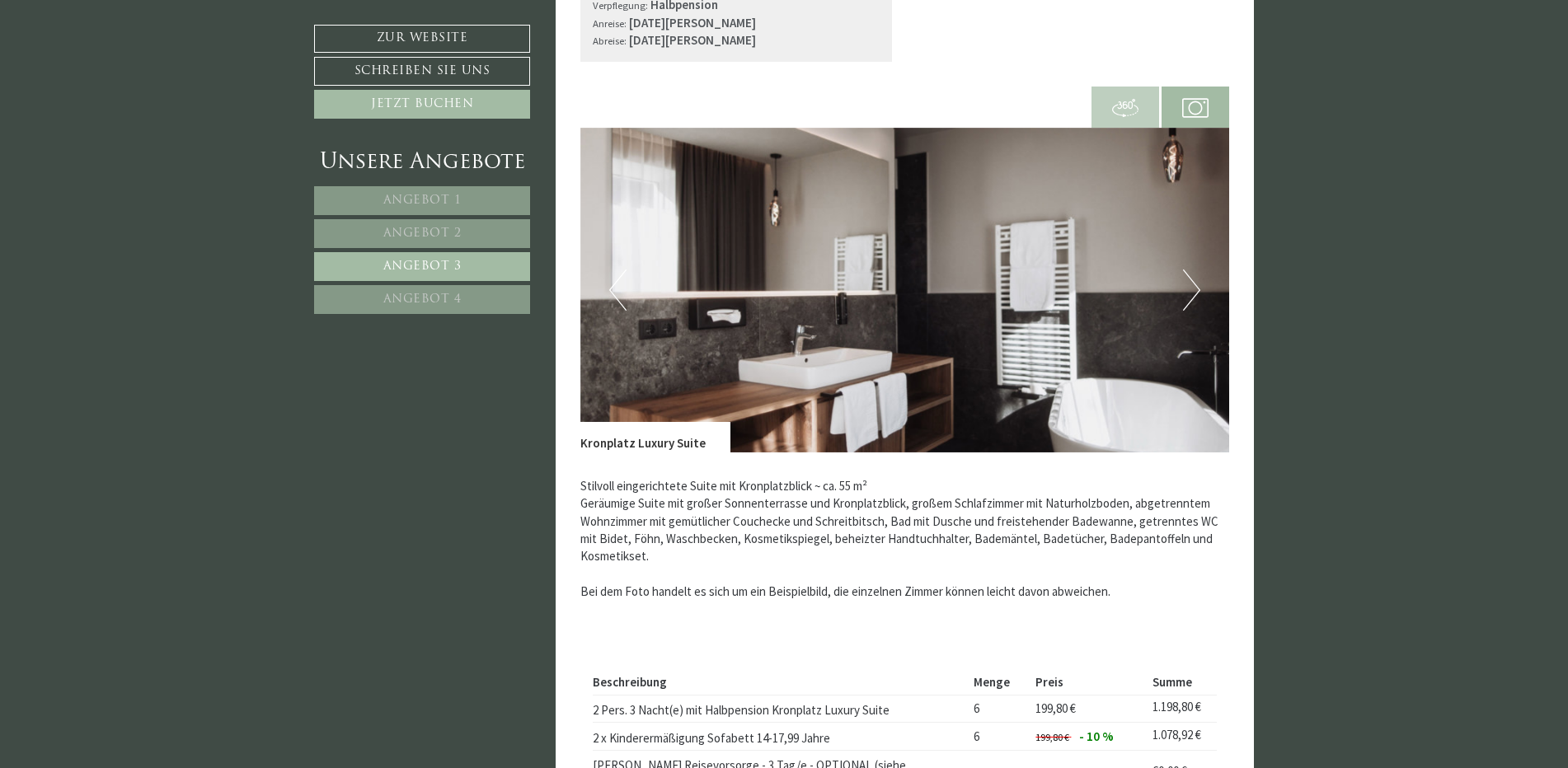
click at [1188, 287] on button "Next" at bounding box center [1191, 290] width 17 height 41
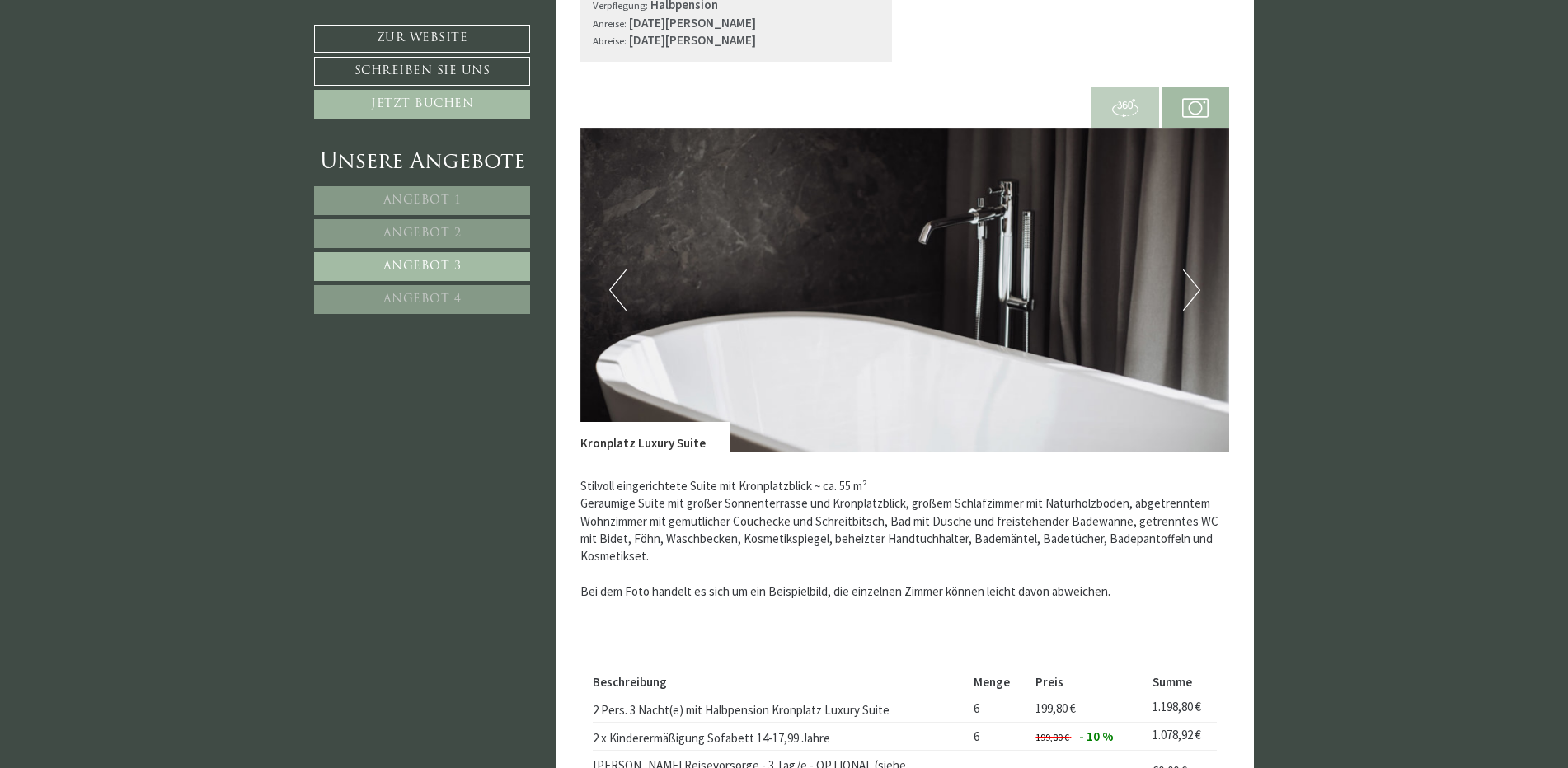
click at [1188, 287] on button "Next" at bounding box center [1191, 290] width 17 height 41
click at [1196, 287] on button "Next" at bounding box center [1191, 290] width 17 height 41
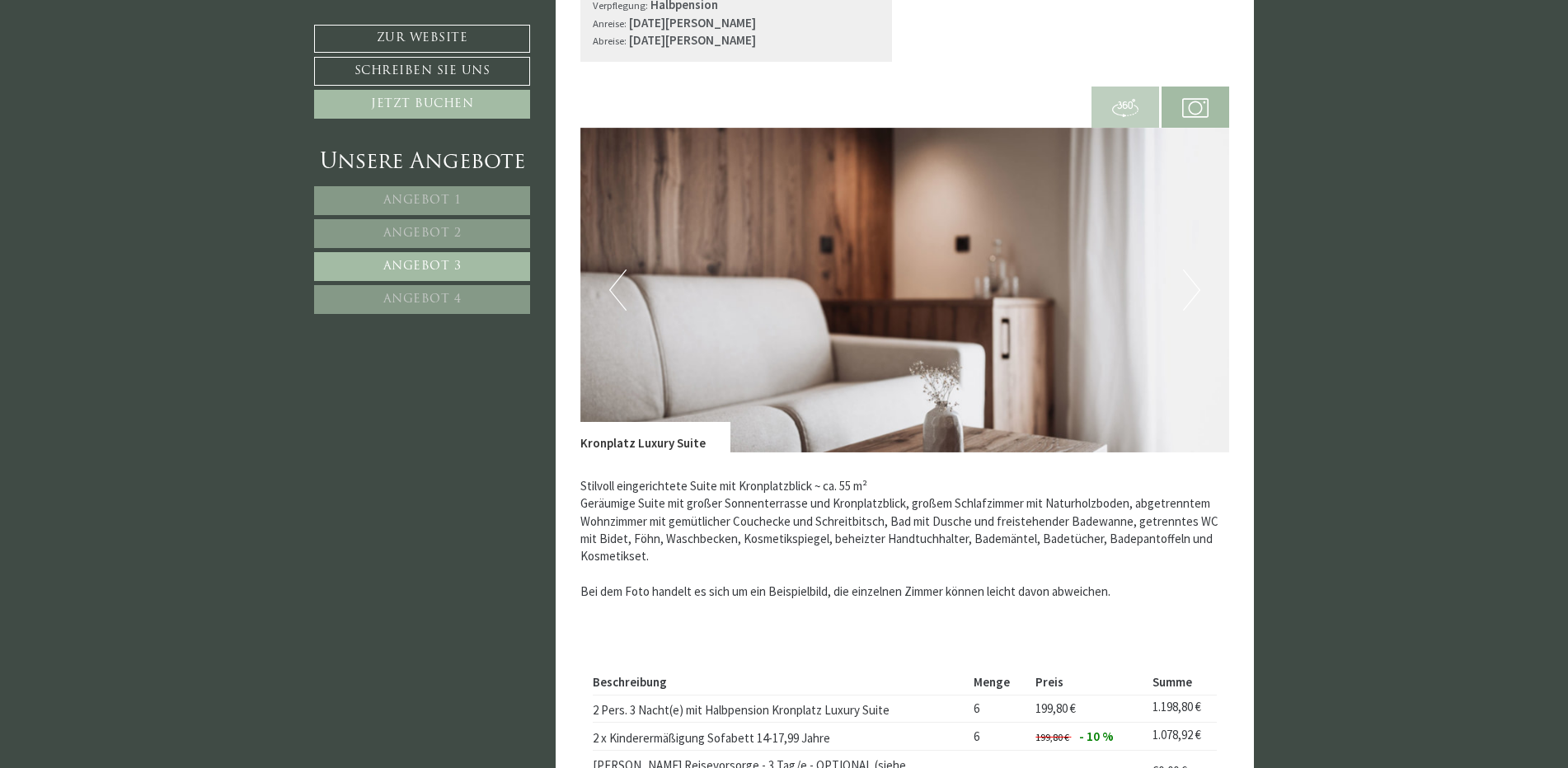
click at [1196, 287] on button "Next" at bounding box center [1191, 290] width 17 height 41
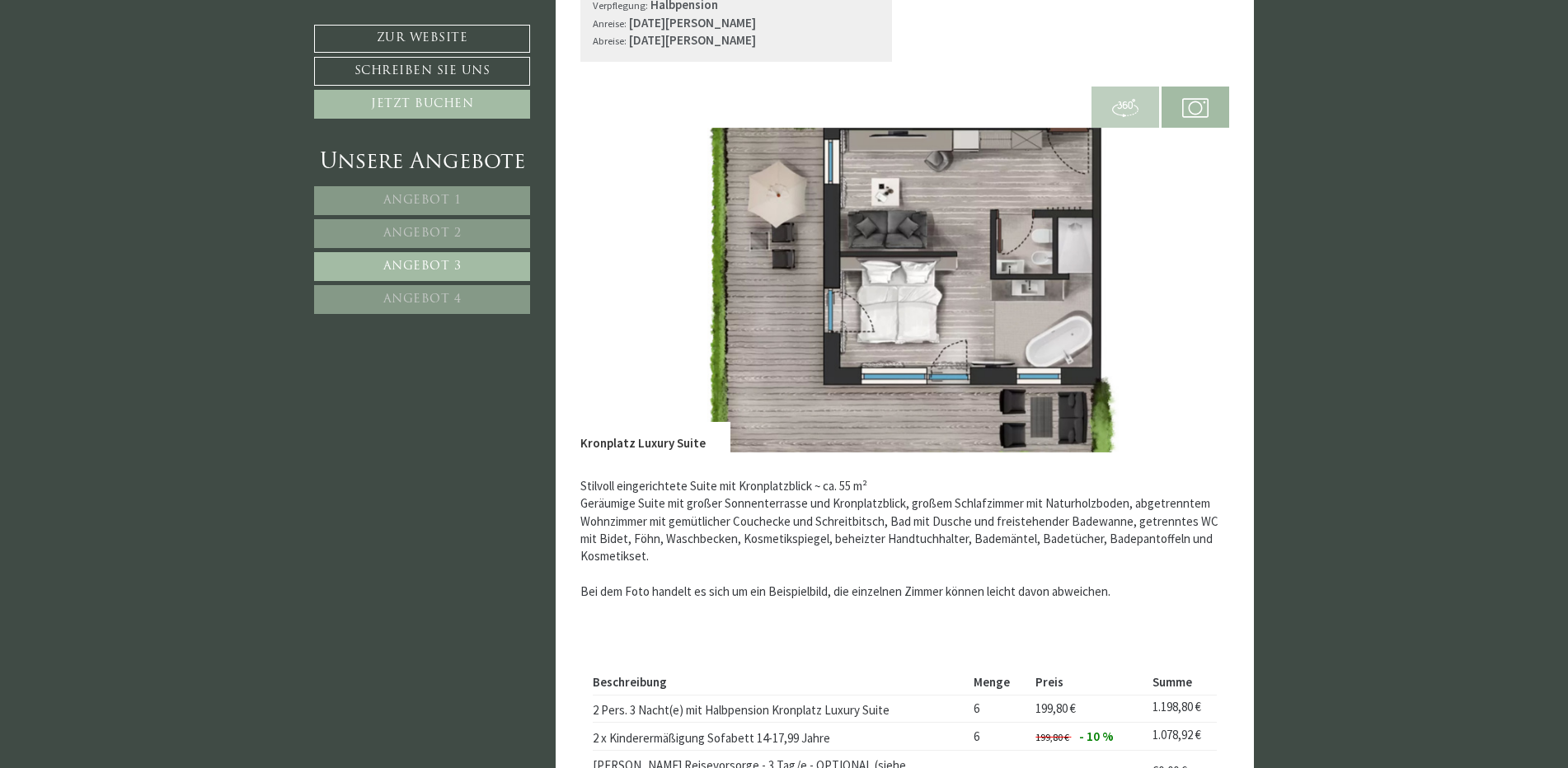
click at [1196, 287] on button "Next" at bounding box center [1191, 290] width 17 height 41
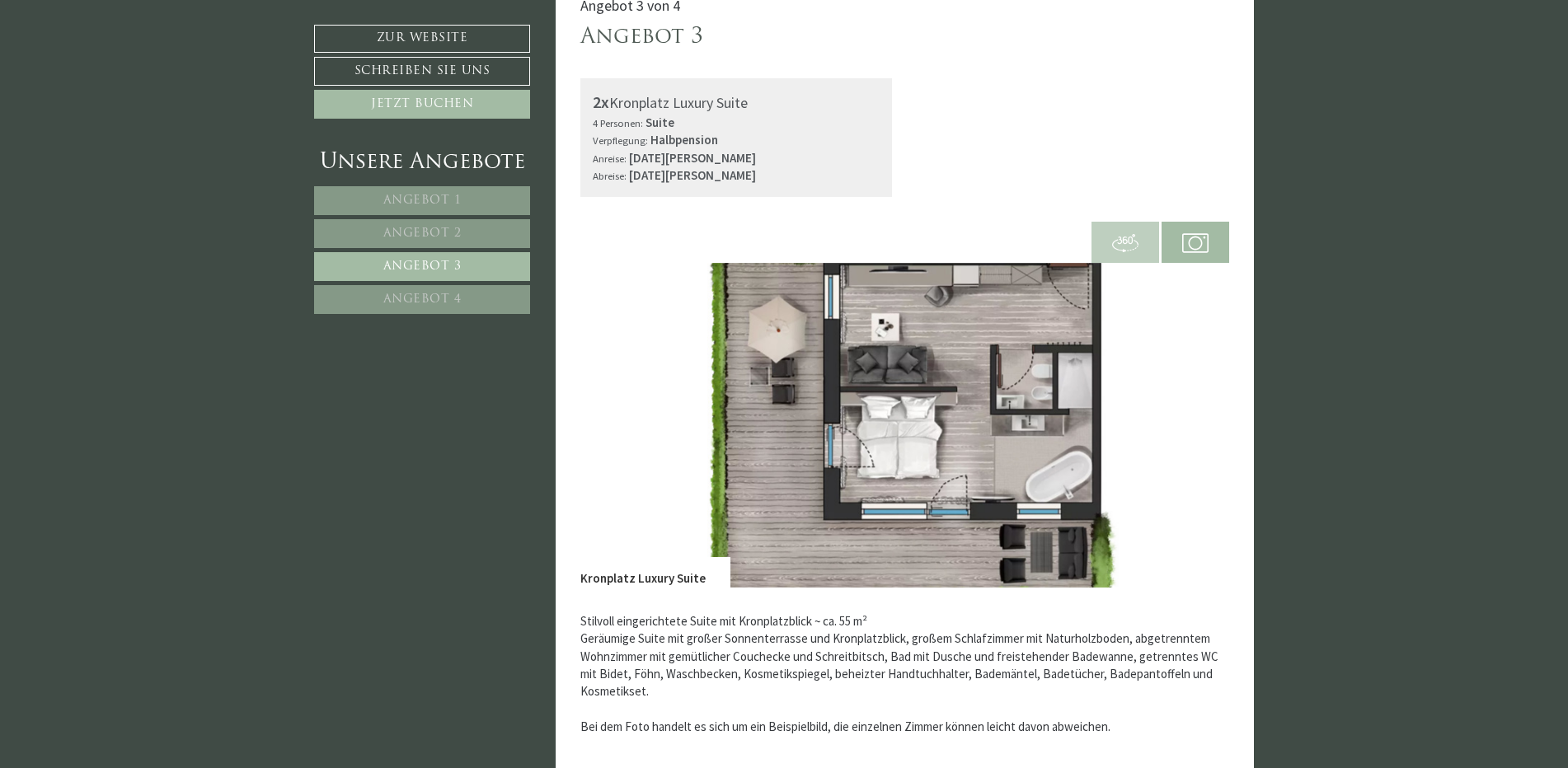
scroll to position [432, 0]
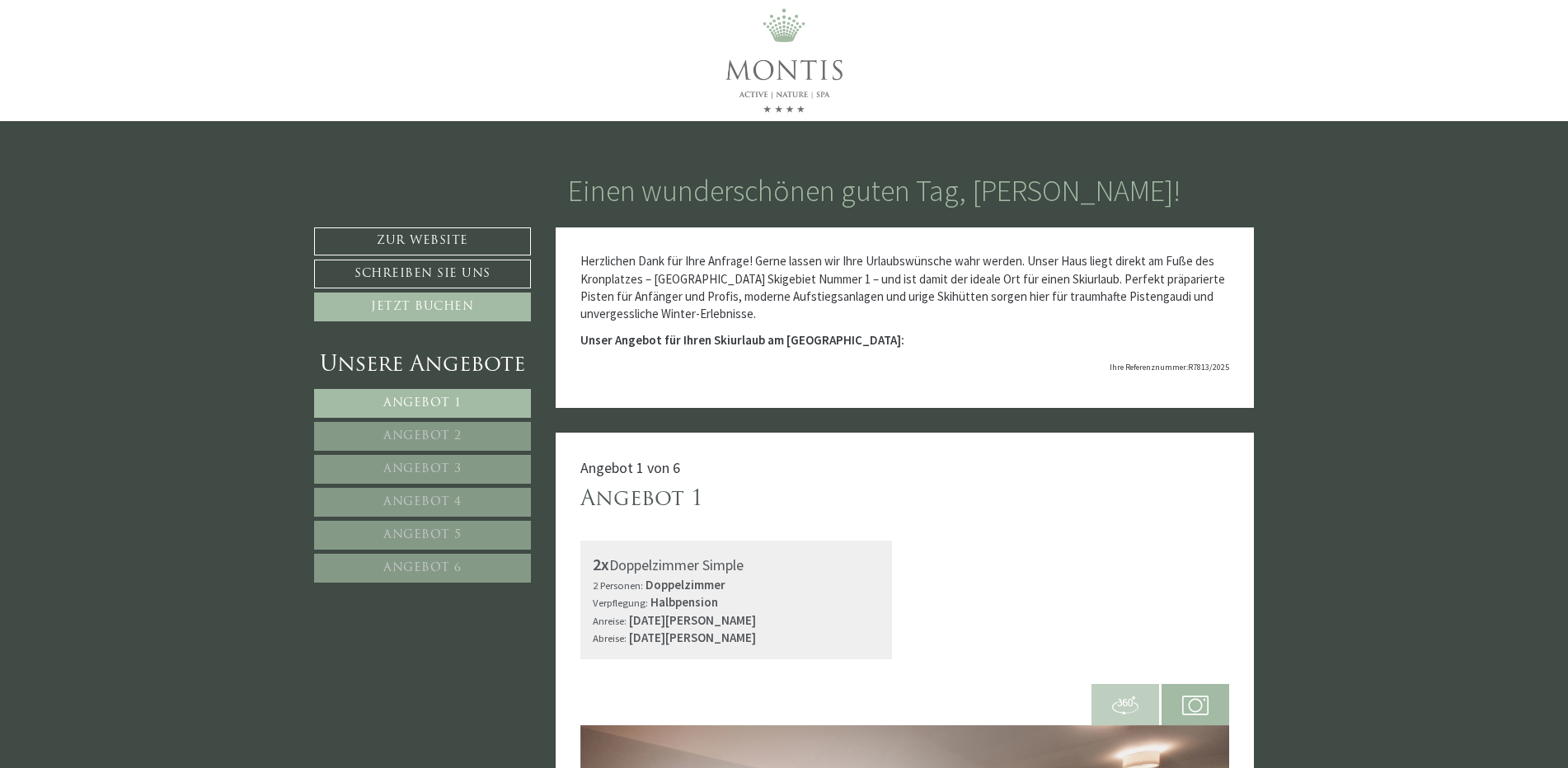
click at [455, 531] on span "Angebot 5" at bounding box center [421, 535] width 78 height 12
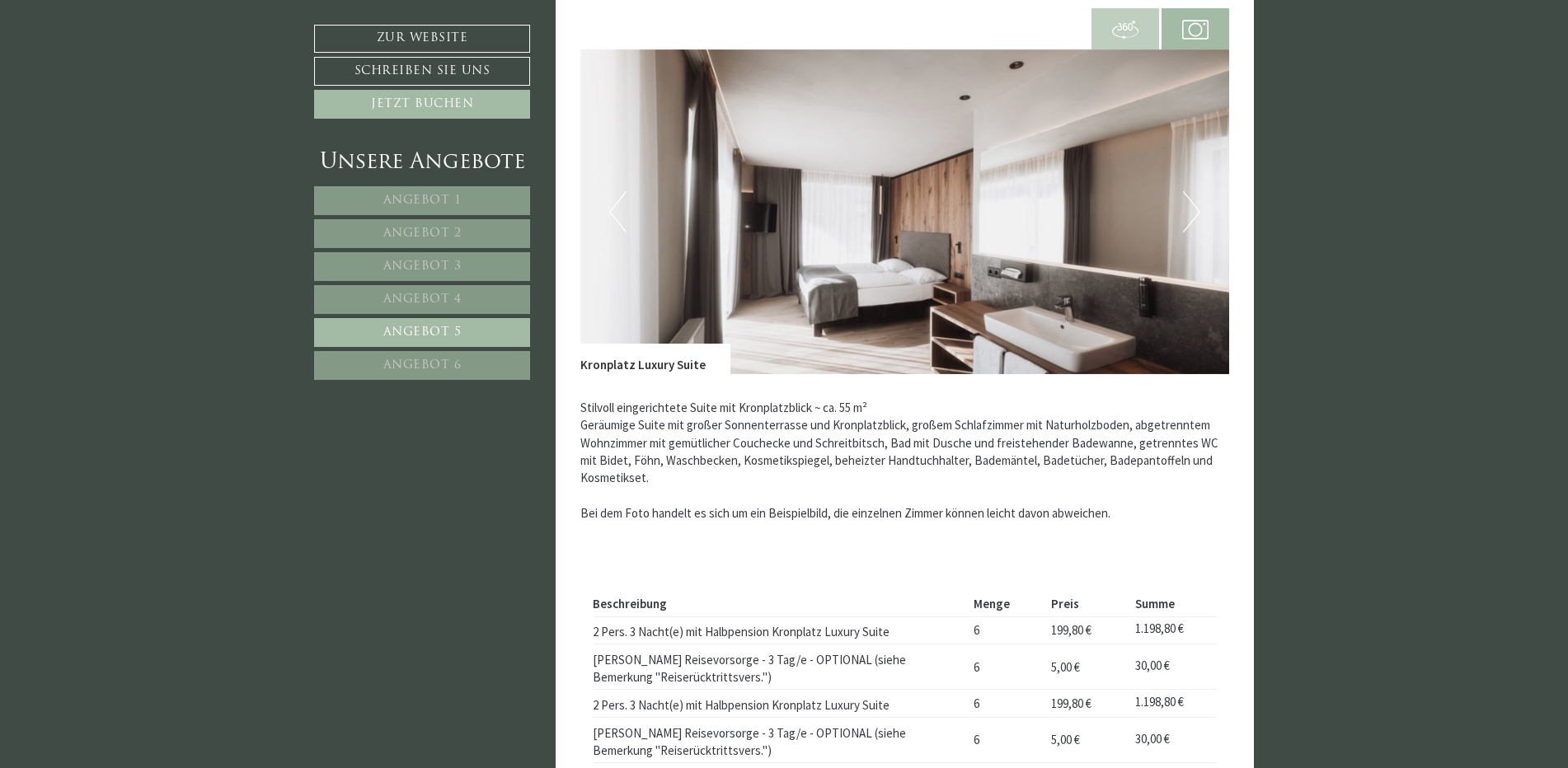
scroll to position [844, 0]
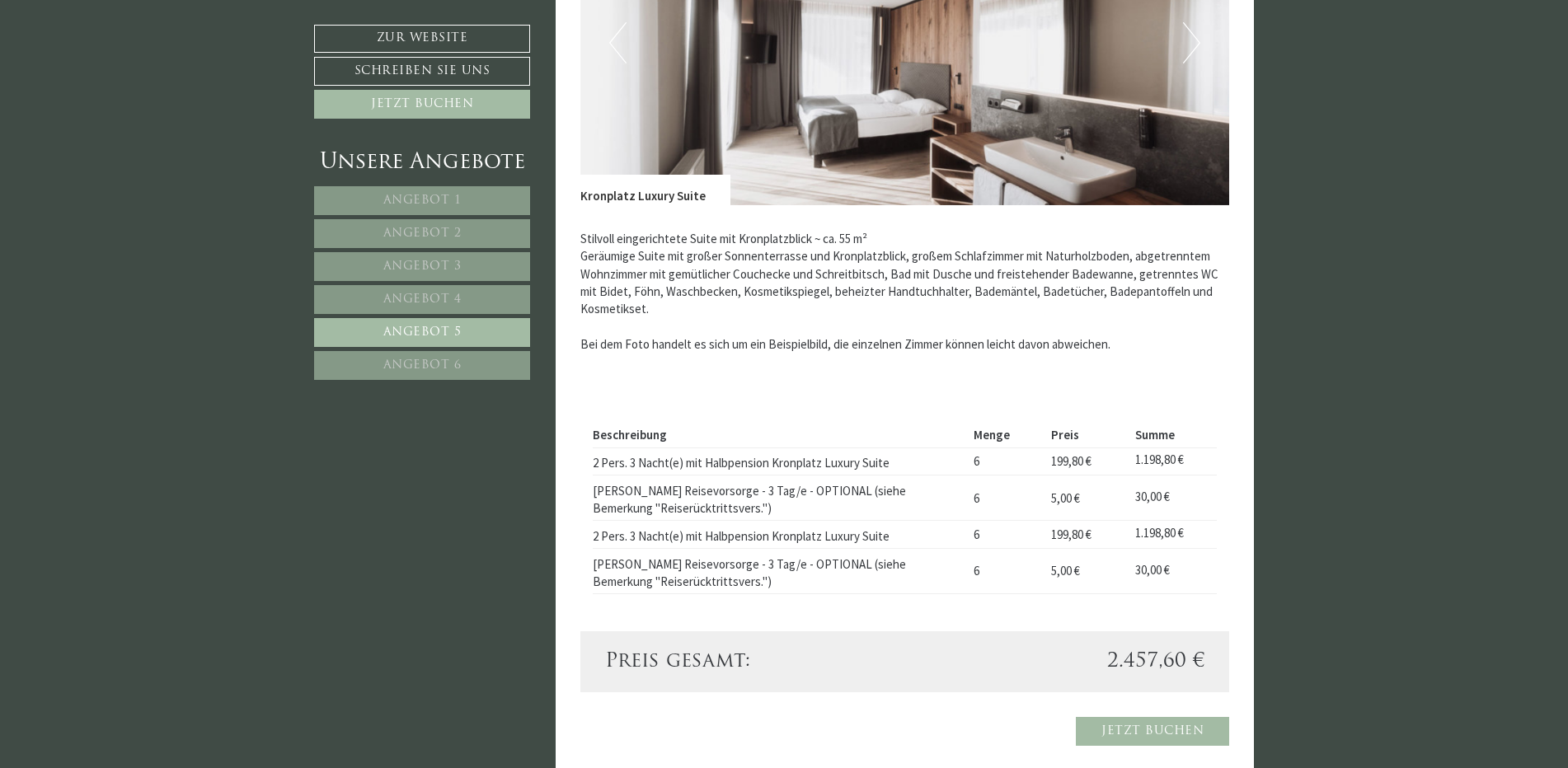
click at [434, 193] on link "Angebot 1" at bounding box center [422, 200] width 216 height 29
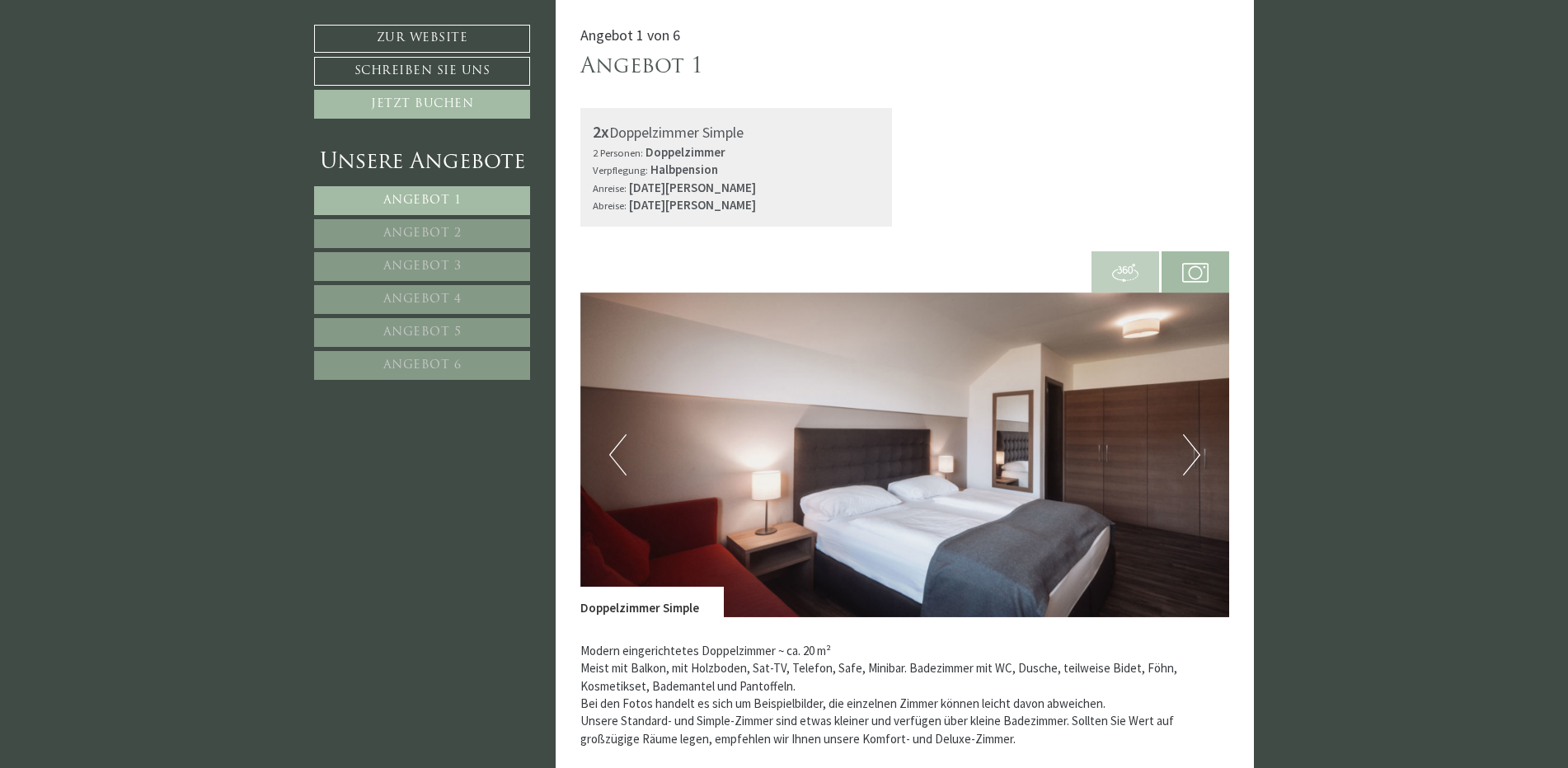
click at [414, 232] on span "Angebot 2" at bounding box center [421, 233] width 78 height 12
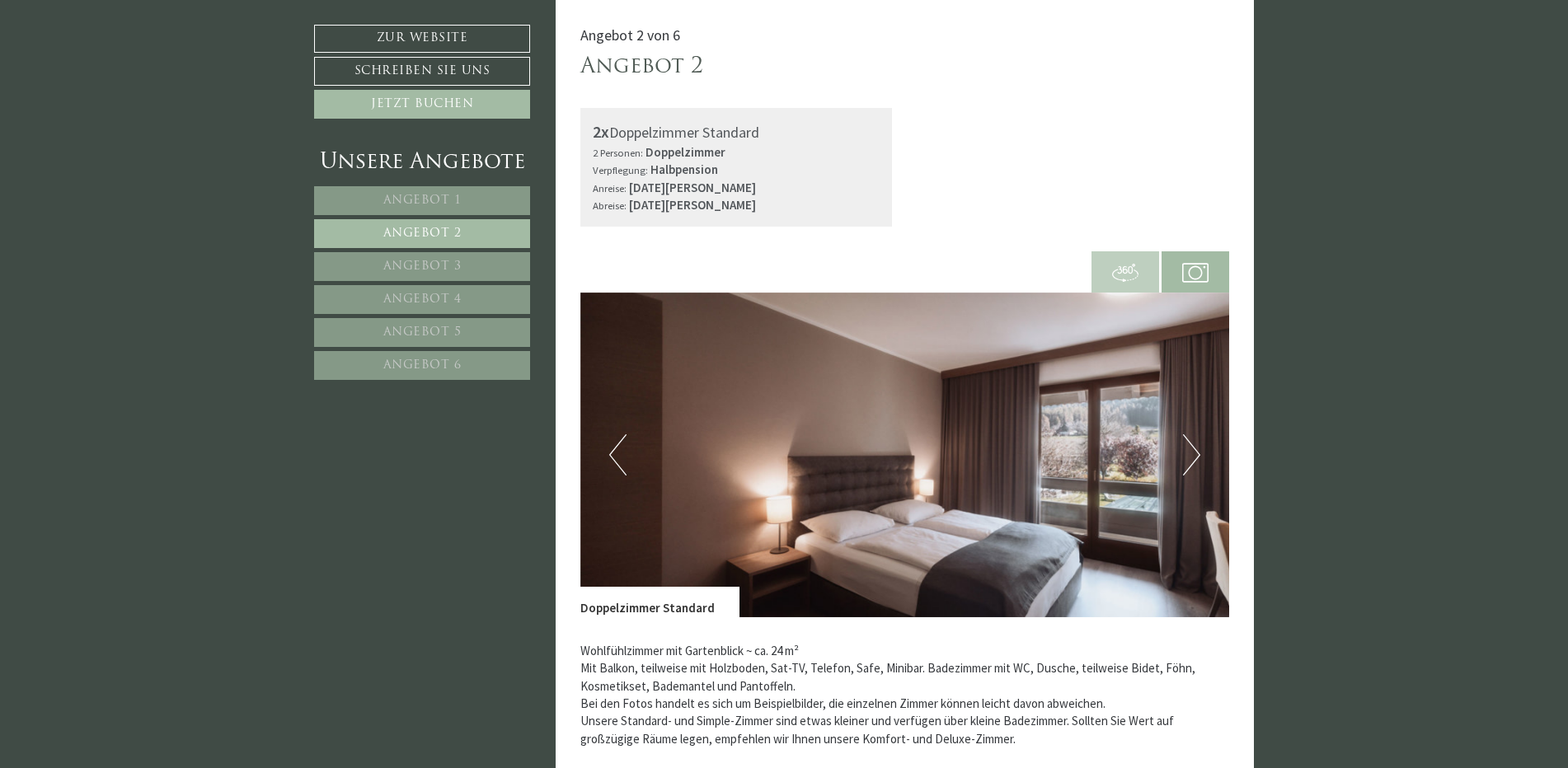
click at [397, 265] on span "Angebot 3" at bounding box center [421, 266] width 78 height 12
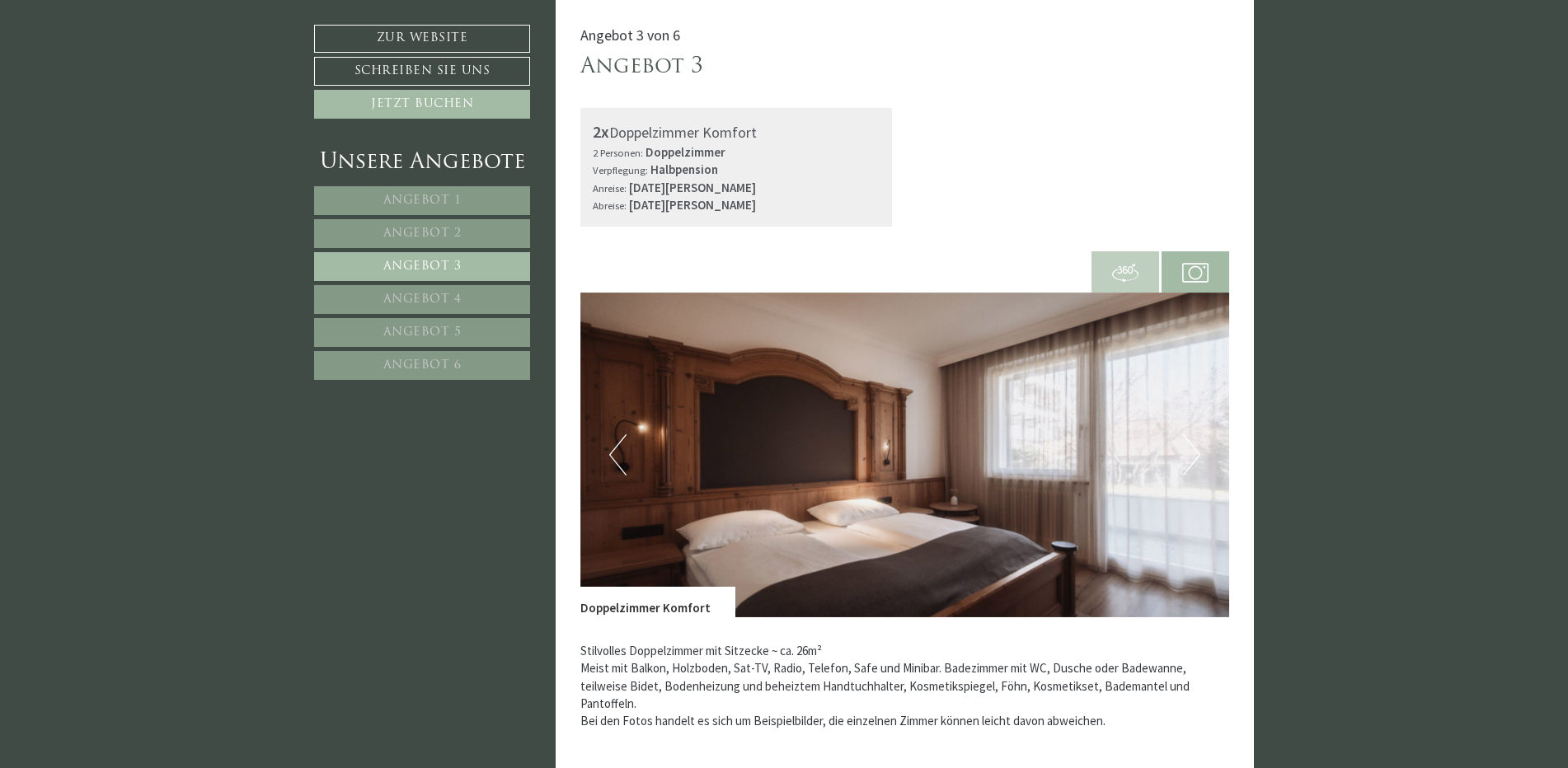
click at [390, 295] on span "Angebot 4" at bounding box center [421, 299] width 78 height 12
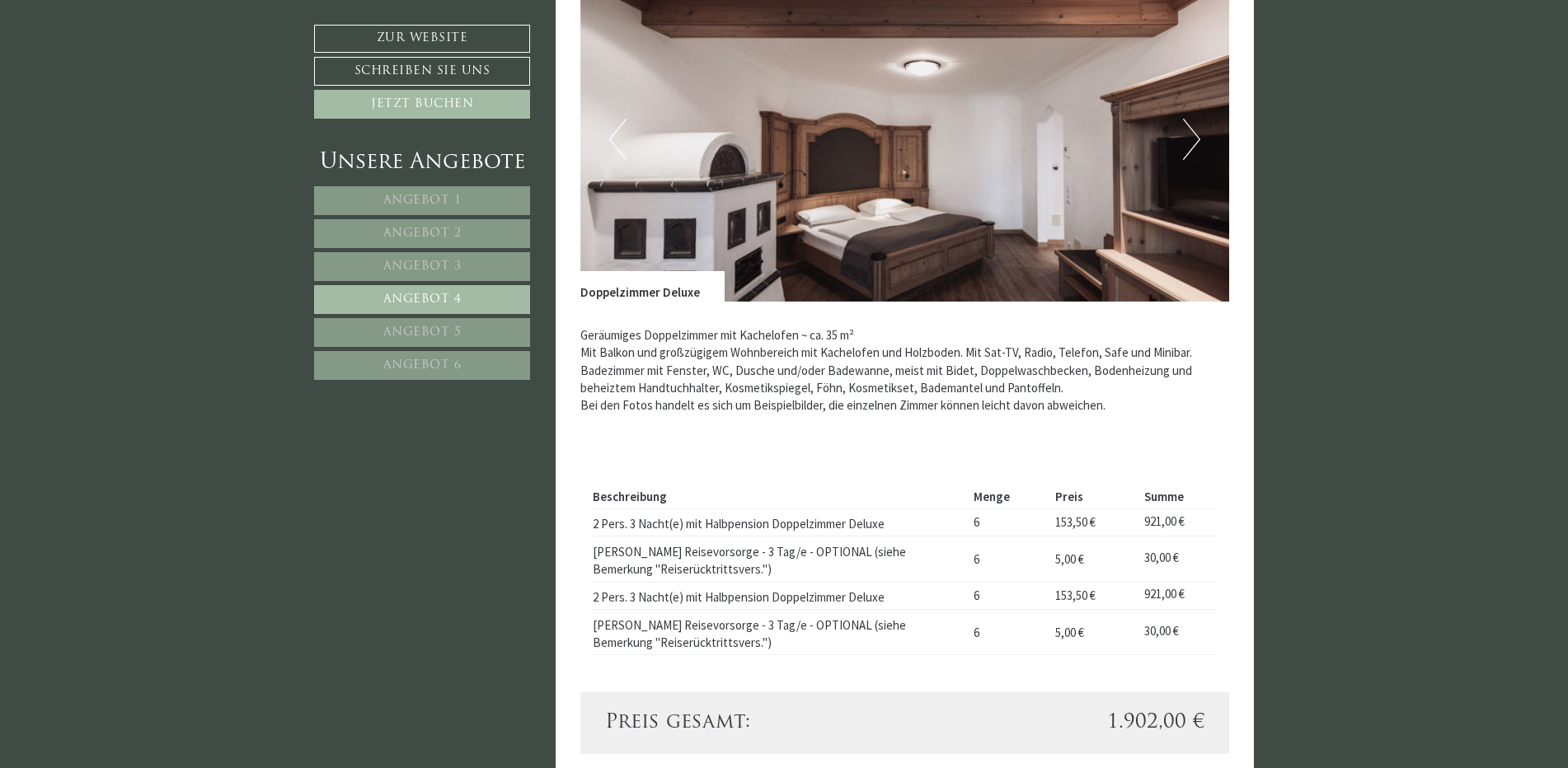
scroll to position [761, 0]
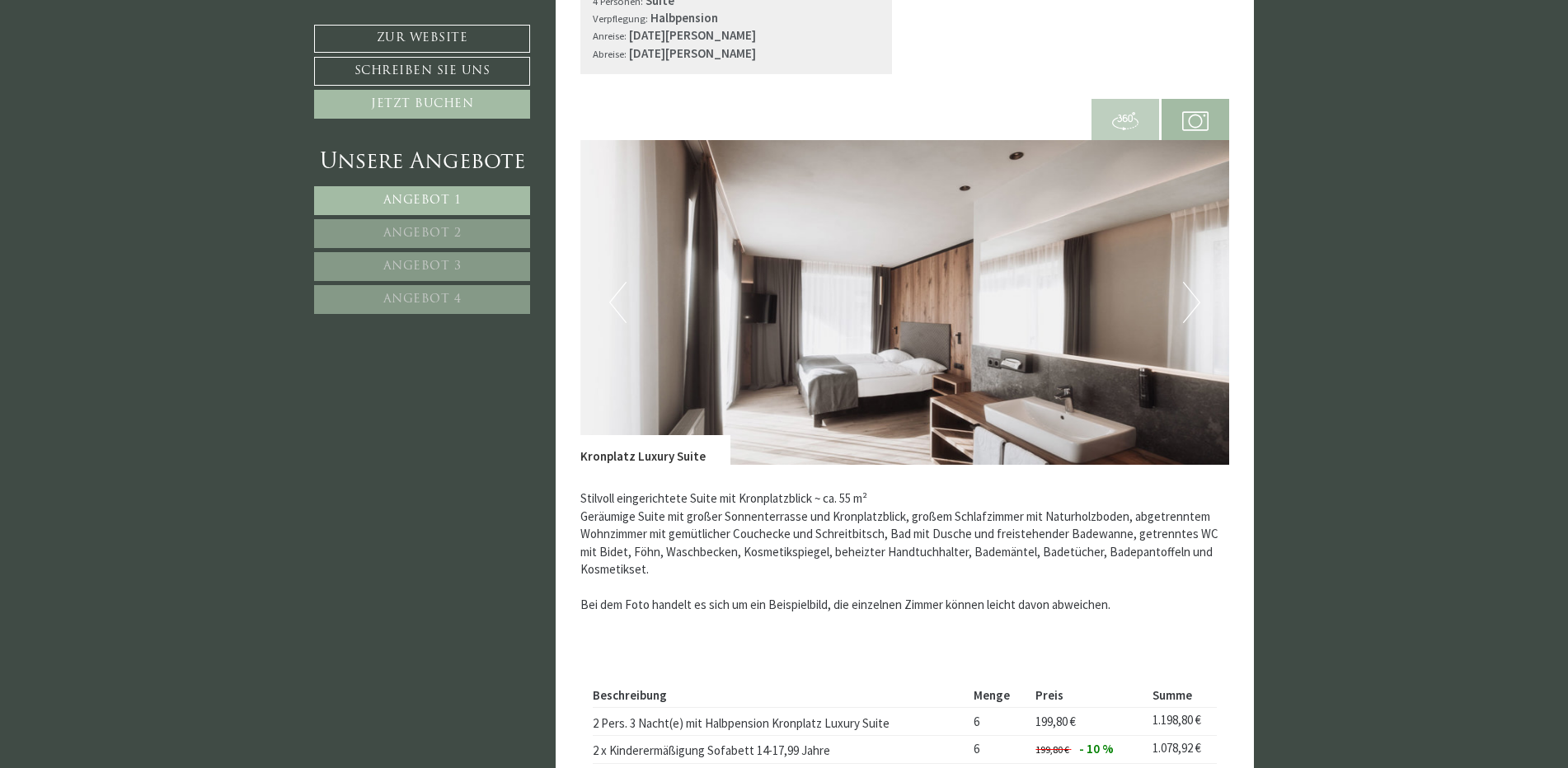
scroll to position [3212, 0]
